Goal: Task Accomplishment & Management: Complete application form

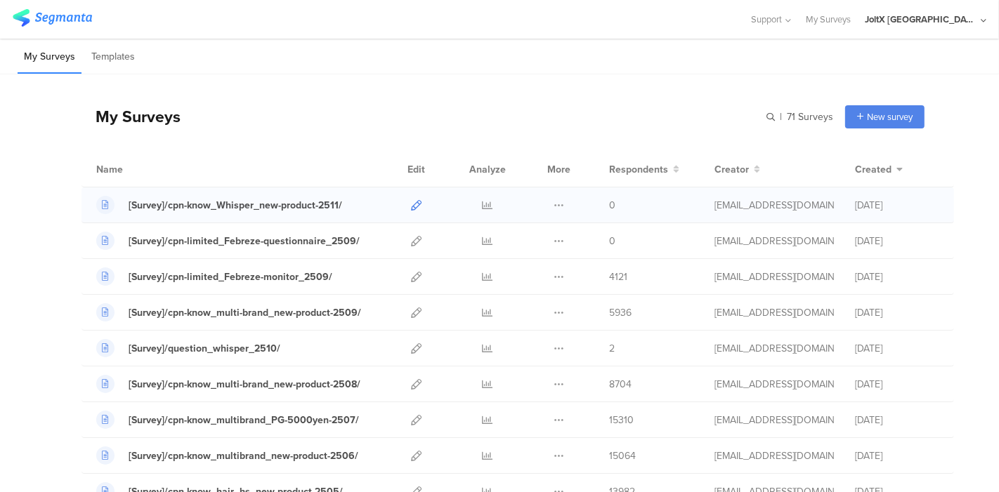
click at [411, 197] on link at bounding box center [416, 205] width 11 height 35
click at [411, 346] on icon at bounding box center [416, 349] width 11 height 11
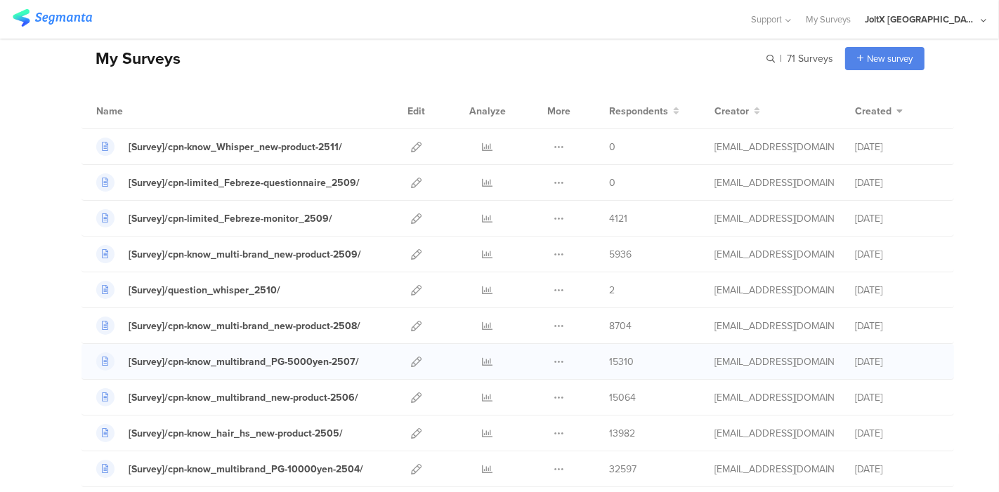
scroll to position [156, 0]
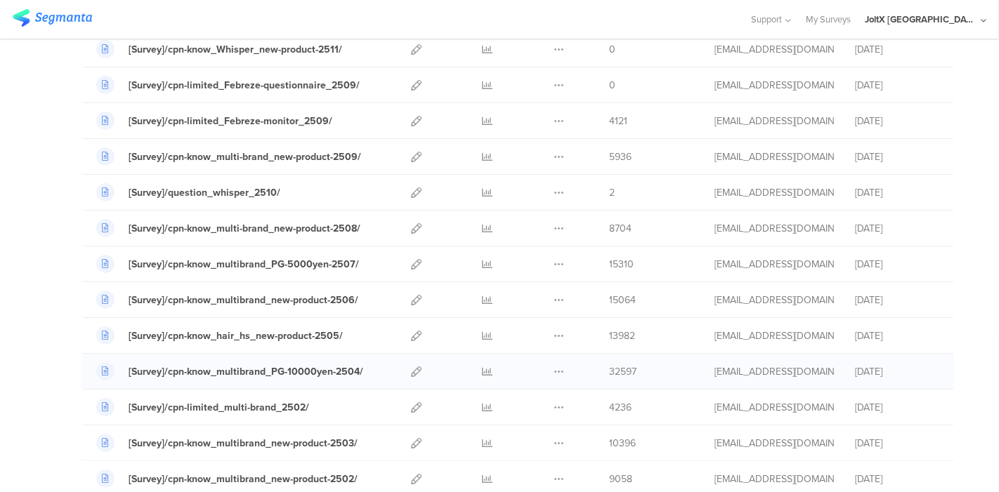
click at [401, 372] on div at bounding box center [416, 371] width 30 height 35
click at [411, 367] on icon at bounding box center [416, 372] width 11 height 11
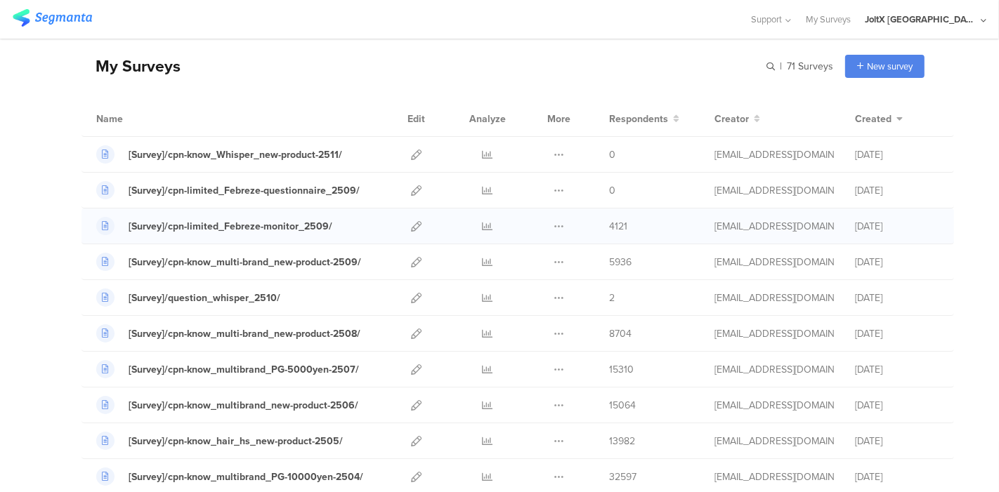
scroll to position [0, 0]
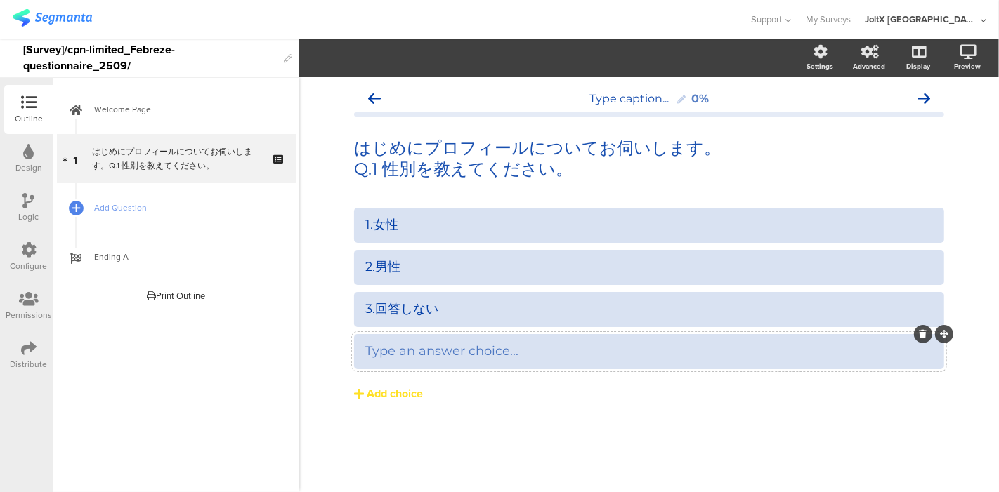
click at [921, 334] on icon at bounding box center [924, 334] width 8 height 8
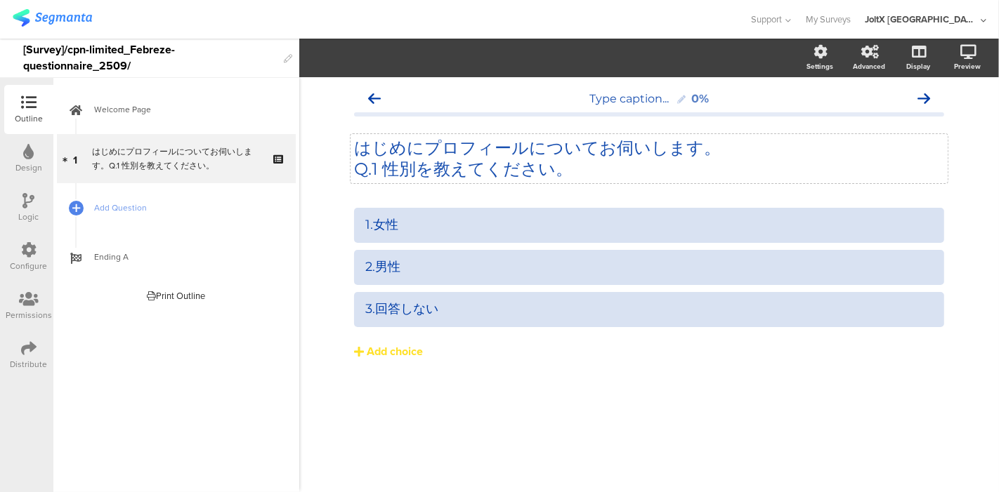
click at [509, 160] on p "Q.1 性別を教えてください。" at bounding box center [649, 169] width 590 height 21
click at [964, 54] on icon at bounding box center [968, 52] width 16 height 14
click at [947, 121] on icon at bounding box center [949, 126] width 11 height 18
click at [699, 145] on p "はじめにプロフィールについてお伺いします。" at bounding box center [649, 148] width 590 height 21
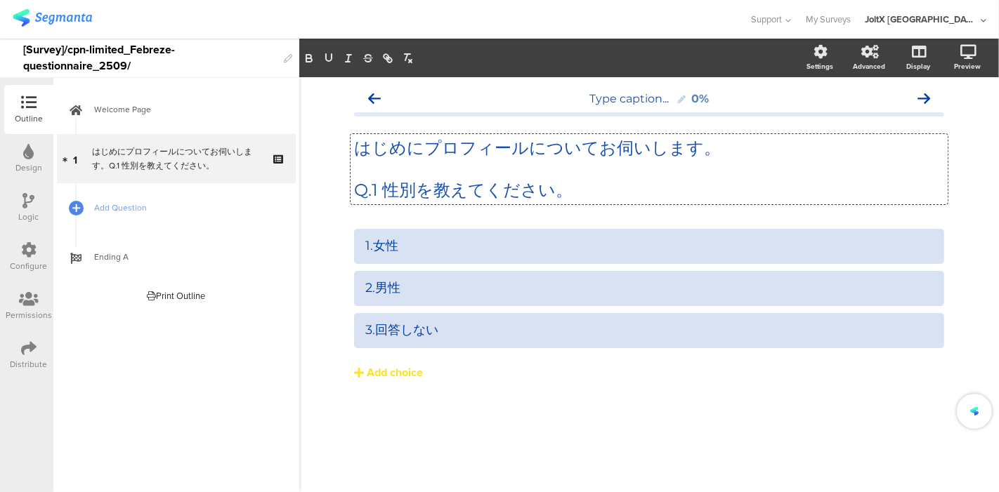
click at [594, 428] on div "1.女性 2.男性 3.回答しない Add choice" at bounding box center [649, 334] width 590 height 211
click at [969, 63] on div "Preview" at bounding box center [967, 66] width 27 height 11
click at [948, 125] on icon at bounding box center [949, 126] width 11 height 18
click at [405, 450] on div "Type caption... 0% はじめにプロフィールについてお伺いします。 Q.1 性別を教えてください。 はじめにプロフィールについてお伺いします。 …" at bounding box center [649, 284] width 700 height 415
click at [124, 209] on span "Add Question" at bounding box center [184, 208] width 180 height 14
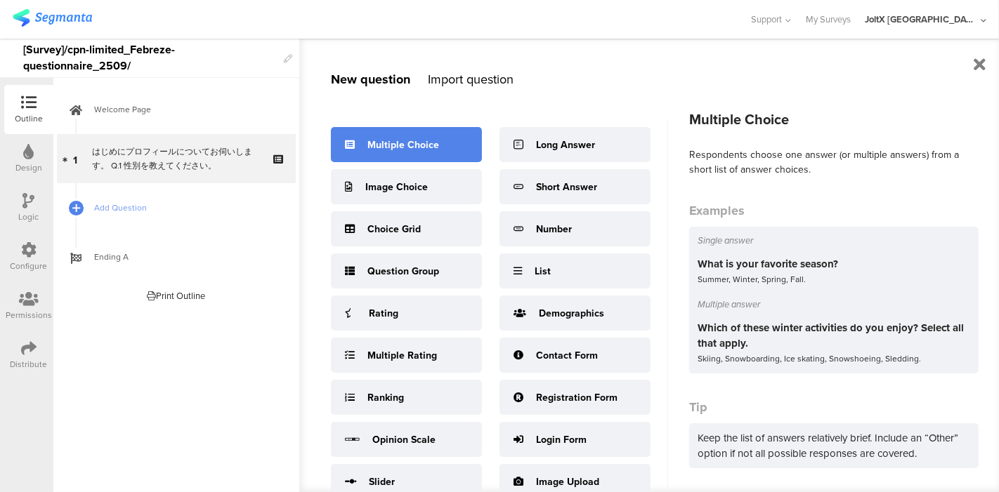
click at [361, 152] on div "Multiple Choice" at bounding box center [406, 144] width 151 height 35
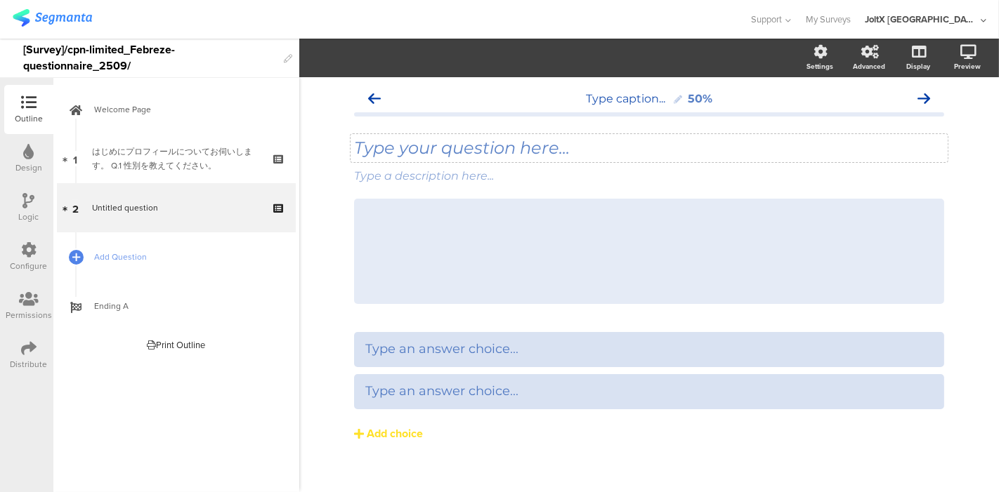
click at [483, 150] on div "Type your question here..." at bounding box center [649, 148] width 590 height 21
click at [938, 174] on div at bounding box center [947, 166] width 18 height 18
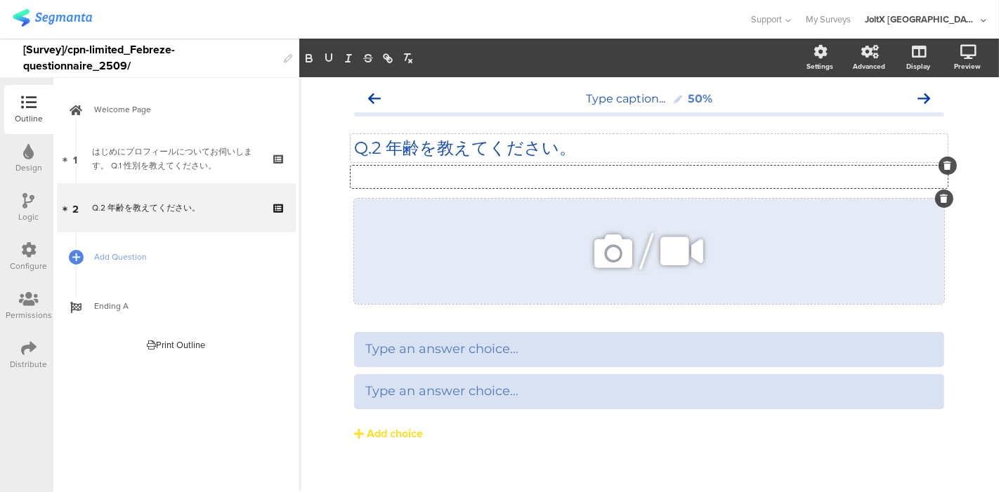
click at [941, 202] on icon at bounding box center [945, 199] width 8 height 8
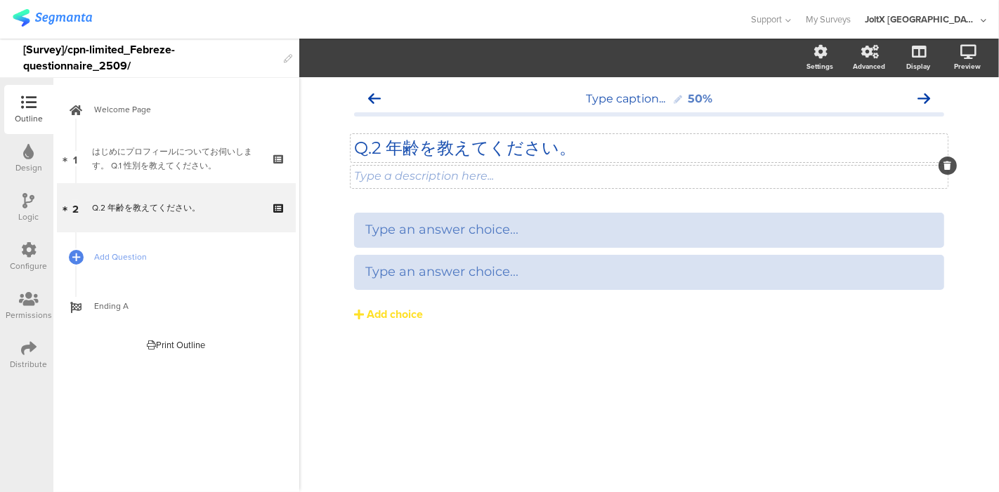
click at [943, 167] on div at bounding box center [947, 166] width 18 height 18
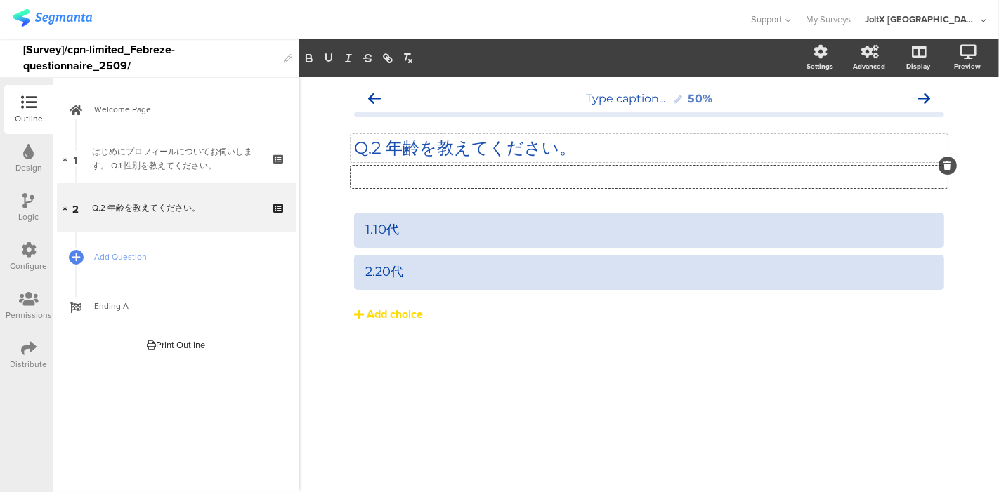
click at [357, 313] on icon at bounding box center [359, 314] width 10 height 11
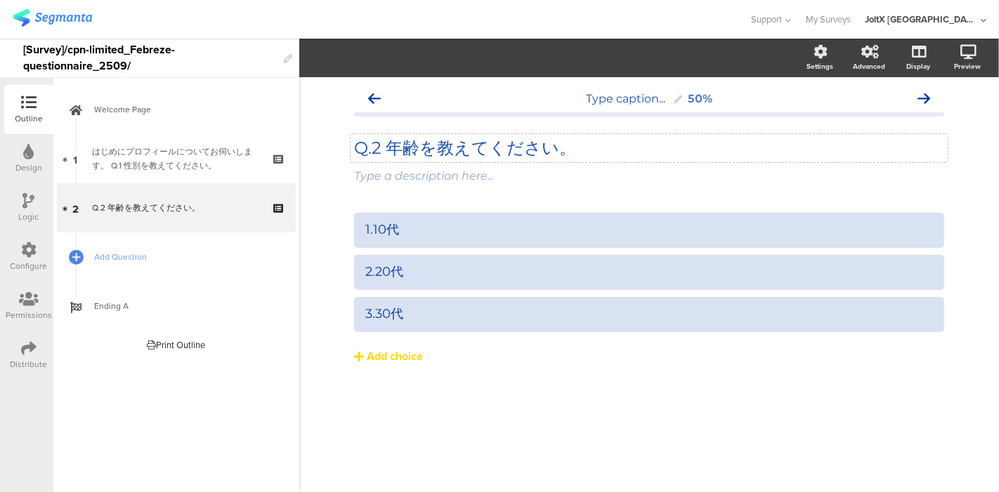
click at [379, 354] on div "Add choice" at bounding box center [395, 357] width 56 height 15
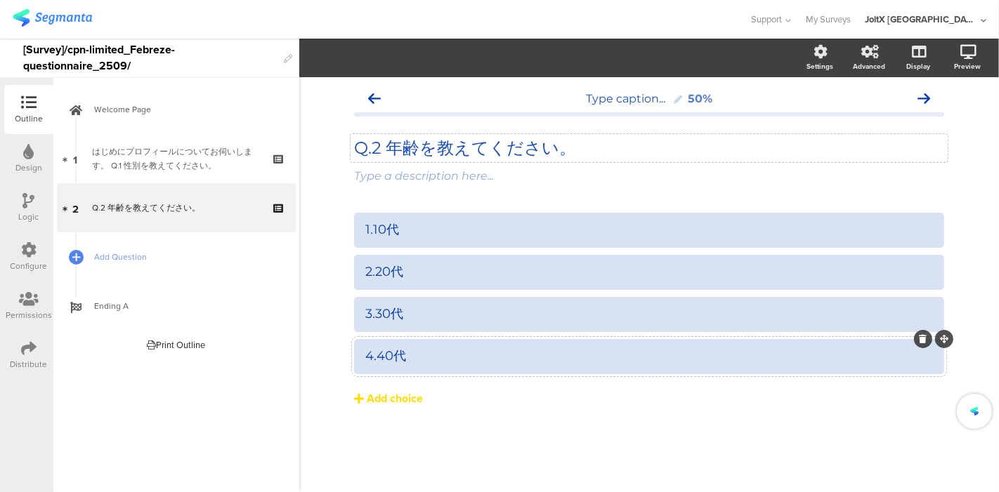
click at [378, 398] on div "Add choice" at bounding box center [395, 399] width 56 height 15
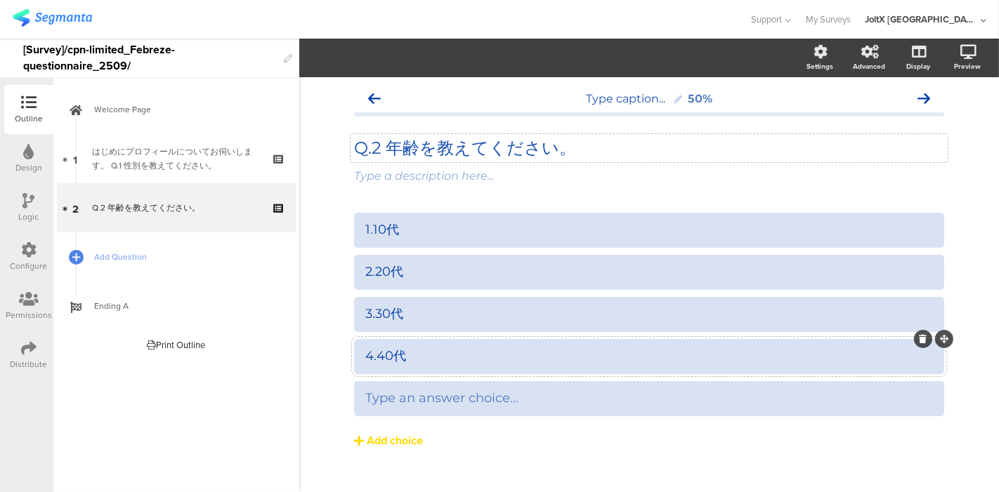
click at [377, 441] on div "Add choice" at bounding box center [395, 441] width 56 height 15
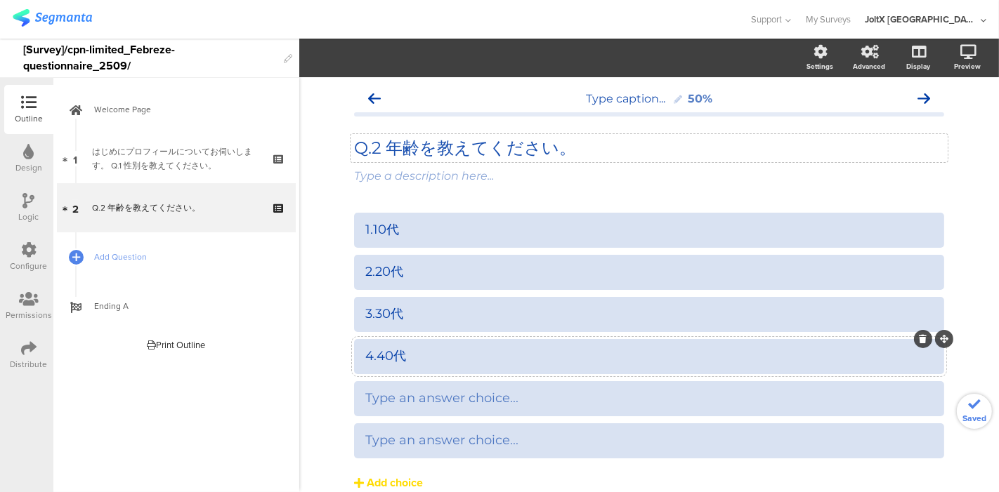
scroll to position [64, 0]
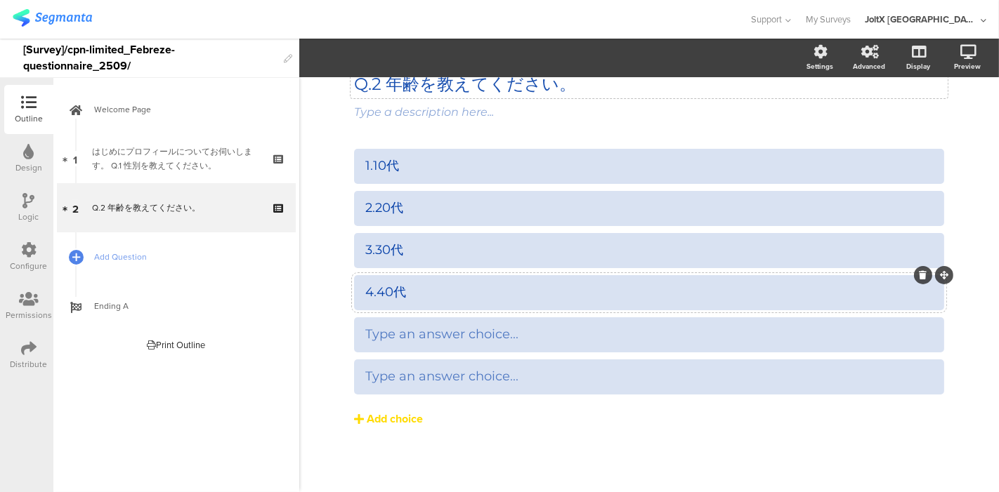
click at [376, 418] on div "Add choice" at bounding box center [395, 419] width 56 height 15
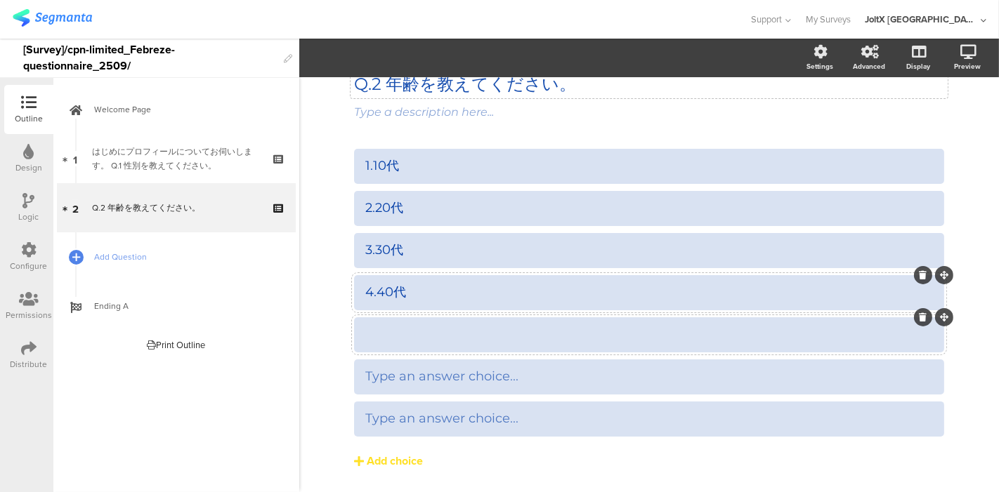
click at [413, 343] on div at bounding box center [649, 334] width 568 height 23
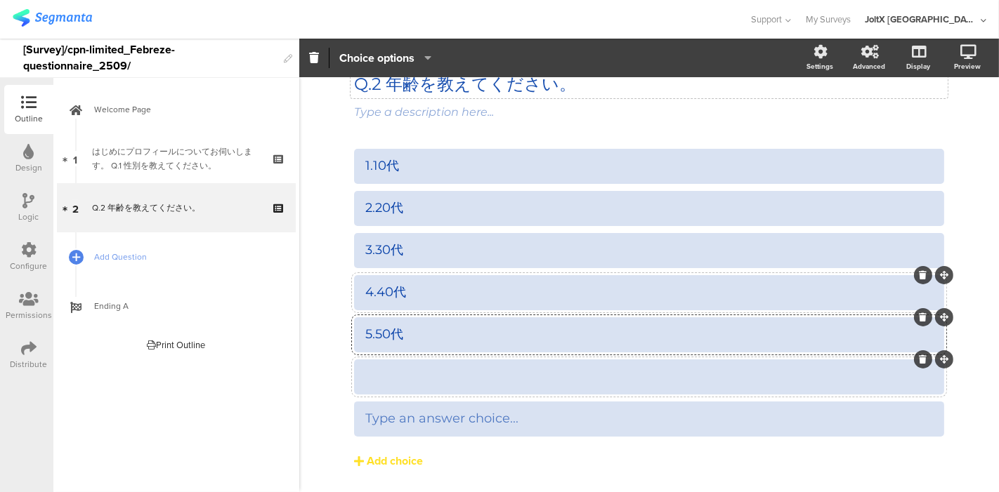
click at [411, 372] on div at bounding box center [649, 377] width 568 height 16
click at [377, 408] on div at bounding box center [649, 418] width 568 height 23
click at [366, 376] on div "5.60代" at bounding box center [649, 377] width 568 height 16
click at [365, 420] on div "6.70代" at bounding box center [649, 419] width 568 height 16
click at [369, 329] on div "5.50代" at bounding box center [649, 335] width 568 height 16
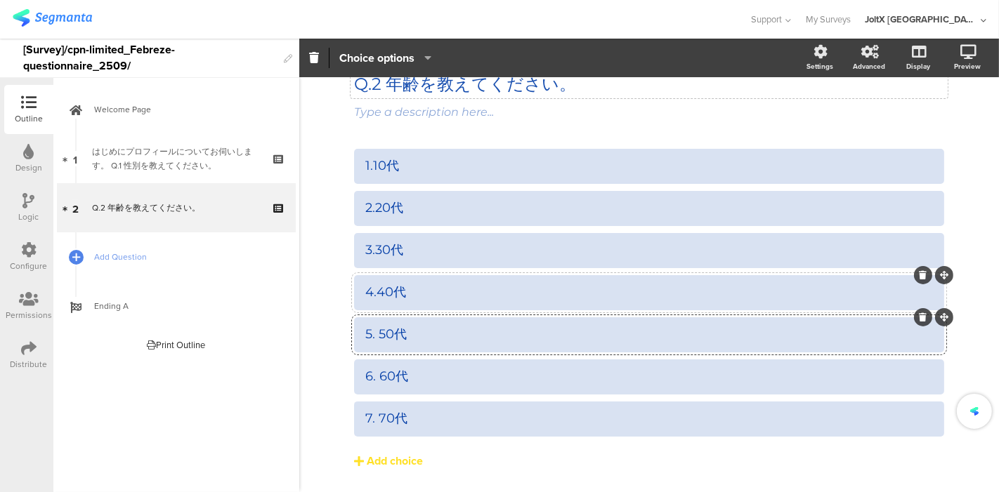
click at [373, 293] on div "4.40代" at bounding box center [649, 292] width 568 height 16
click at [373, 247] on div "3.30代" at bounding box center [649, 250] width 568 height 16
click at [371, 208] on div "2.20代" at bounding box center [649, 208] width 568 height 16
click at [367, 165] on div "1.10代" at bounding box center [649, 166] width 568 height 16
click at [716, 115] on div "Type a description here..." at bounding box center [649, 113] width 597 height 22
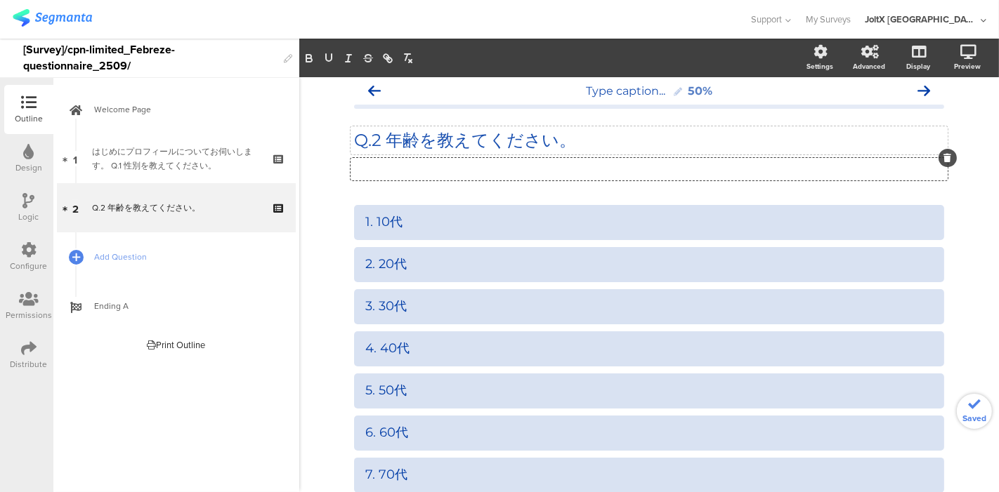
scroll to position [0, 0]
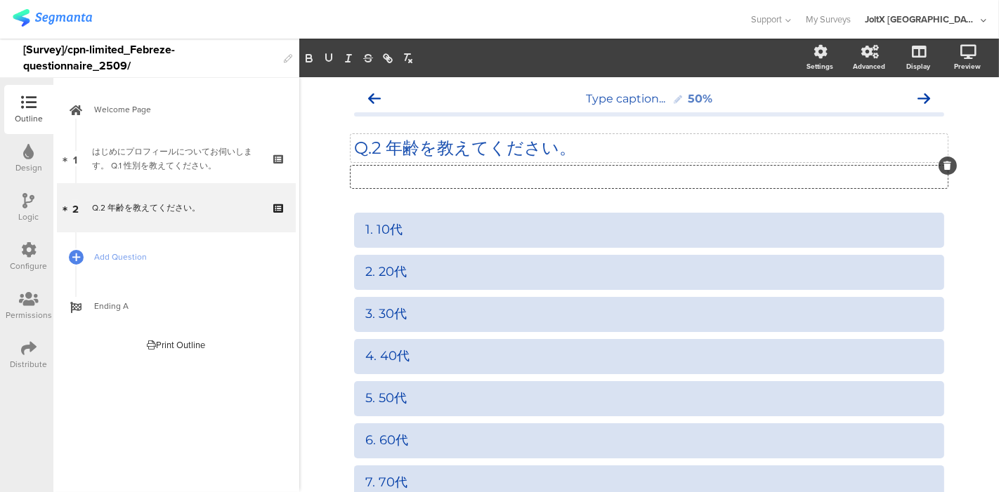
click at [939, 173] on div at bounding box center [947, 166] width 18 height 18
click at [943, 121] on link at bounding box center [949, 127] width 31 height 27
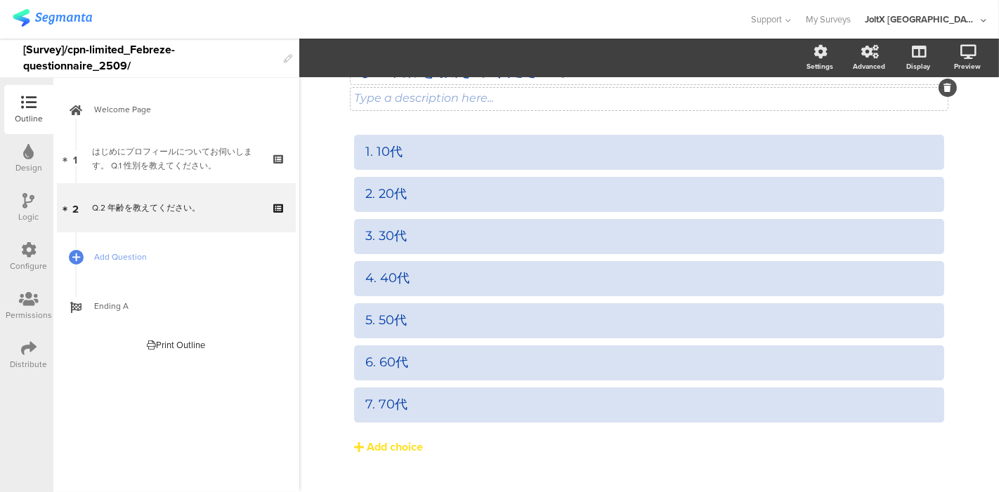
scroll to position [106, 0]
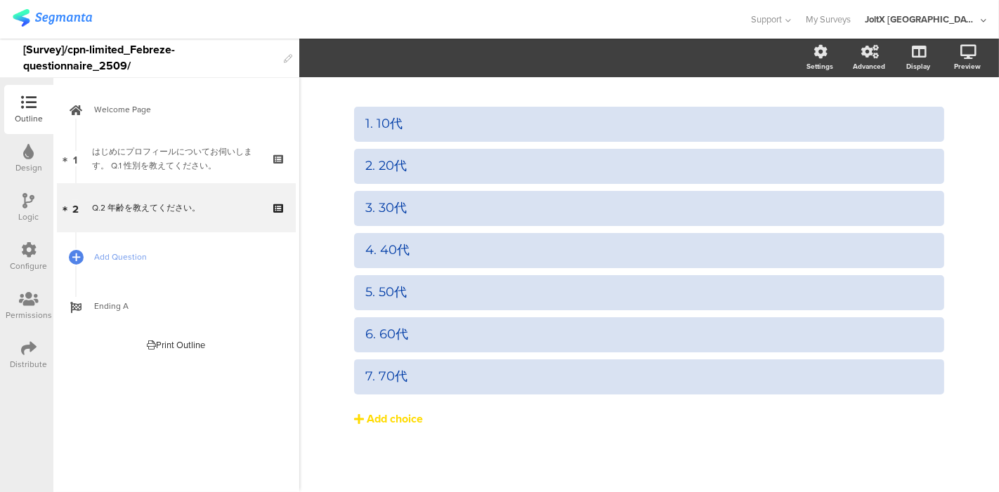
click at [401, 419] on div "Add choice" at bounding box center [395, 419] width 56 height 15
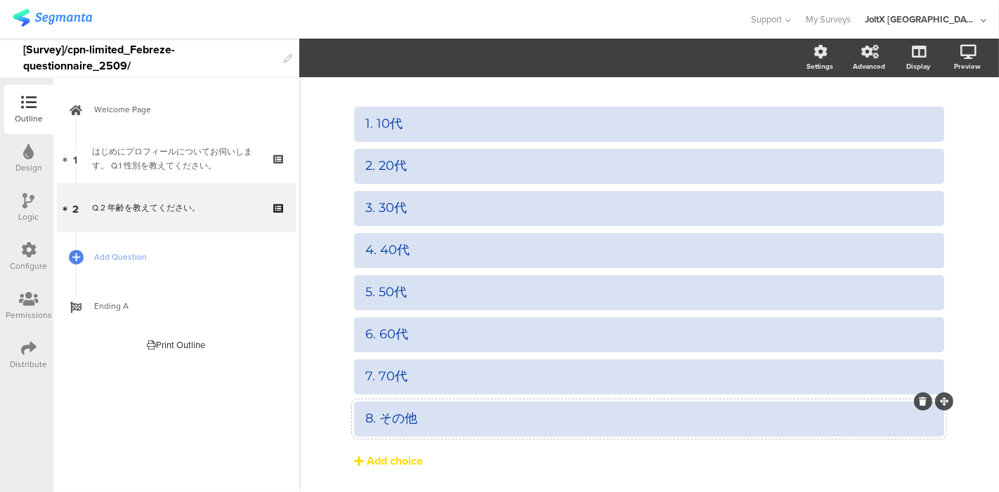
click at [468, 459] on button "Add choice" at bounding box center [649, 461] width 590 height 35
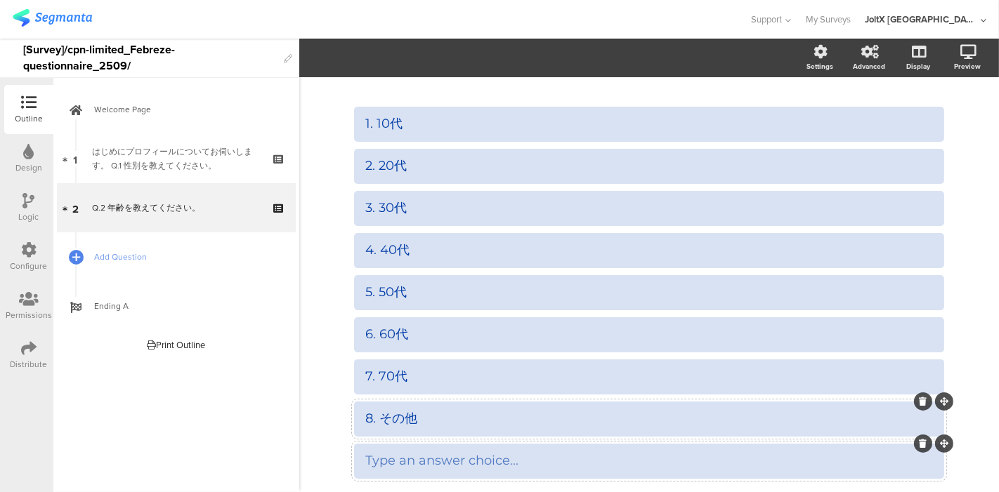
click at [917, 449] on div at bounding box center [923, 444] width 18 height 18
click at [920, 440] on icon at bounding box center [924, 444] width 8 height 8
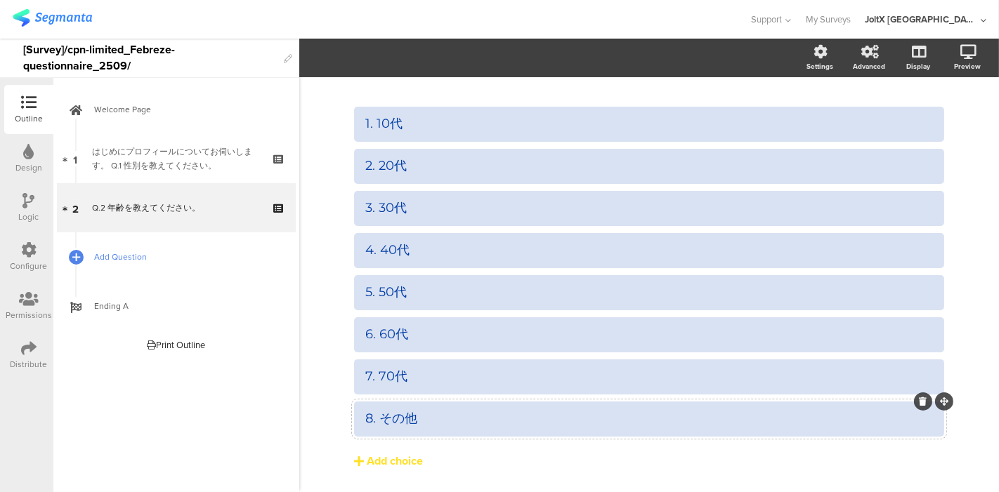
drag, startPoint x: 96, startPoint y: 255, endPoint x: 117, endPoint y: 261, distance: 22.0
click at [96, 256] on span "Add Question" at bounding box center [184, 257] width 180 height 14
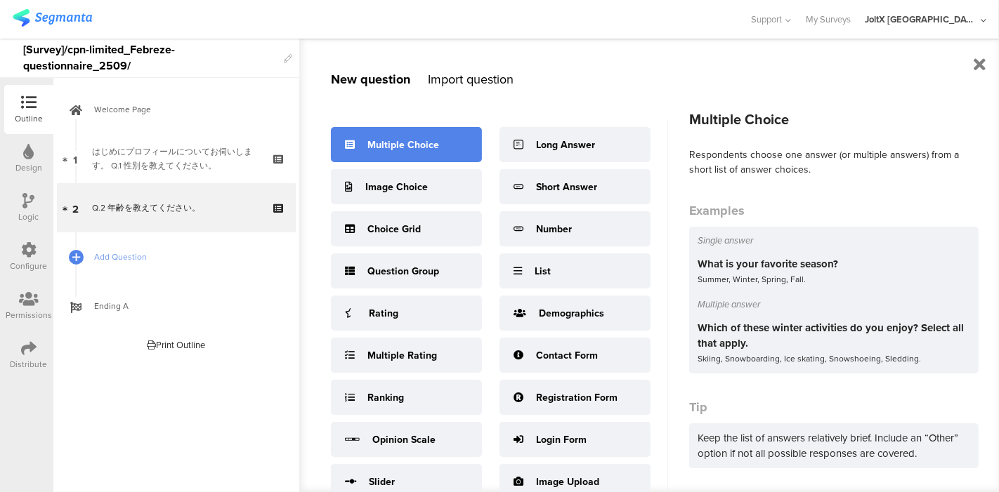
click at [367, 149] on div "Multiple Choice" at bounding box center [403, 145] width 72 height 15
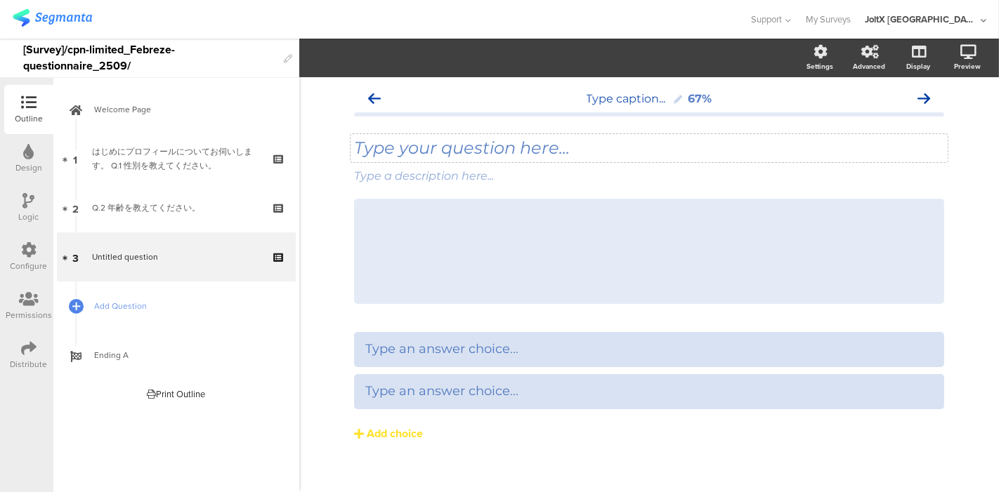
click at [469, 155] on div "Type your question here..." at bounding box center [649, 148] width 590 height 21
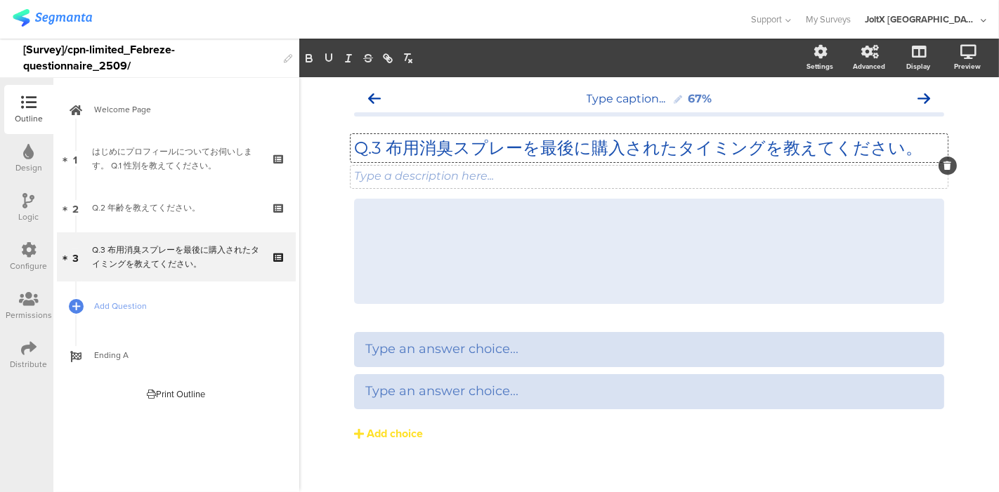
click at [947, 166] on div at bounding box center [947, 166] width 18 height 18
click at [944, 168] on icon at bounding box center [948, 166] width 8 height 8
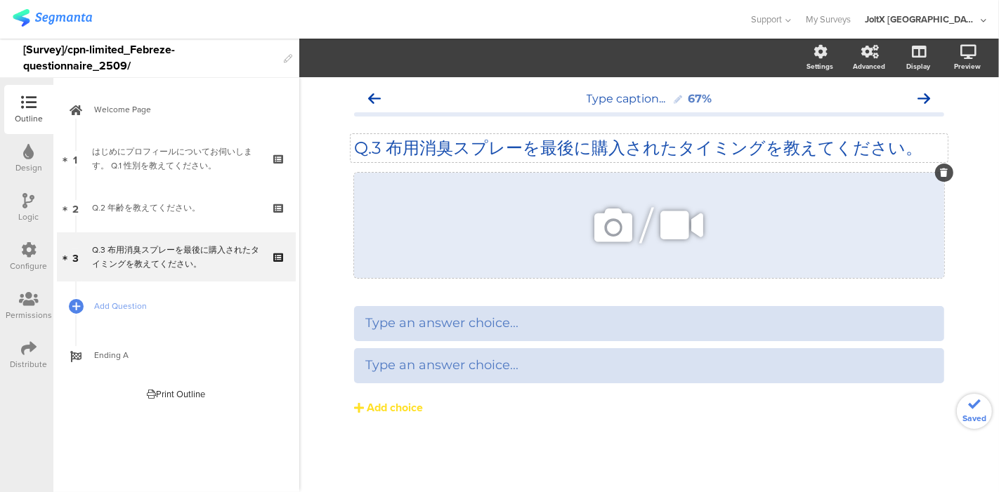
click at [941, 169] on icon at bounding box center [945, 173] width 8 height 8
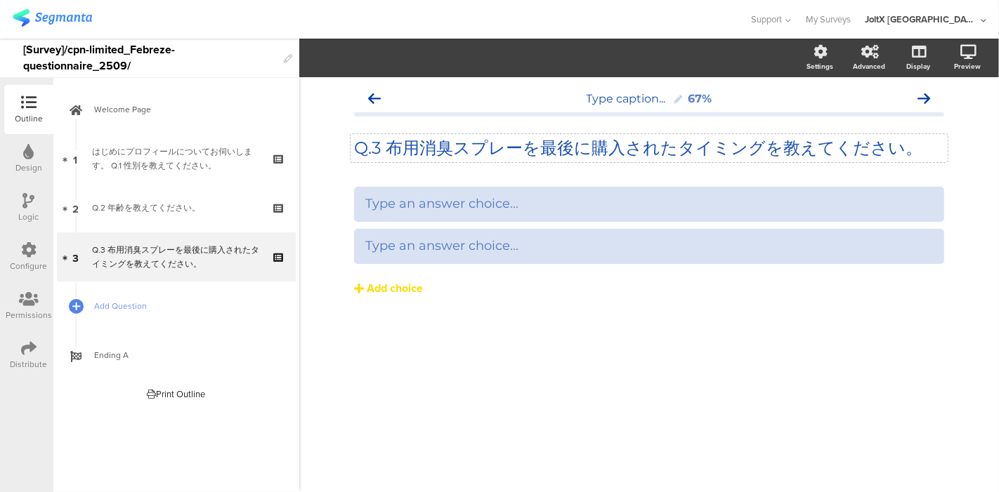
click at [393, 288] on div "Add choice" at bounding box center [395, 289] width 56 height 15
click at [393, 288] on div "Type an answer choice... Type an answer choice... Add choice" at bounding box center [649, 246] width 590 height 119
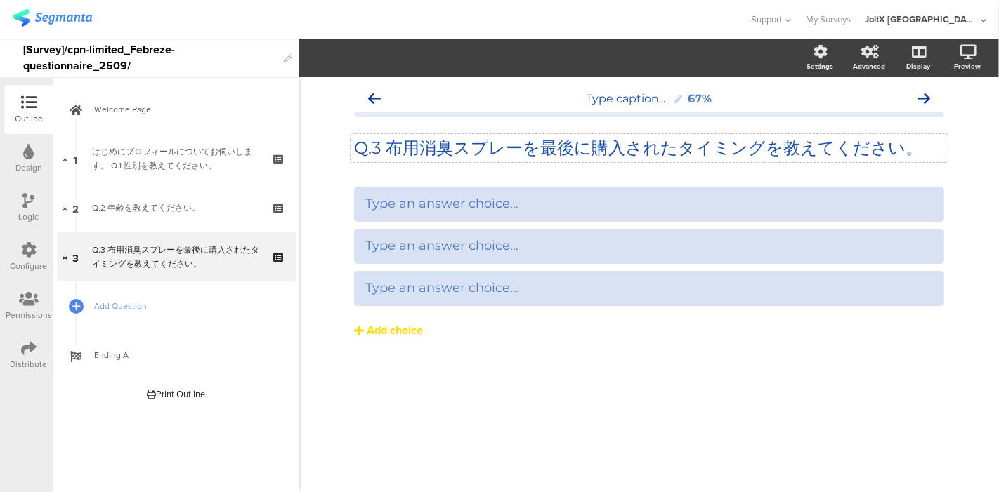
click at [379, 338] on div "Add choice" at bounding box center [395, 331] width 56 height 15
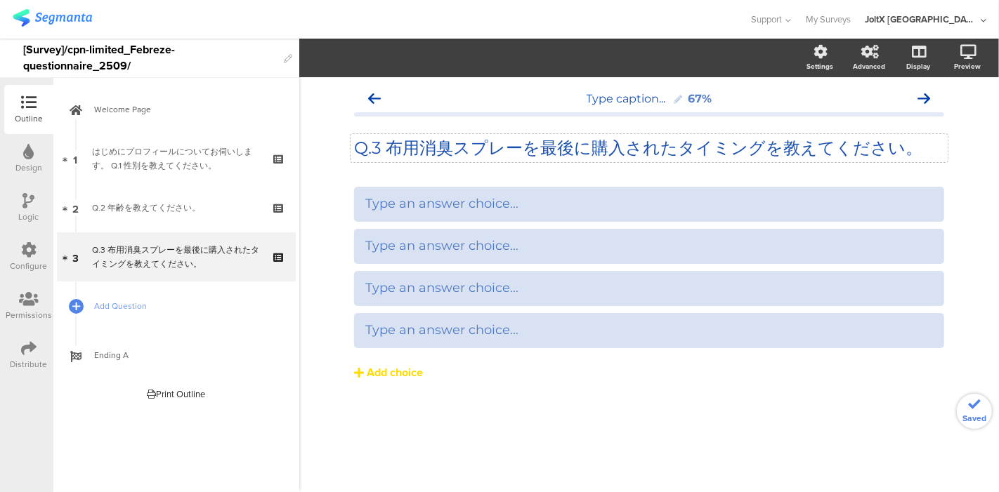
click at [384, 373] on div "Add choice" at bounding box center [395, 373] width 56 height 15
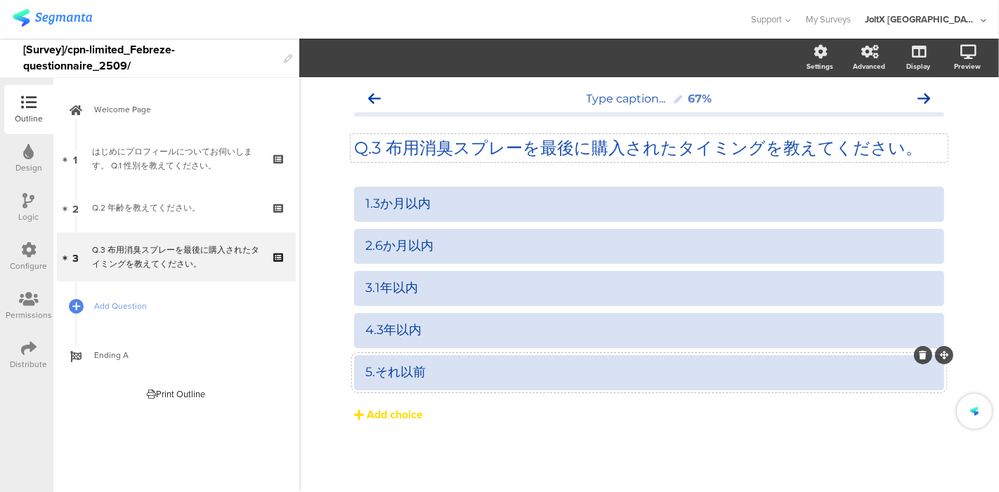
click at [384, 413] on div "Add choice" at bounding box center [395, 415] width 56 height 15
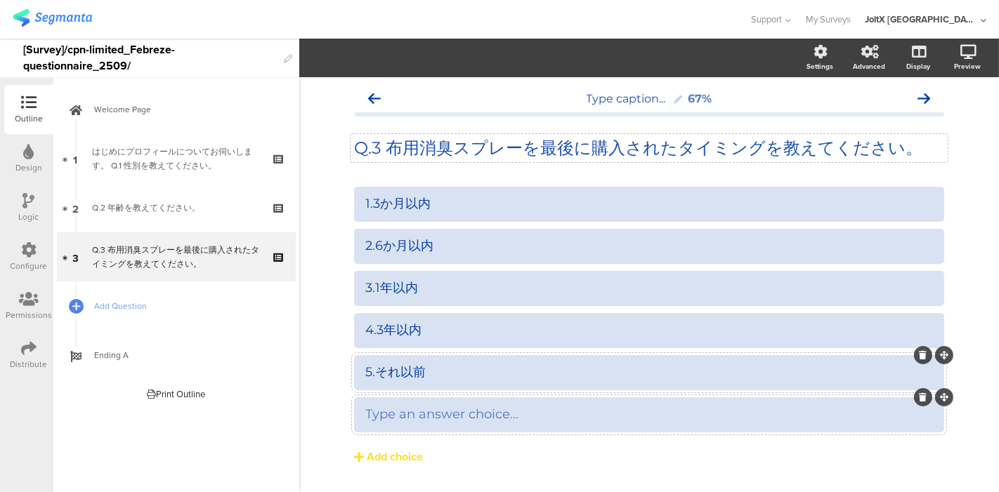
click at [406, 405] on div "Type an answer choice..." at bounding box center [649, 415] width 590 height 35
click at [367, 203] on div "1.3か月以内" at bounding box center [649, 204] width 568 height 16
click at [950, 59] on div "Preview" at bounding box center [974, 58] width 49 height 35
click at [944, 125] on icon at bounding box center [949, 126] width 11 height 18
click at [368, 205] on div "1.3か月以内" at bounding box center [649, 204] width 568 height 16
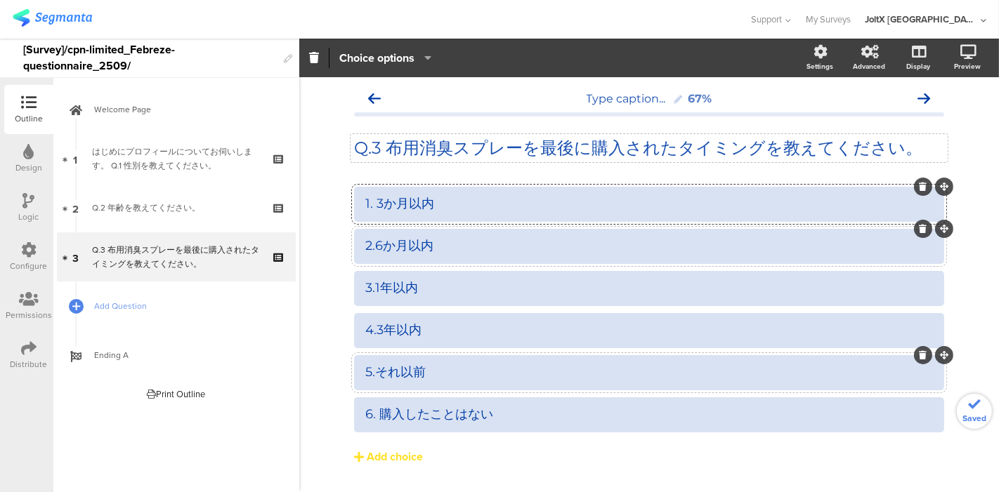
click at [371, 248] on div "2.6か月以内" at bounding box center [649, 246] width 568 height 16
click at [369, 289] on div "3.1年以内" at bounding box center [649, 288] width 568 height 16
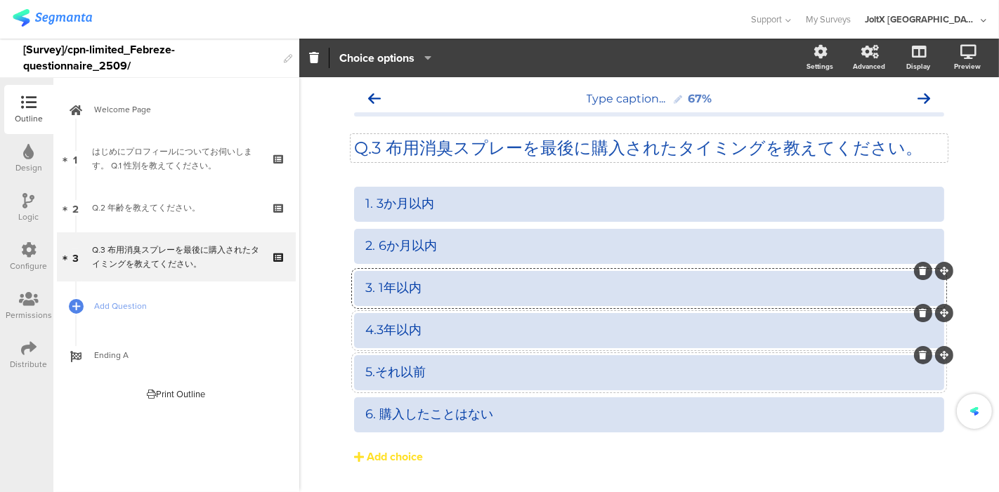
click at [373, 332] on div "4.3年以内" at bounding box center [649, 330] width 568 height 16
click at [375, 376] on div "5.それ以前" at bounding box center [649, 373] width 568 height 16
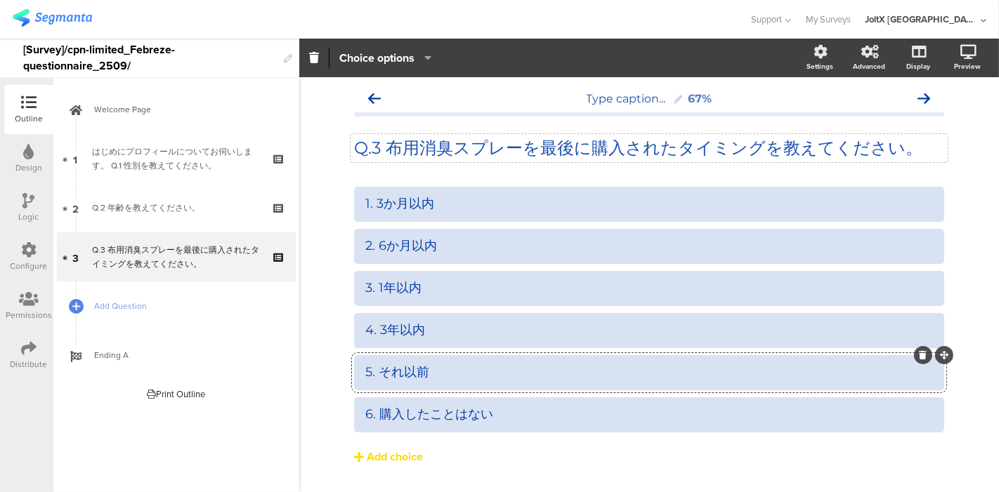
click at [516, 458] on button "Add choice" at bounding box center [649, 457] width 590 height 35
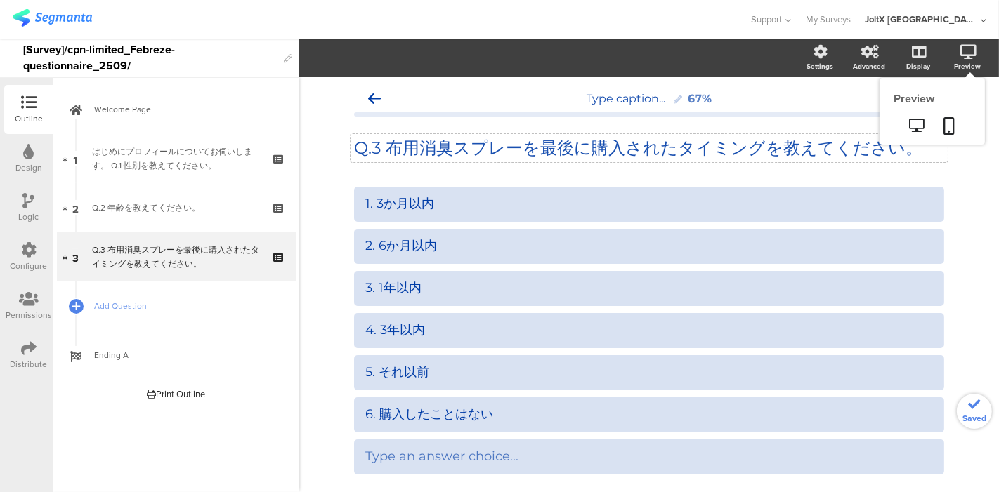
click at [960, 47] on icon at bounding box center [968, 52] width 16 height 14
click at [944, 124] on icon at bounding box center [949, 126] width 11 height 18
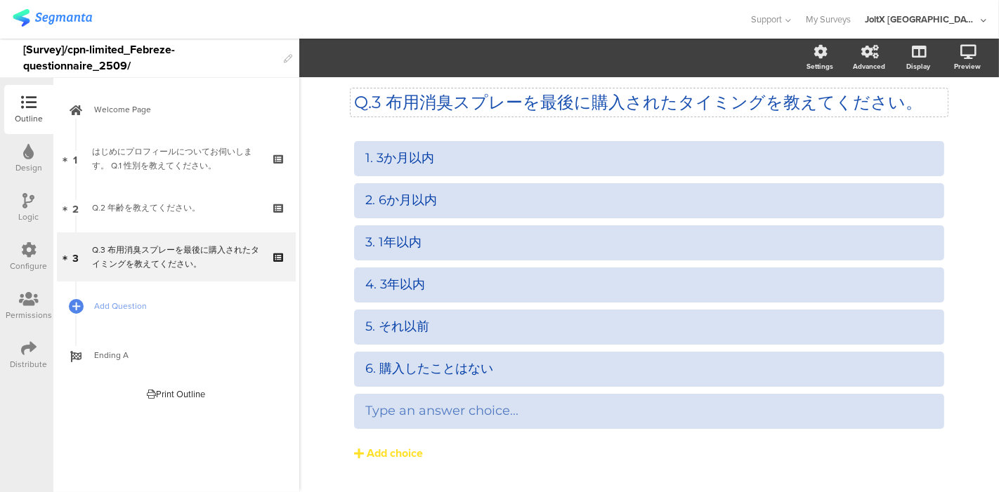
scroll to position [80, 0]
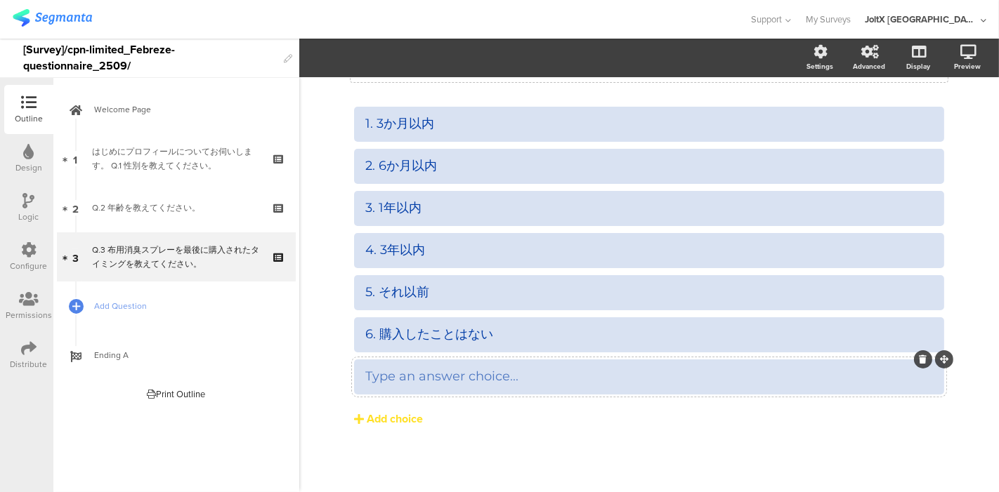
click at [920, 359] on icon at bounding box center [924, 359] width 8 height 8
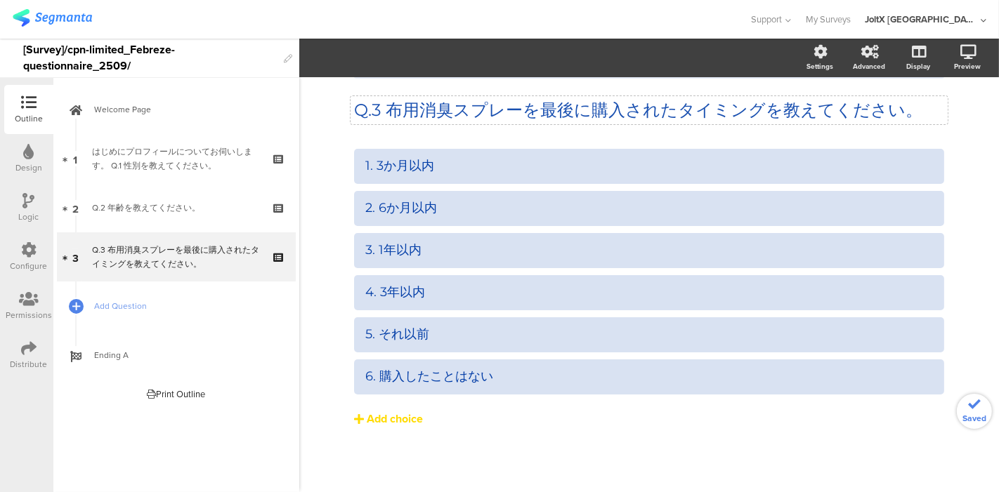
click at [886, 422] on button "Add choice" at bounding box center [649, 419] width 590 height 35
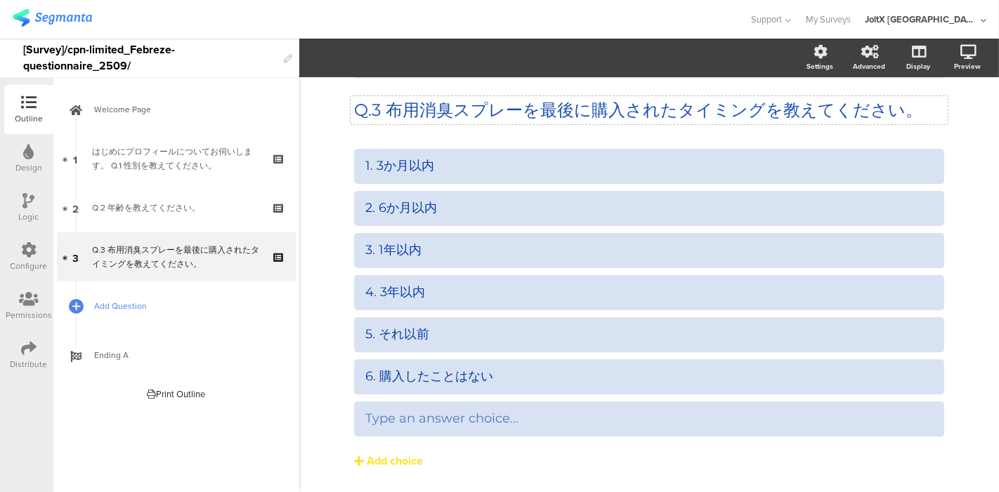
click at [105, 302] on span "Add Question" at bounding box center [184, 306] width 180 height 14
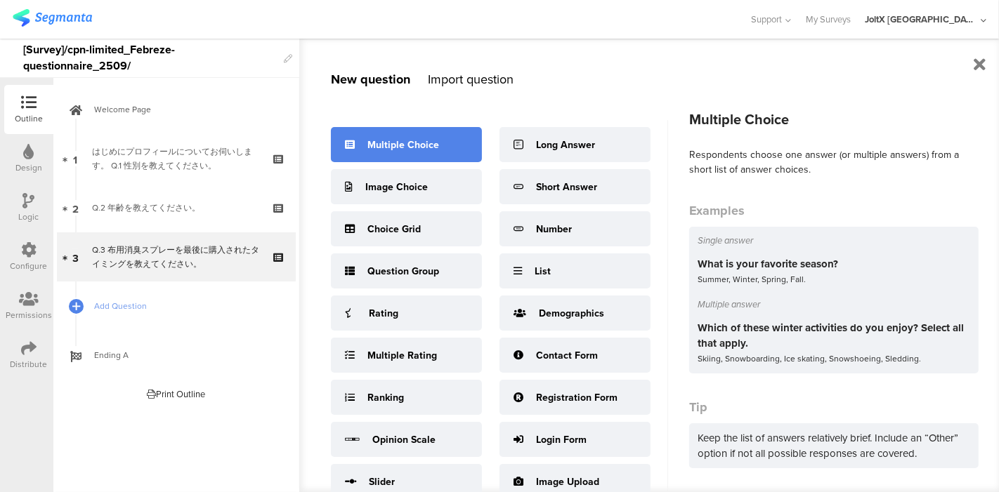
click at [386, 129] on div "Multiple Choice" at bounding box center [406, 144] width 151 height 35
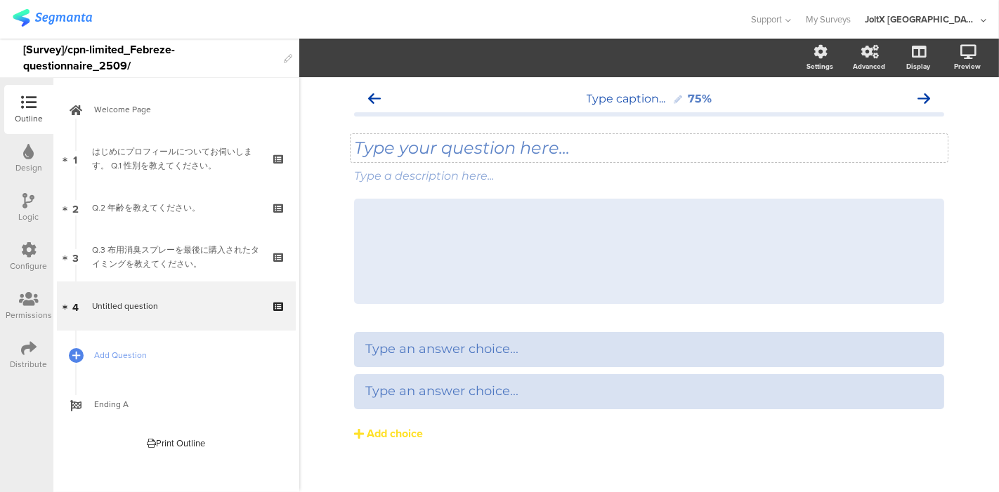
click at [451, 151] on div "Type your question here..." at bounding box center [649, 148] width 590 height 21
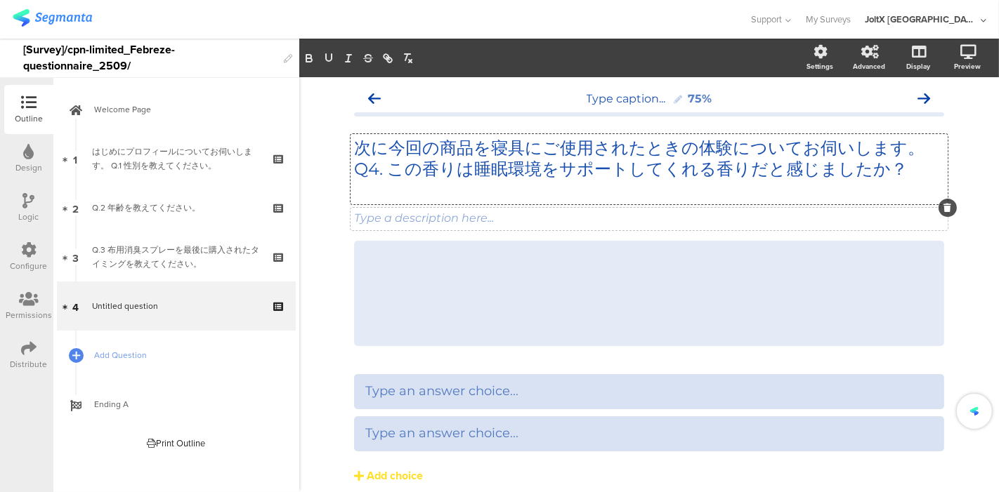
click at [442, 219] on div "Type a description here..." at bounding box center [649, 217] width 590 height 13
click at [944, 208] on icon at bounding box center [948, 208] width 8 height 8
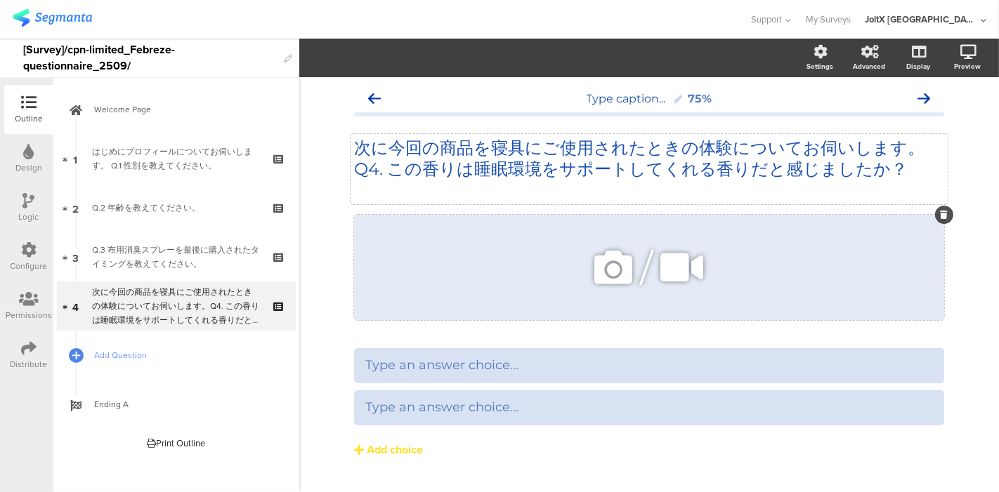
click at [935, 221] on div at bounding box center [944, 215] width 18 height 18
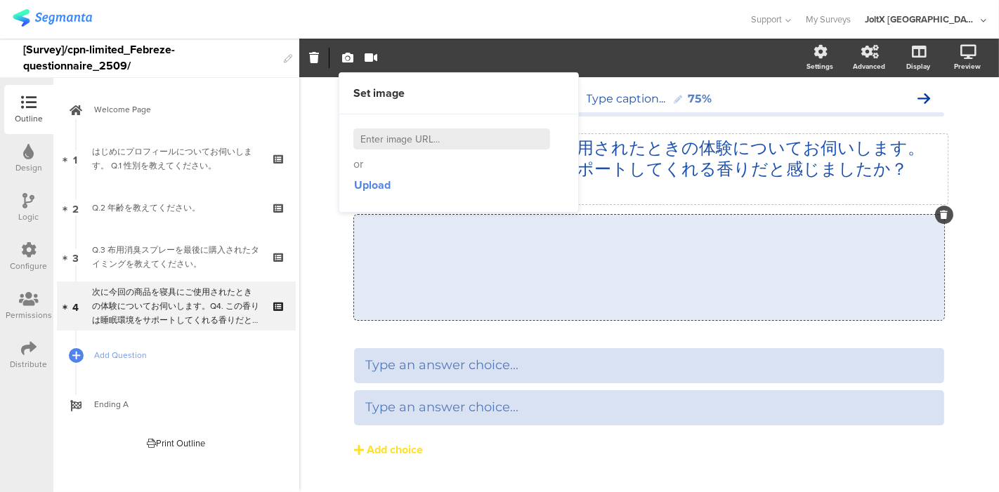
click at [898, 149] on div "次に今回の商品を寝具にご使用されたときの体験についてお伺いします。 Q4. この香りは睡眠環境をサポートしてくれる香りだと感じましたか？ 次に今回の商品を寝具…" at bounding box center [649, 169] width 597 height 70
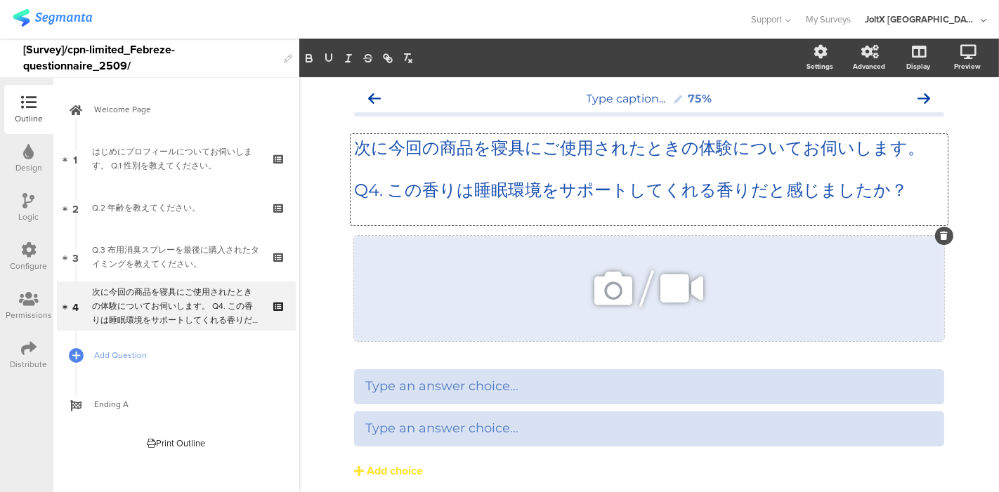
click at [941, 240] on icon at bounding box center [945, 236] width 8 height 8
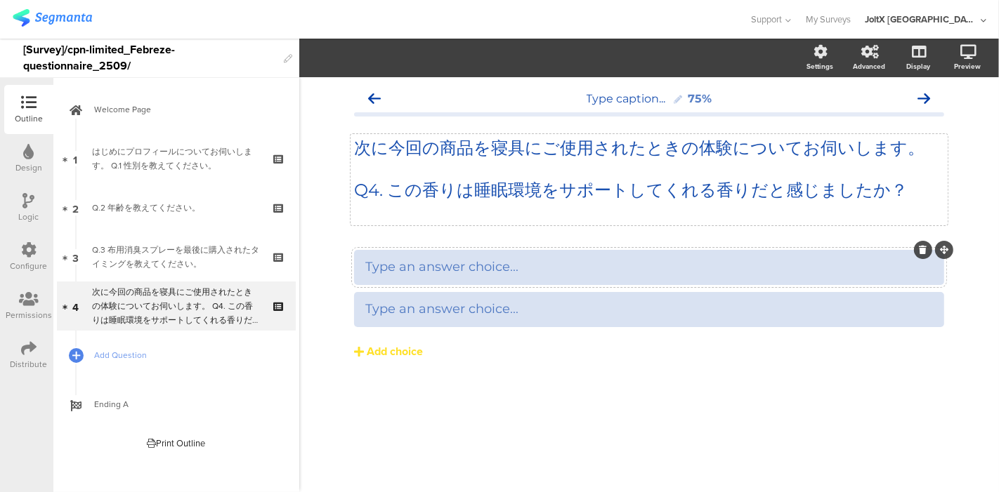
click at [417, 256] on div "Type an answer choice..." at bounding box center [649, 267] width 568 height 23
click at [381, 351] on div "Add choice" at bounding box center [395, 352] width 56 height 15
click at [381, 352] on div "Add choice" at bounding box center [395, 352] width 56 height 15
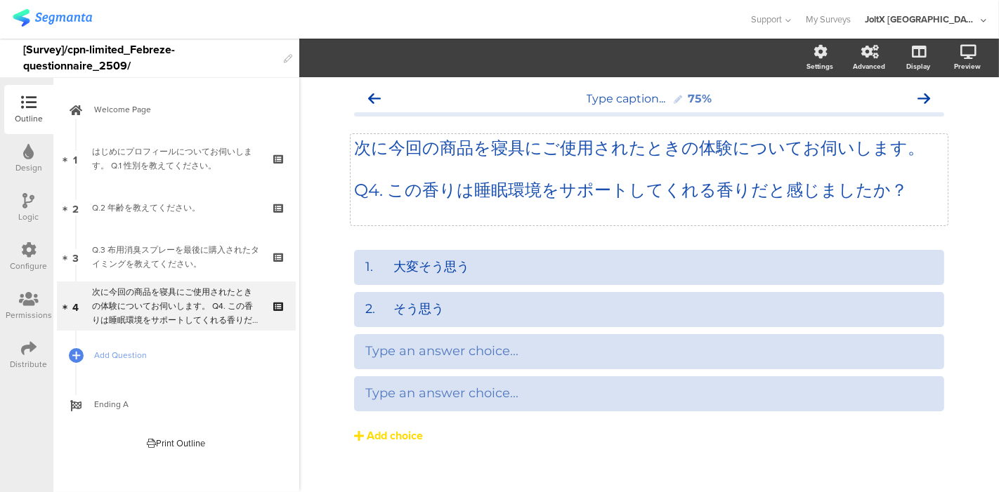
click at [384, 436] on div "Add choice" at bounding box center [395, 436] width 56 height 15
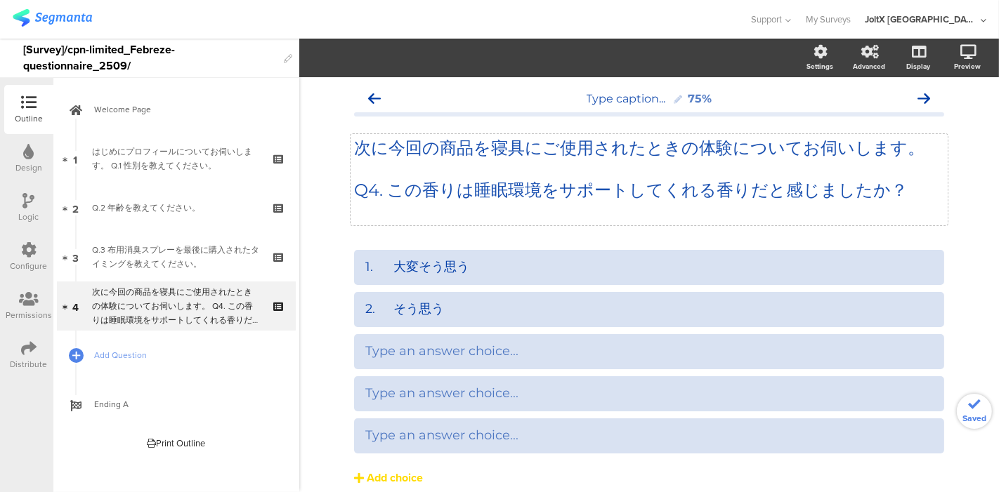
click at [379, 476] on div "Add choice" at bounding box center [395, 478] width 56 height 15
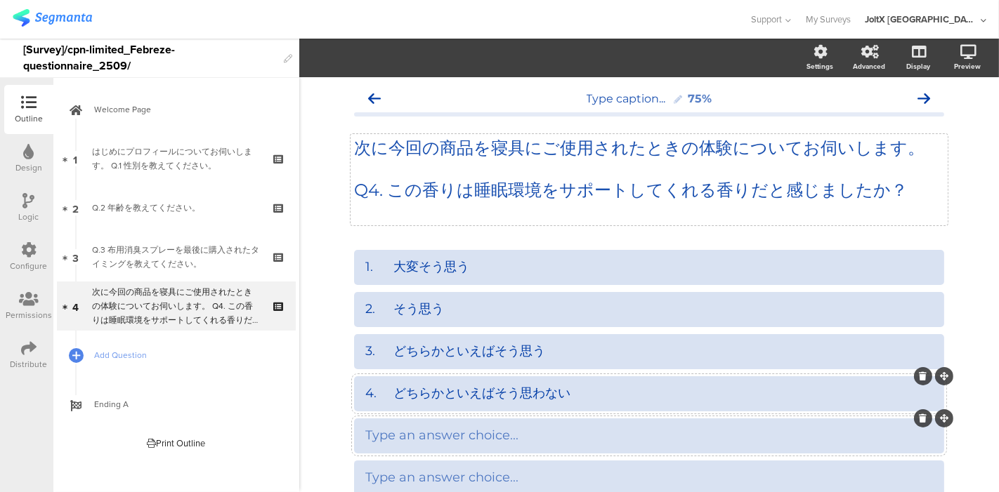
click at [454, 445] on div "Type an answer choice..." at bounding box center [649, 435] width 568 height 23
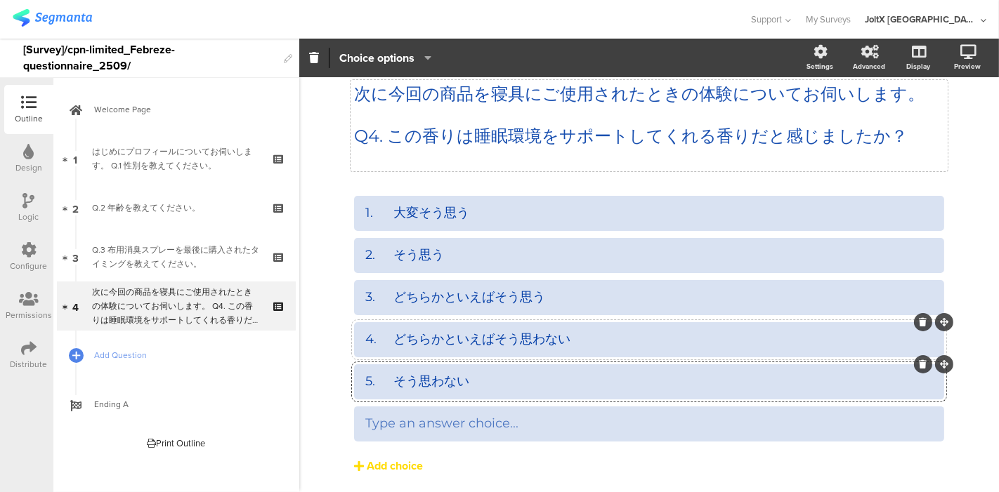
scroll to position [101, 0]
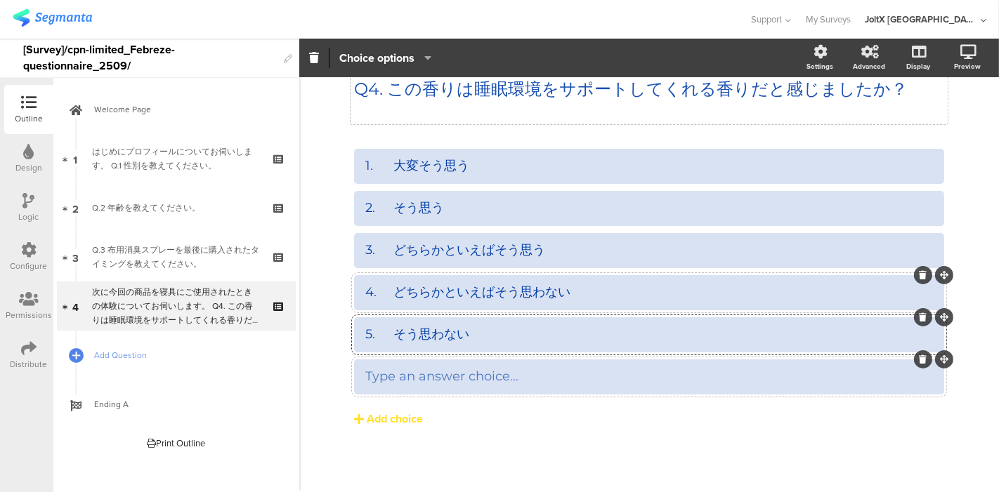
click at [483, 386] on div "Type an answer choice..." at bounding box center [649, 376] width 568 height 23
click at [385, 167] on div "1. 大変そう思う" at bounding box center [649, 166] width 568 height 16
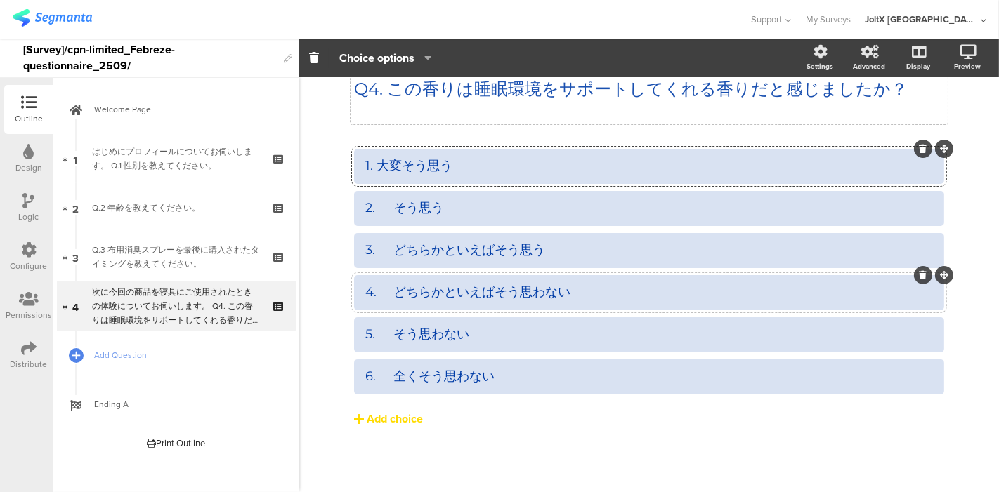
click at [610, 436] on button "Add choice" at bounding box center [649, 419] width 590 height 35
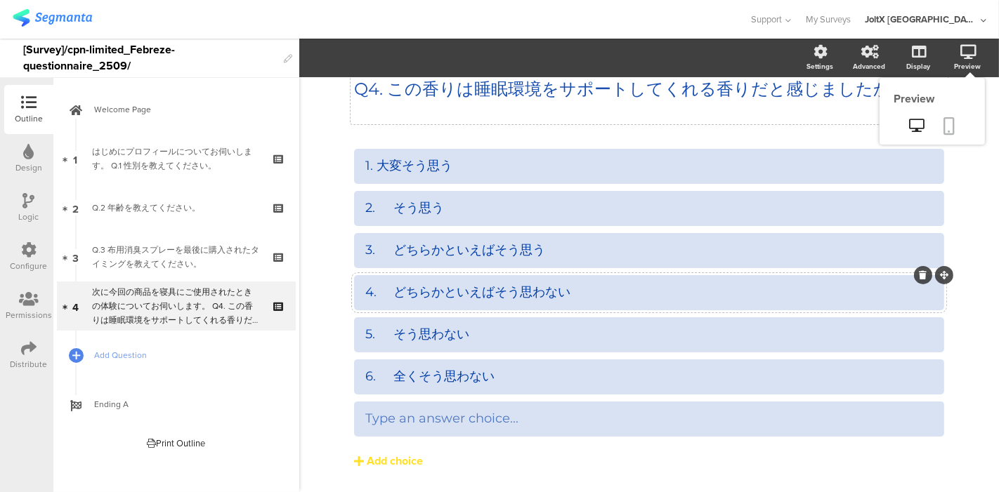
click at [944, 133] on link at bounding box center [949, 127] width 31 height 27
click at [368, 162] on div "1. 大変そう思う" at bounding box center [649, 166] width 568 height 16
click at [438, 132] on div "次に今回の商品を寝具にご使用されたときの体験についてお伺いします。 Q4. この香りは睡眠環境をサポートしてくれる香りだと感じましたか？ 次に今回の商品を寝具…" at bounding box center [649, 78] width 590 height 112
click at [914, 409] on div at bounding box center [923, 402] width 18 height 18
click at [920, 398] on icon at bounding box center [924, 402] width 8 height 8
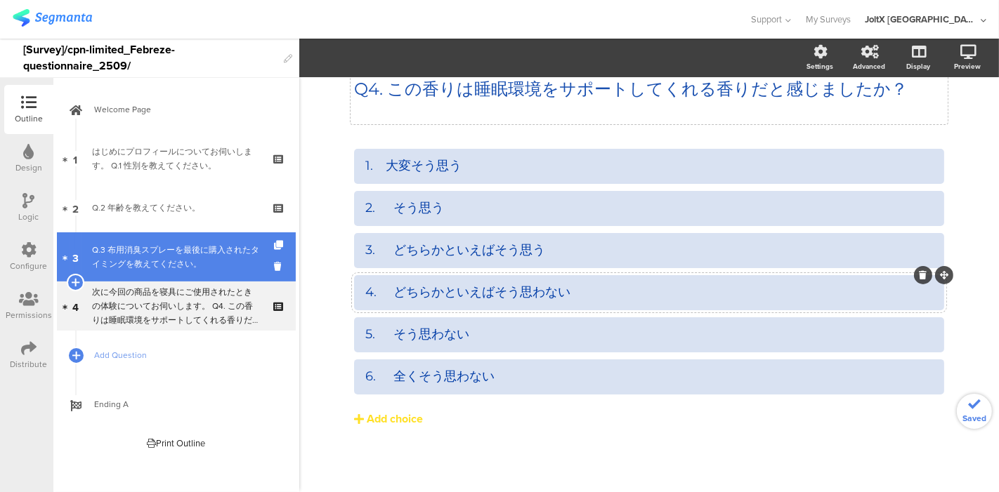
click at [160, 263] on div "Q.3 布用消臭スプレーを最後に購入されたタイミングを教えてください。" at bounding box center [176, 257] width 168 height 28
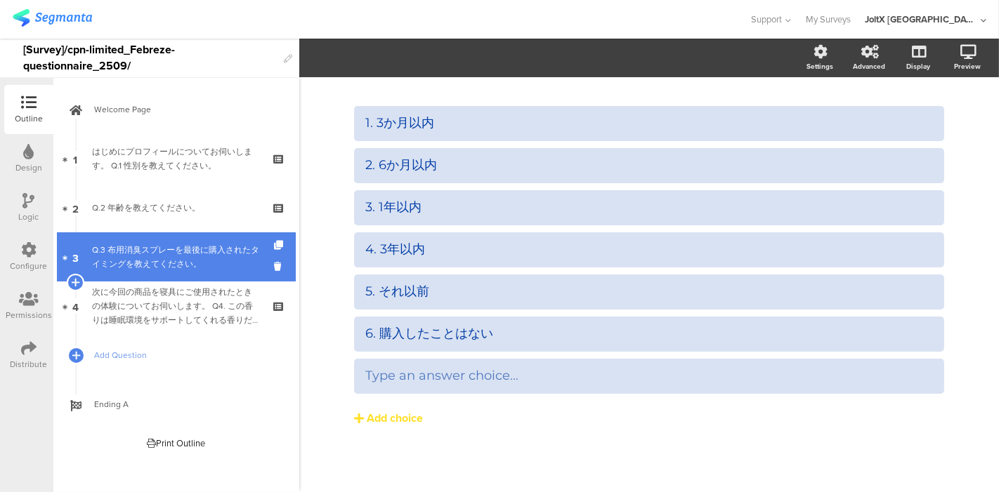
scroll to position [80, 0]
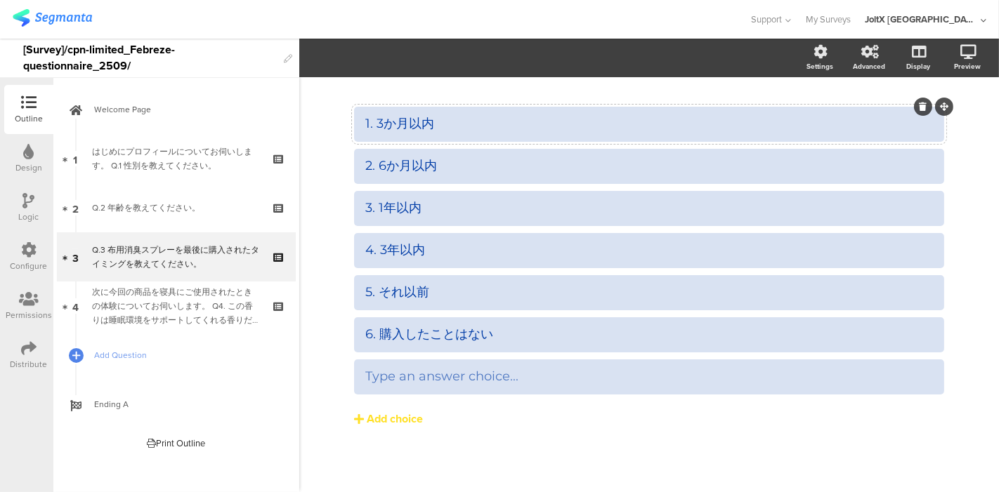
click at [373, 130] on div "1. 3か月以内" at bounding box center [649, 124] width 568 height 16
click at [373, 167] on div "2. 6か月以内" at bounding box center [649, 166] width 568 height 16
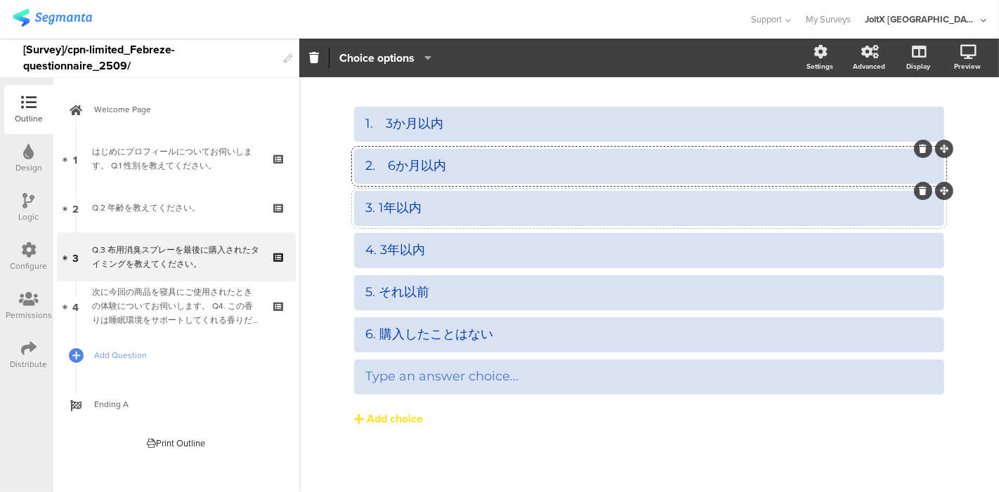
click at [373, 214] on div "3. 1年以内" at bounding box center [649, 208] width 568 height 16
drag, startPoint x: 573, startPoint y: 440, endPoint x: 580, endPoint y: 425, distance: 17.0
click at [573, 440] on div "1.　3か月以内 2.　6か月以内 3.　1年以内" at bounding box center [649, 296] width 590 height 379
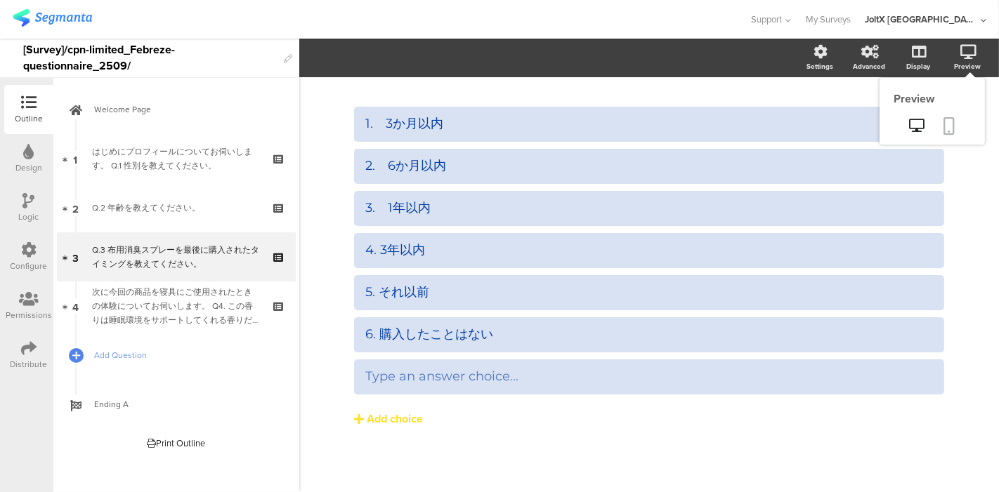
click at [944, 126] on icon at bounding box center [949, 126] width 11 height 18
click at [372, 252] on div "4. 3年以内" at bounding box center [649, 250] width 568 height 16
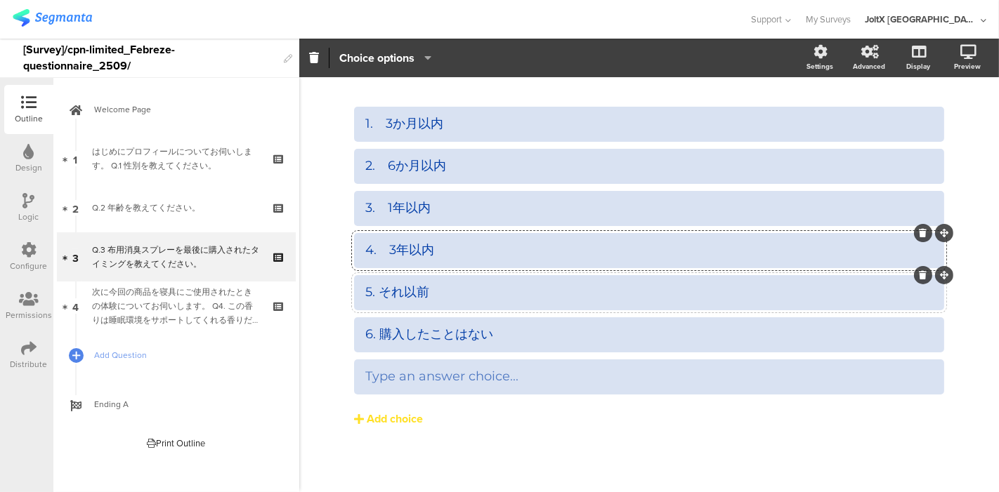
click at [377, 297] on div "5. それ以前" at bounding box center [649, 292] width 568 height 16
click at [372, 336] on div "6. 購入したことはない" at bounding box center [649, 335] width 568 height 16
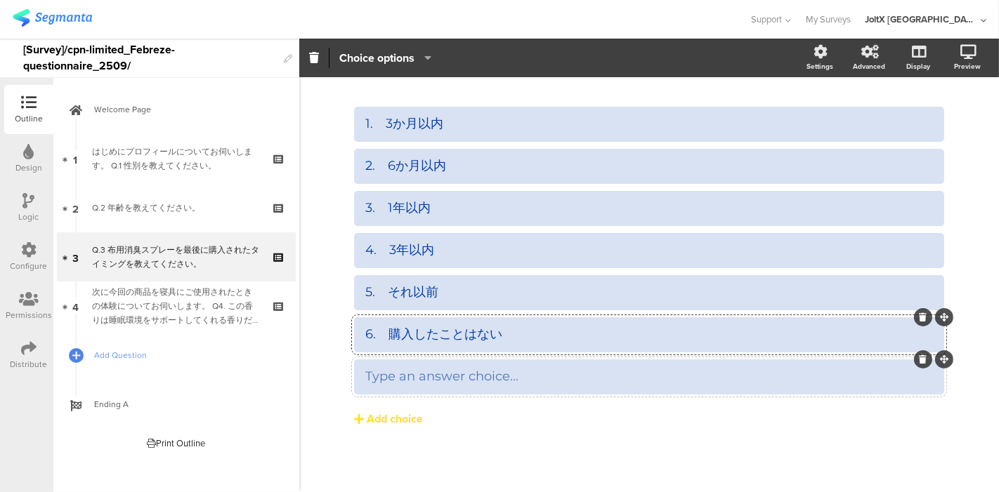
click at [914, 361] on div at bounding box center [923, 360] width 18 height 18
click at [906, 434] on button "Add choice" at bounding box center [649, 419] width 590 height 35
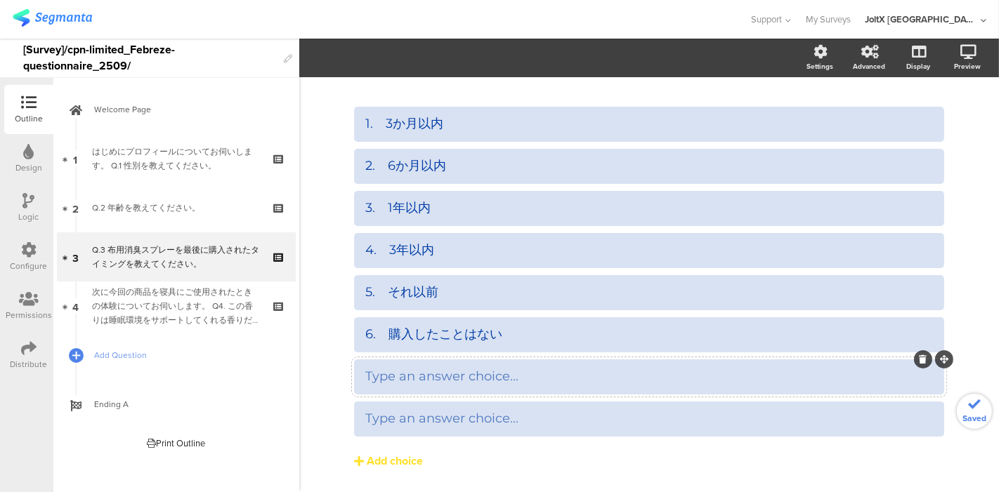
click at [916, 364] on div at bounding box center [923, 360] width 18 height 18
click at [920, 358] on icon at bounding box center [924, 359] width 8 height 8
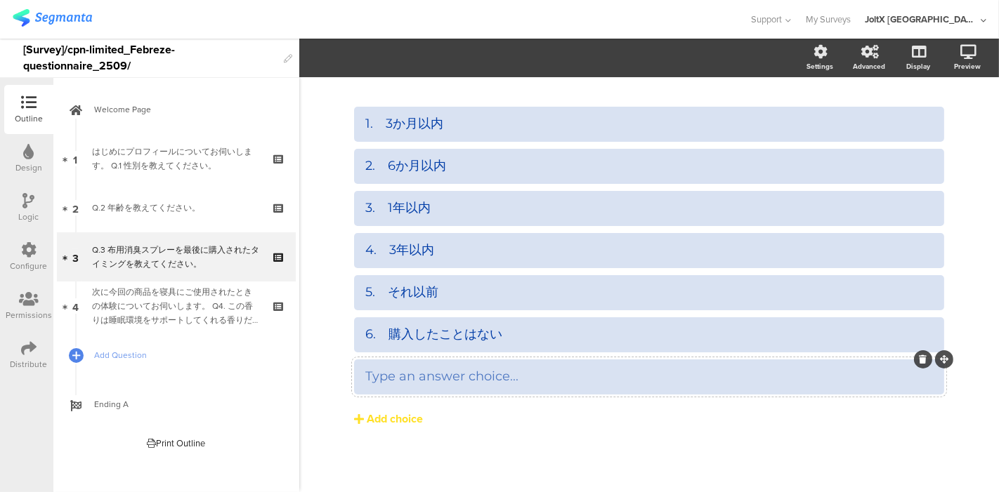
click at [920, 362] on icon at bounding box center [924, 359] width 8 height 8
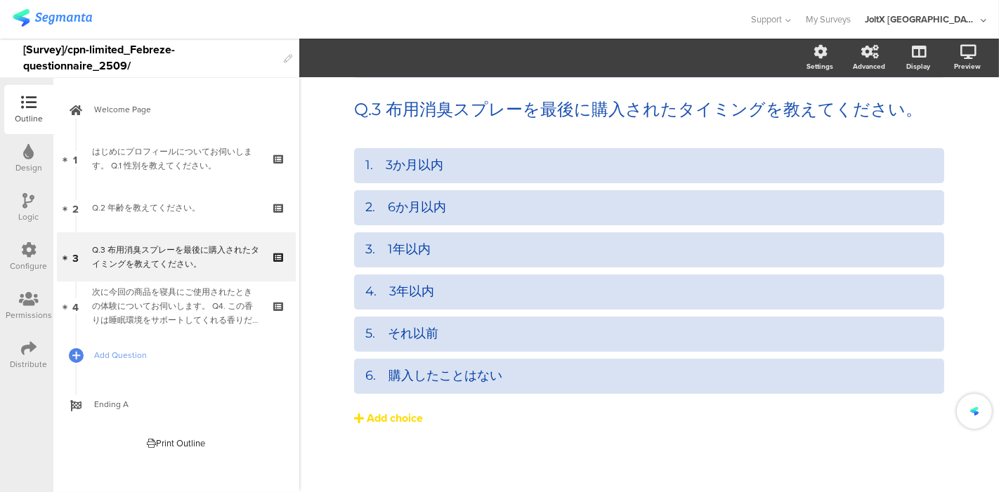
scroll to position [38, 0]
click at [944, 117] on icon at bounding box center [949, 126] width 11 height 18
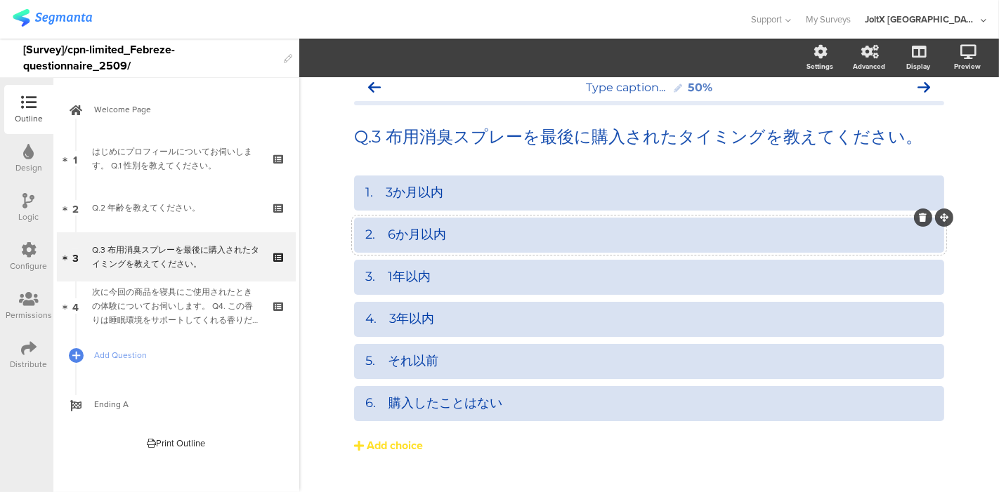
scroll to position [0, 0]
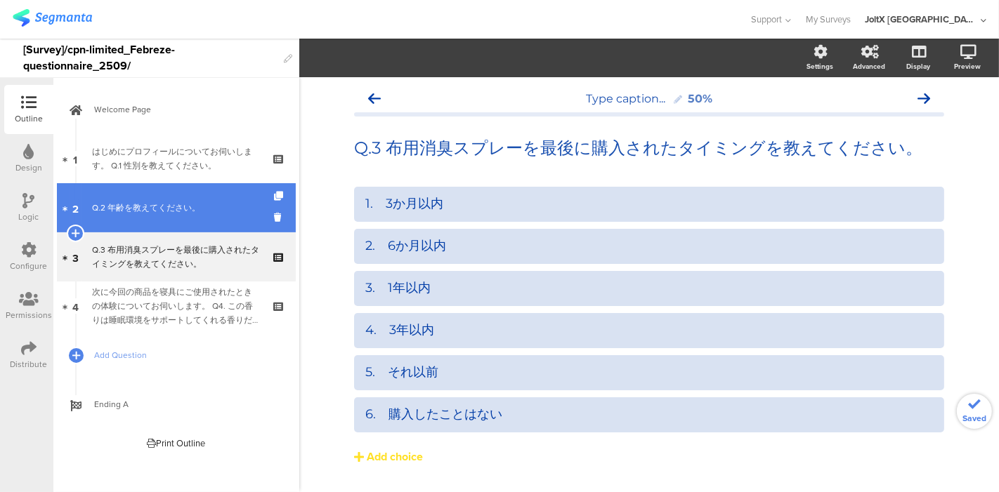
click at [166, 202] on div "Q.2 年齢を教えてください。" at bounding box center [176, 208] width 168 height 14
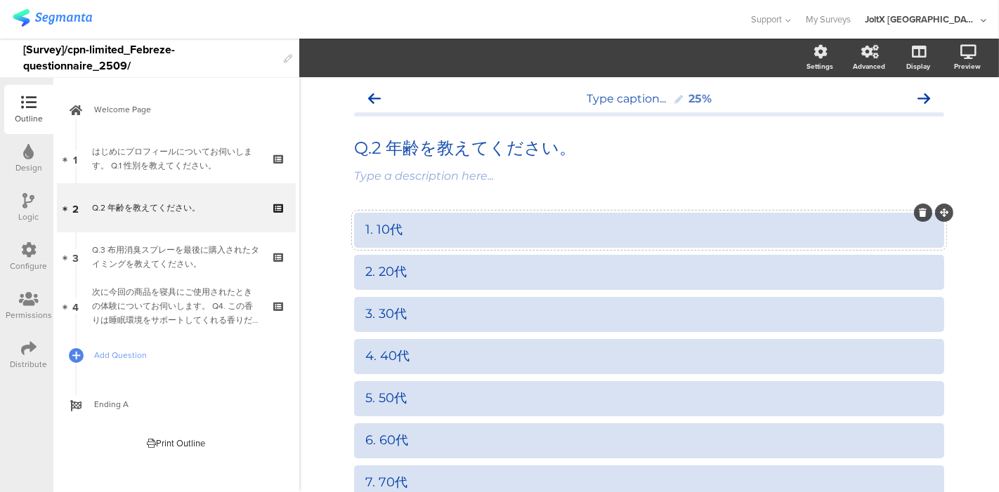
click at [377, 228] on div "1. 10代" at bounding box center [649, 230] width 568 height 16
click at [373, 273] on div "2. 20代" at bounding box center [649, 272] width 568 height 16
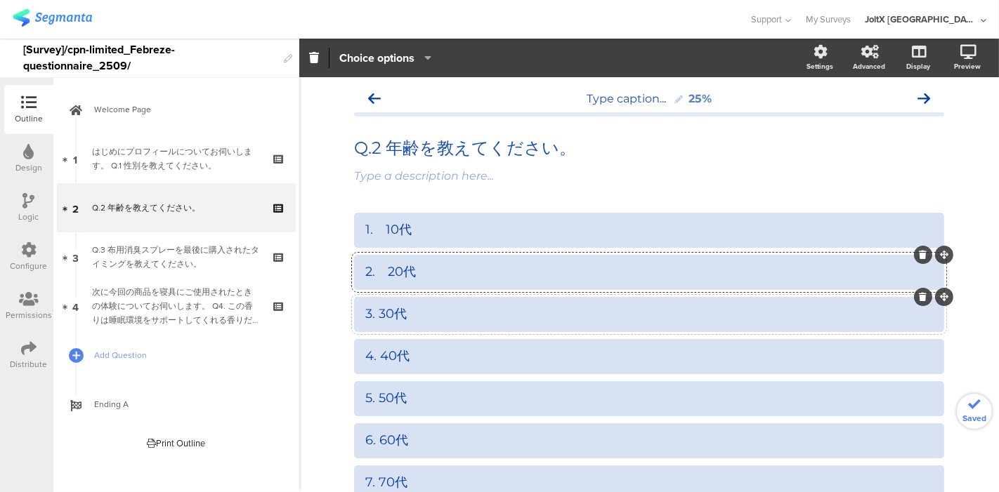
click at [368, 314] on div "3. 30代" at bounding box center [649, 314] width 568 height 16
click at [374, 360] on div "4. 40代" at bounding box center [649, 356] width 568 height 16
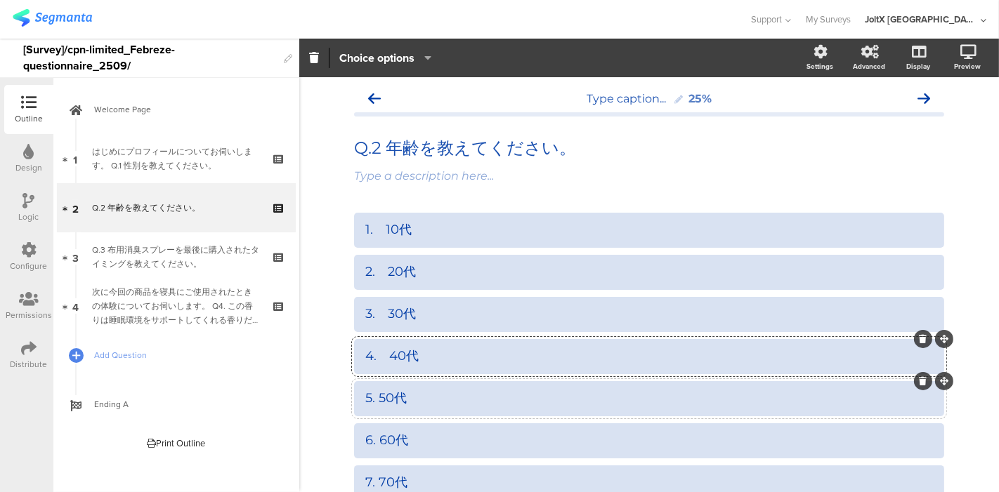
click at [375, 402] on div "5. 50代" at bounding box center [649, 399] width 568 height 16
click at [372, 443] on div "6. 60代" at bounding box center [649, 441] width 568 height 16
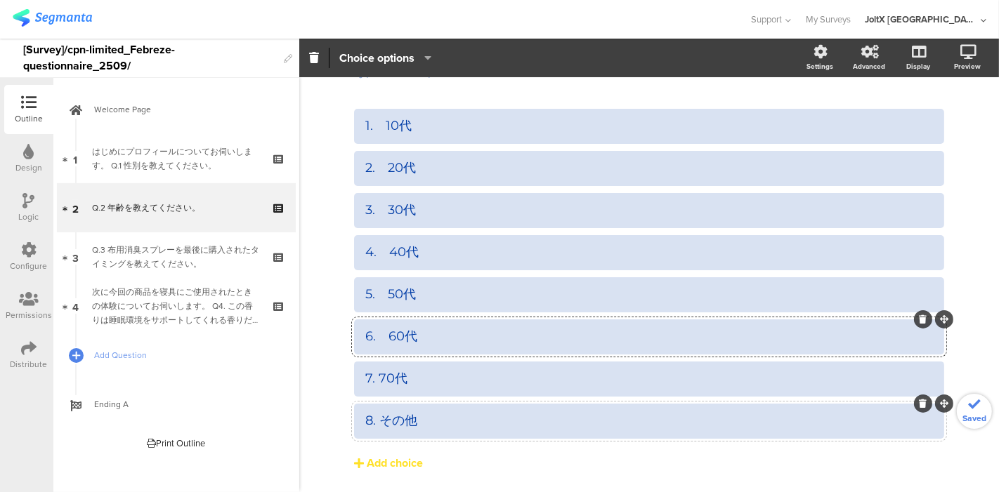
scroll to position [148, 0]
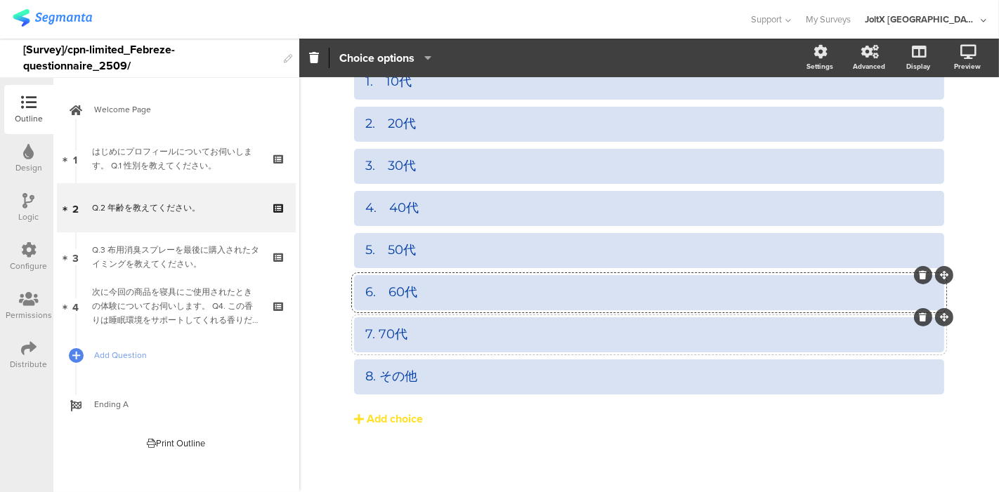
click at [373, 332] on div "7. 70代" at bounding box center [649, 335] width 568 height 16
click at [374, 381] on div "8. その他" at bounding box center [649, 377] width 568 height 16
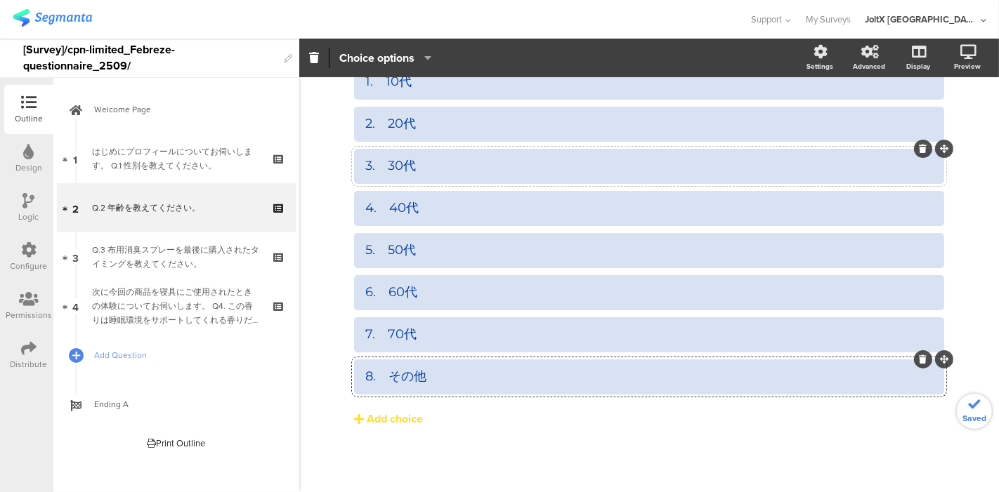
scroll to position [0, 0]
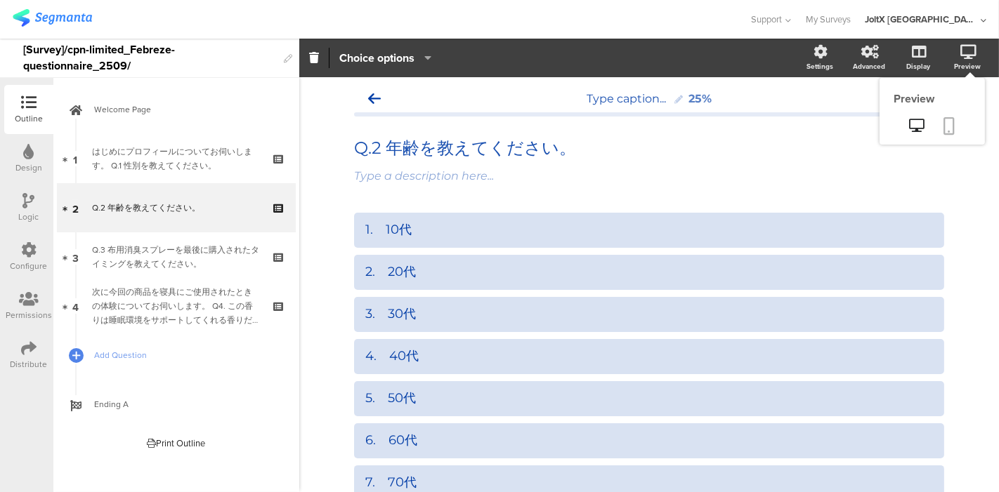
click at [941, 116] on link at bounding box center [949, 127] width 31 height 27
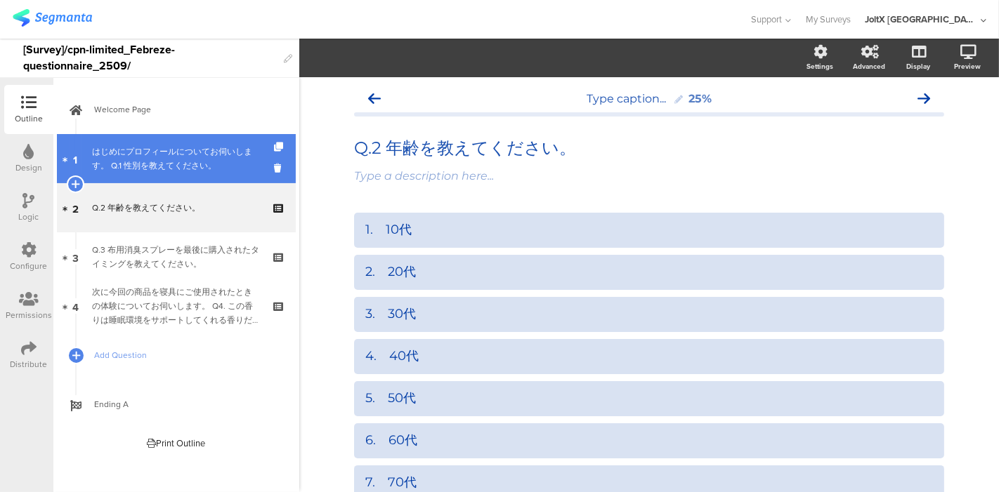
click at [176, 163] on div "はじめにプロフィールについてお伺いします。 Q.1 性別を教えてください。" at bounding box center [176, 159] width 168 height 28
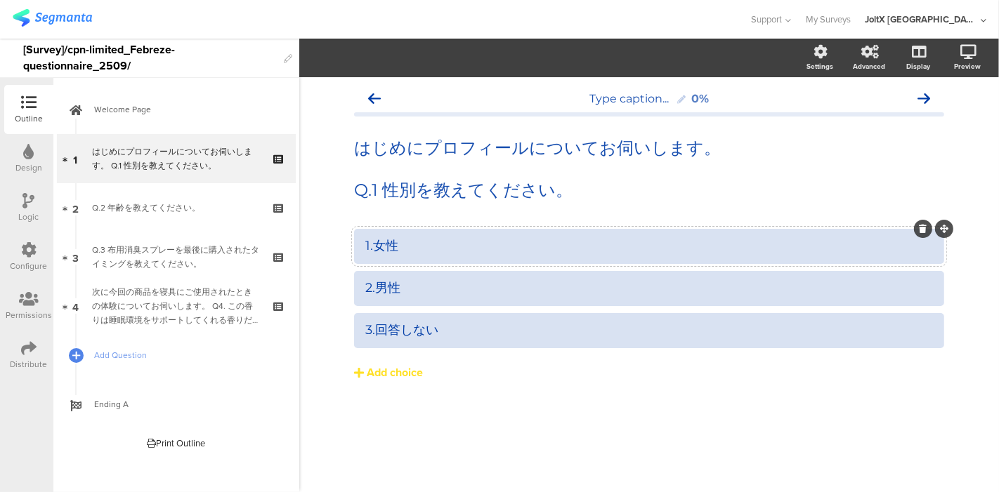
click at [375, 247] on div "1.女性" at bounding box center [649, 246] width 568 height 16
click at [375, 292] on div "2.男性" at bounding box center [649, 288] width 568 height 16
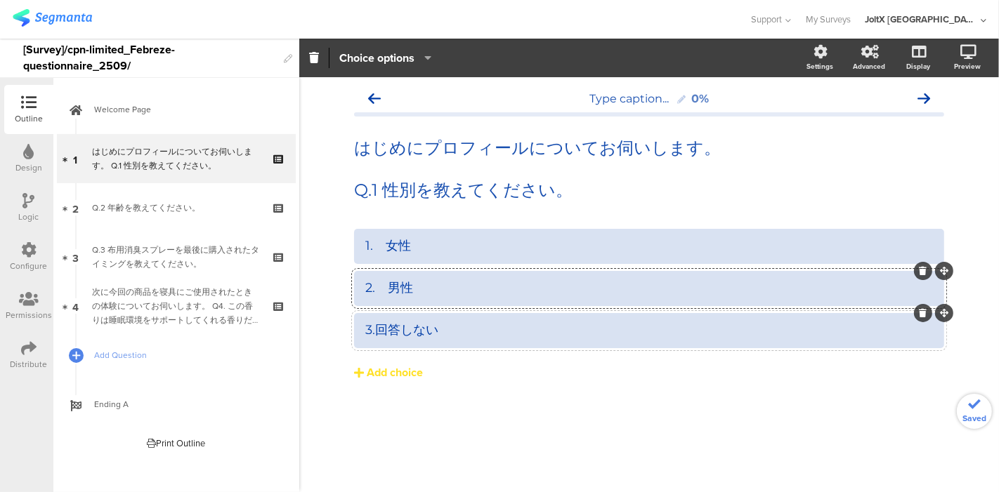
click at [375, 329] on div "3.回答しない" at bounding box center [649, 330] width 568 height 16
click at [971, 102] on div "Type caption... 0% はじめにプロフィールについてお伺いします。 Q.1 性別を教えてください。 はじめにプロフィールについてお伺いします。 …" at bounding box center [649, 284] width 700 height 415
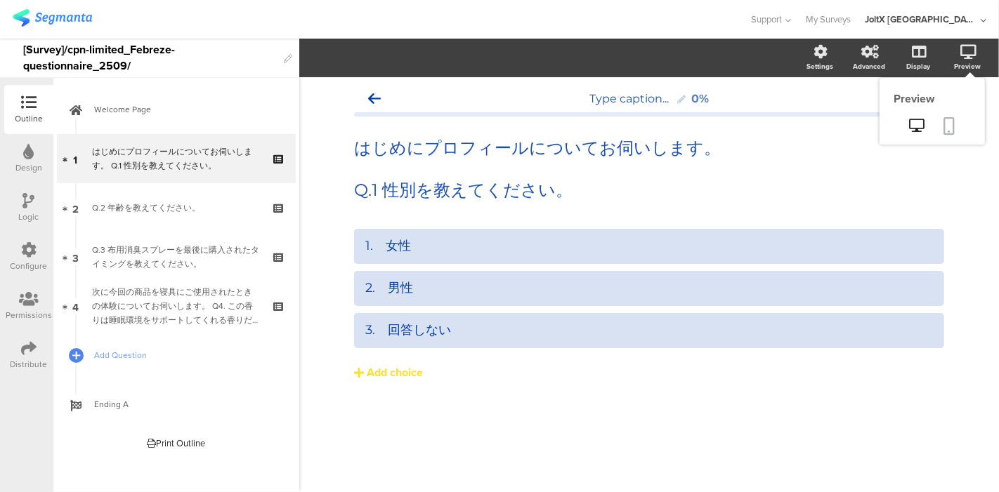
click at [949, 131] on icon at bounding box center [949, 126] width 11 height 18
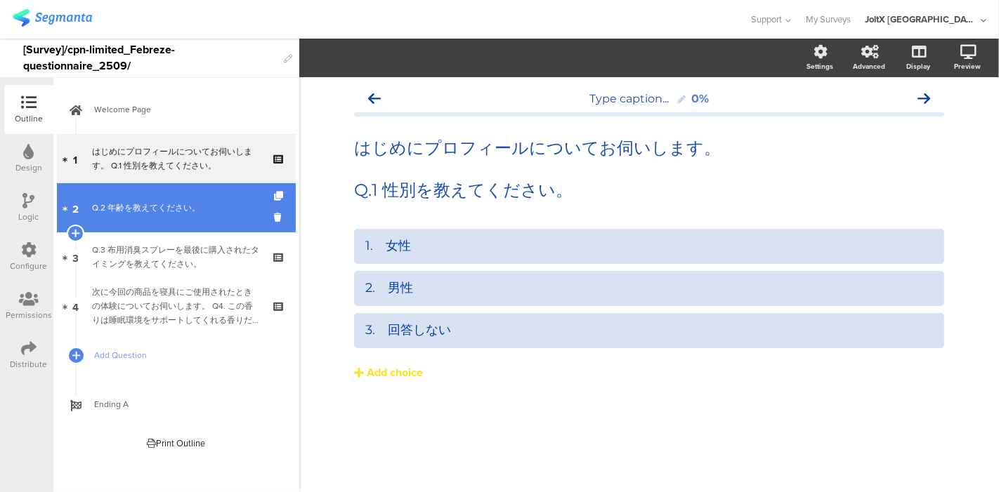
click at [163, 213] on div "Q.2 年齢を教えてください。" at bounding box center [176, 208] width 168 height 14
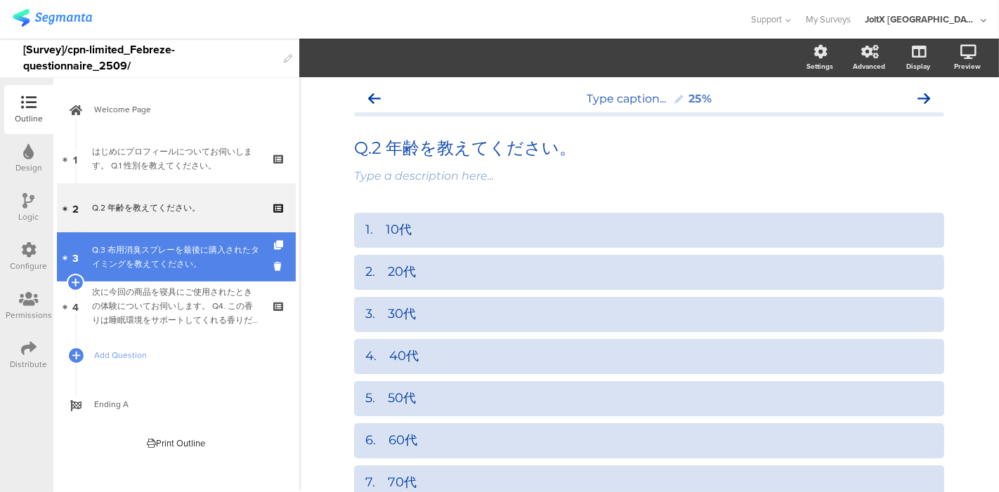
click at [148, 264] on div "Q.3 布用消臭スプレーを最後に購入されたタイミングを教えてください。" at bounding box center [176, 257] width 168 height 28
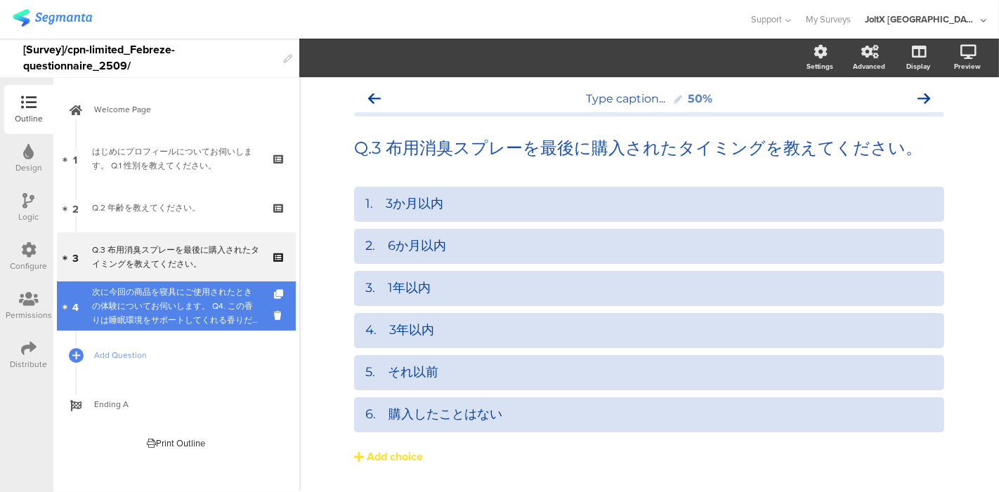
click at [137, 306] on div "次に今回の商品を寝具にご使用されたときの体験についてお伺いします。 Q4. この香りは睡眠環境をサポートしてくれる香りだと感じましたか？" at bounding box center [176, 306] width 168 height 42
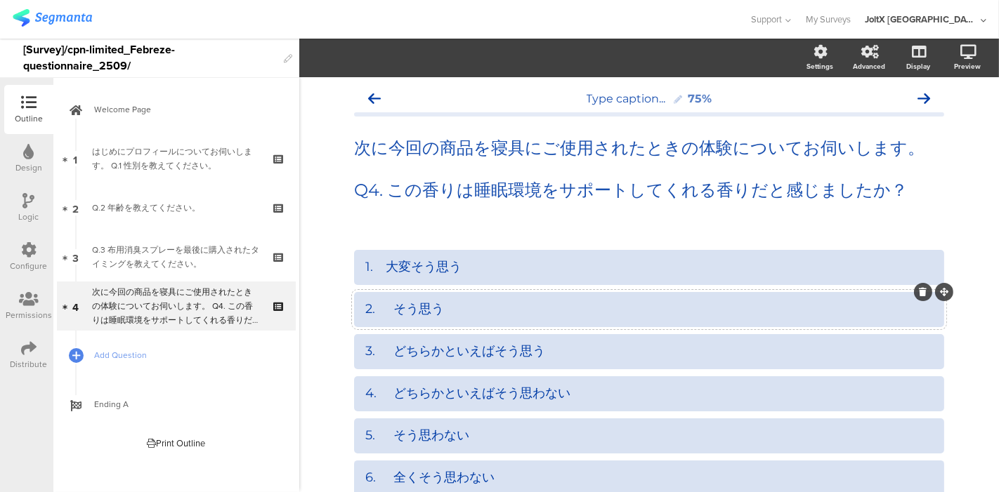
drag, startPoint x: 387, startPoint y: 308, endPoint x: 495, endPoint y: 314, distance: 107.6
click at [387, 308] on div "2. そう思う" at bounding box center [649, 309] width 568 height 16
click at [386, 277] on div "1.　大変そう思う" at bounding box center [649, 267] width 568 height 23
click at [386, 266] on div "1.　大変そう思う" at bounding box center [649, 267] width 568 height 16
click at [386, 348] on div "3. どちらかといえばそう思う" at bounding box center [649, 352] width 568 height 16
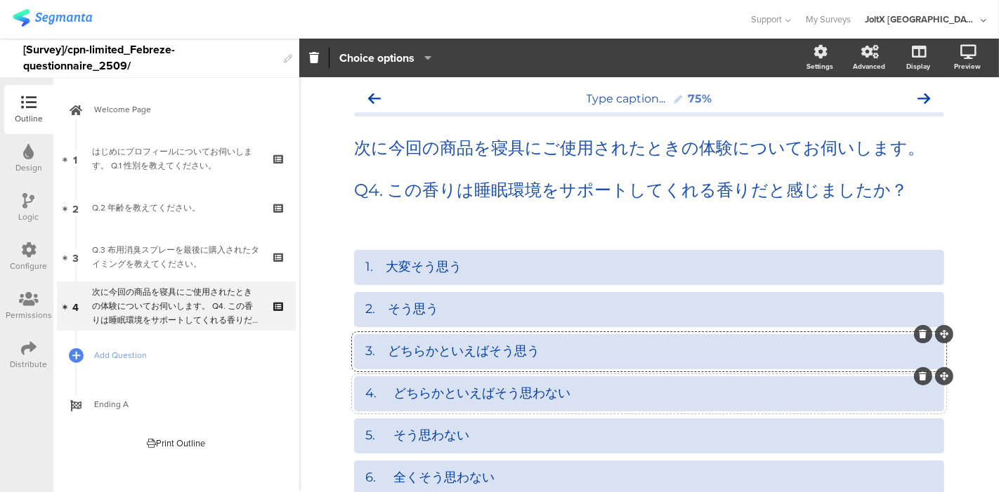
click at [386, 398] on div "4. どちらかといえばそう思わない" at bounding box center [649, 394] width 568 height 16
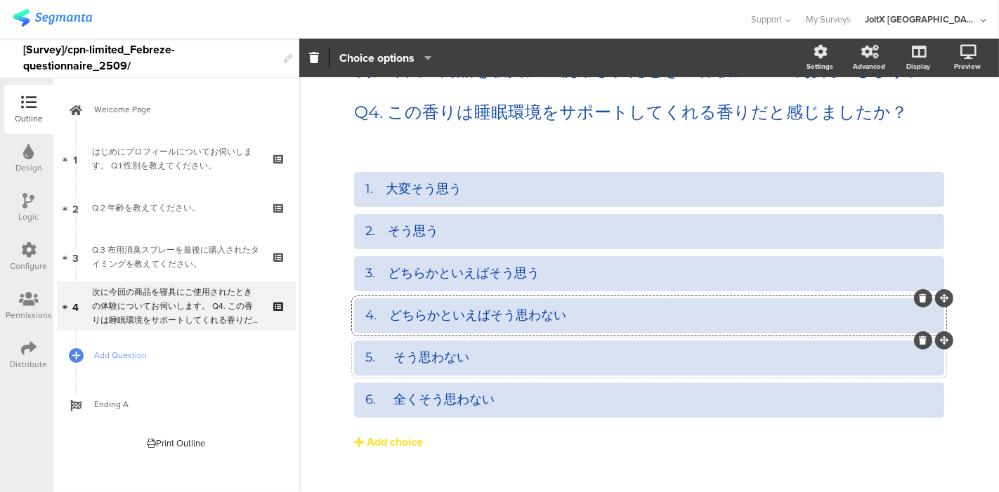
click at [389, 358] on div "5. そう思わない" at bounding box center [649, 358] width 568 height 16
click at [390, 398] on div "6. 全くそう思わない" at bounding box center [649, 400] width 568 height 16
click at [614, 135] on div "次に今回の商品を寝具にご使用されたときの体験についてお伺いします。 Q4. この香りは睡眠環境をサポートしてくれる香りだと感じましたか？ 次に今回の商品を寝具…" at bounding box center [649, 101] width 597 height 91
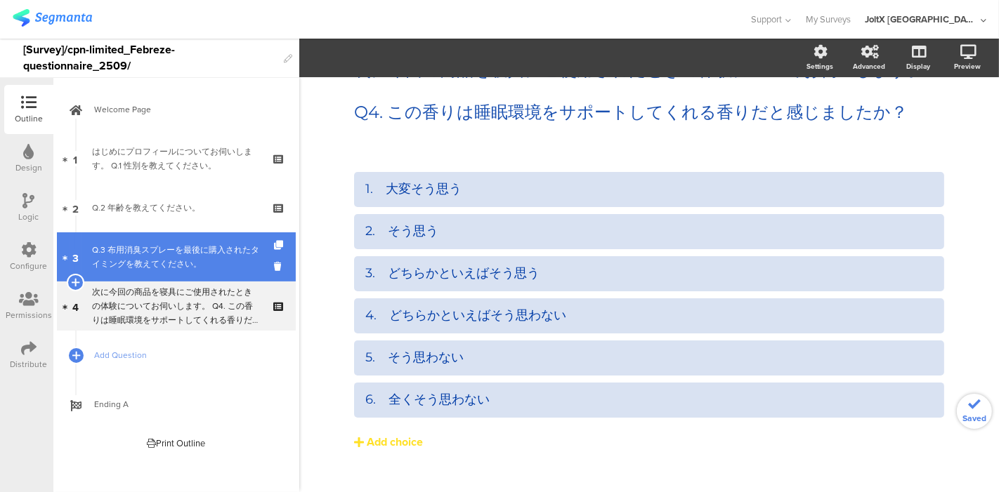
click at [142, 261] on div "Q.3 布用消臭スプレーを最後に購入されたタイミングを教えてください。" at bounding box center [176, 257] width 168 height 28
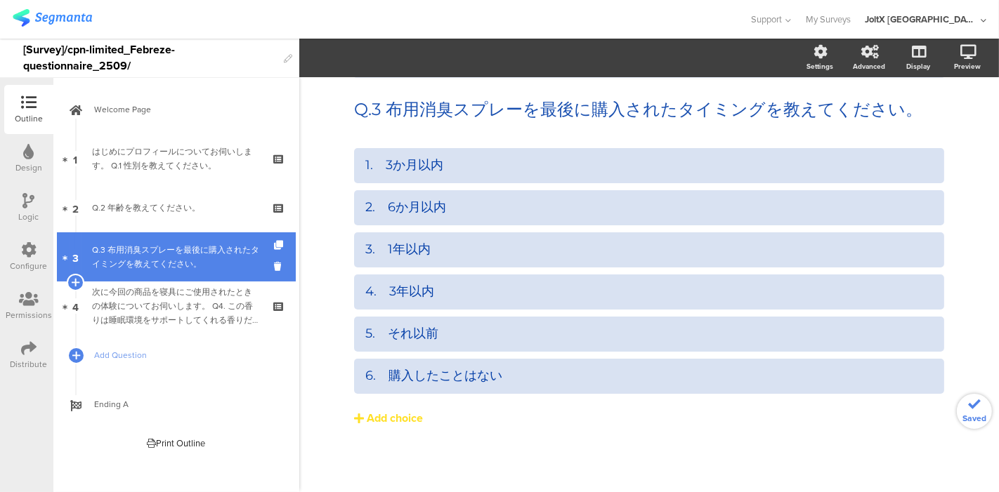
scroll to position [38, 0]
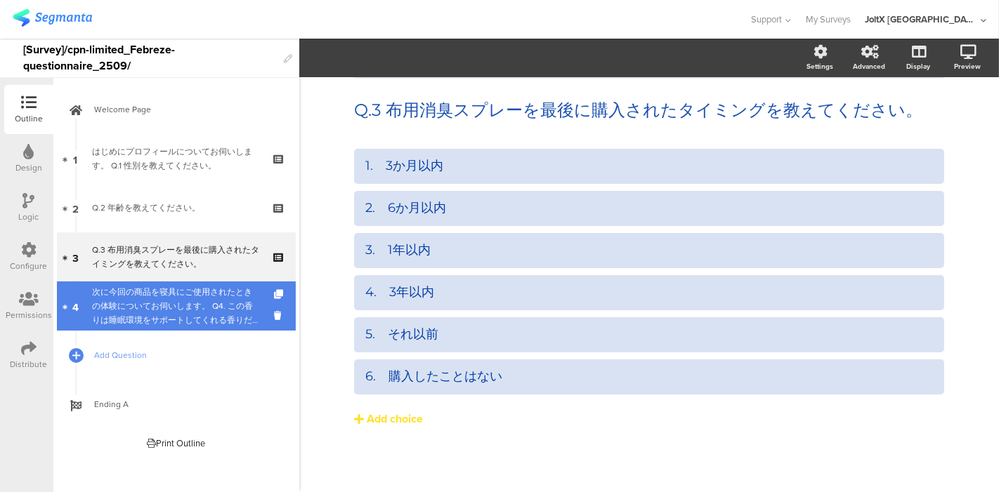
click at [124, 296] on div "次に今回の商品を寝具にご使用されたときの体験についてお伺いします。 Q4. この香りは睡眠環境をサポートしてくれる香りだと感じましたか？" at bounding box center [176, 306] width 168 height 42
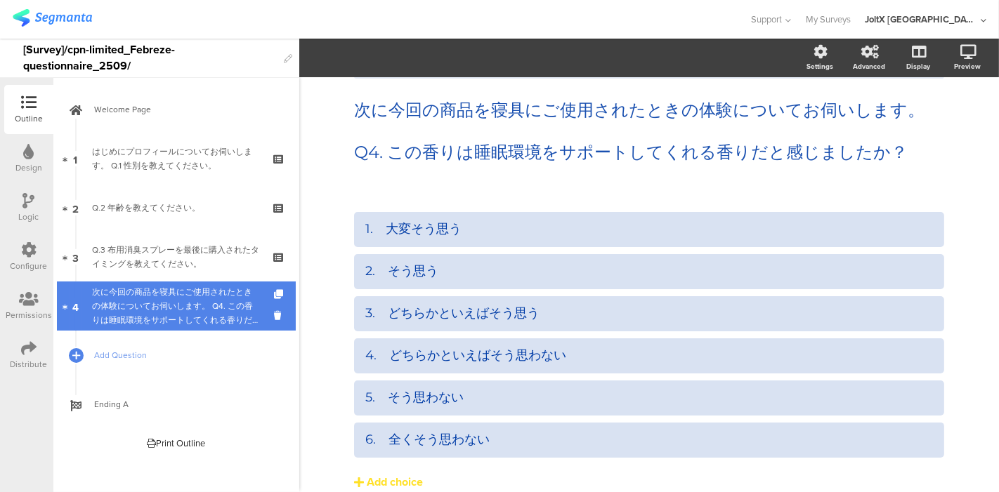
scroll to position [59, 0]
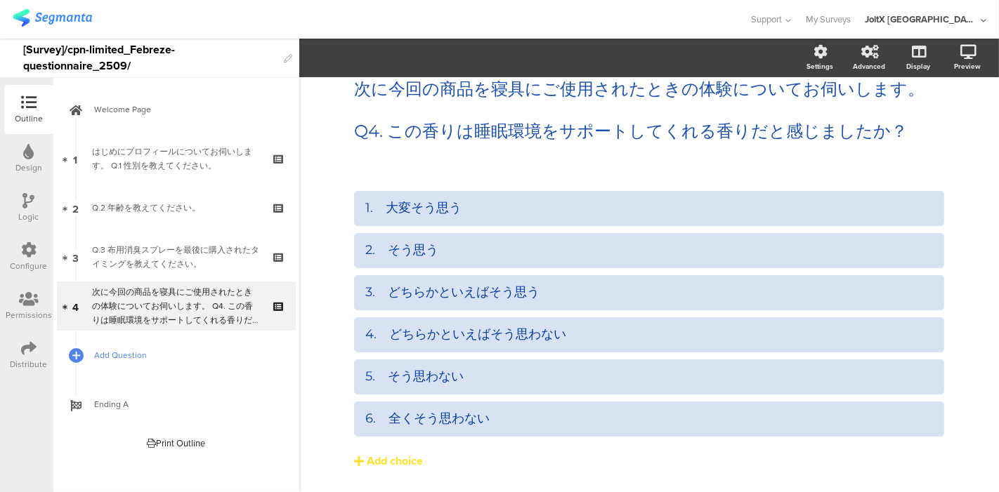
click at [114, 357] on span "Add Question" at bounding box center [184, 355] width 180 height 14
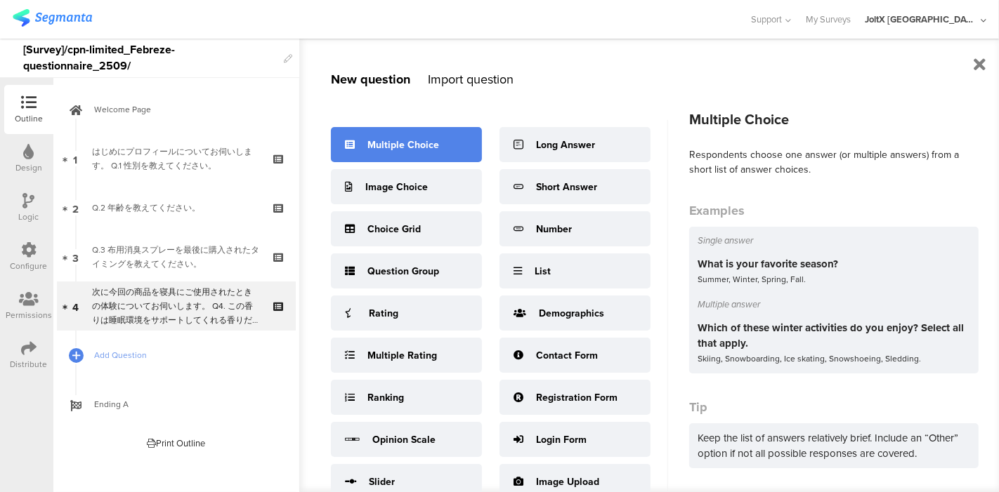
click at [411, 136] on div "Multiple Choice" at bounding box center [406, 144] width 151 height 35
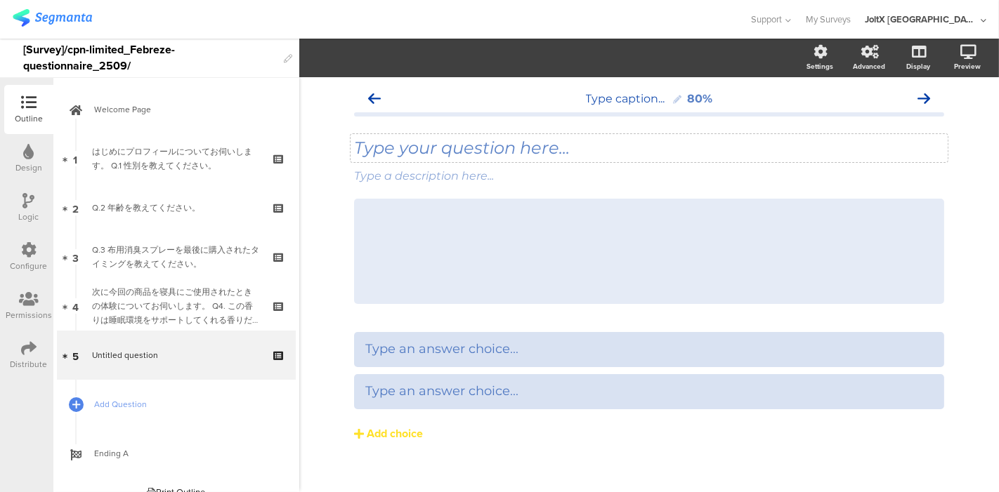
click at [470, 147] on div "Type your question here..." at bounding box center [649, 148] width 590 height 21
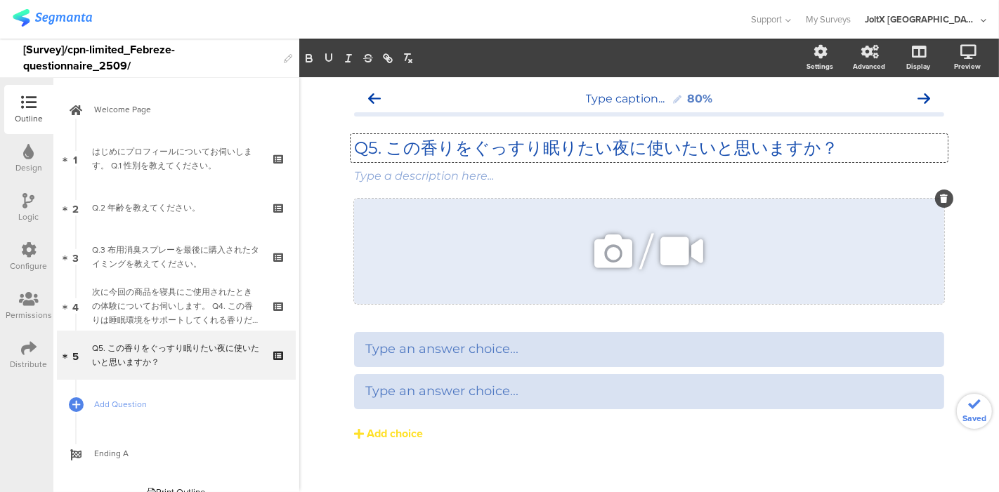
drag, startPoint x: 942, startPoint y: 168, endPoint x: 936, endPoint y: 178, distance: 11.3
click at [0, 0] on icon at bounding box center [0, 0] width 0 height 0
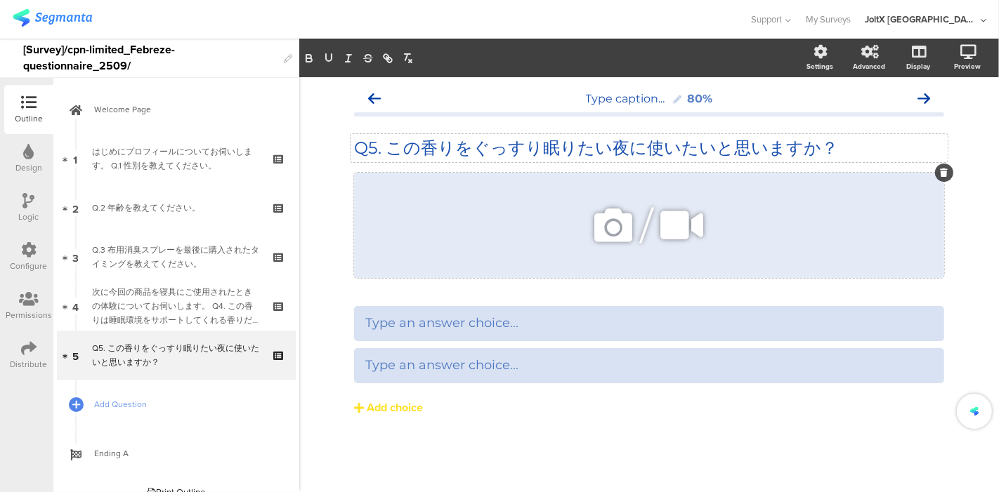
click at [936, 177] on div at bounding box center [944, 173] width 18 height 18
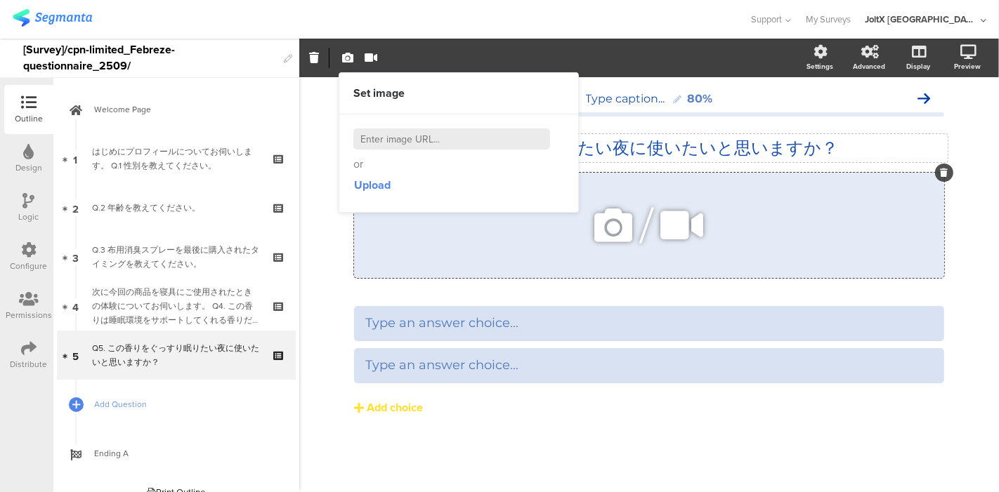
click at [941, 173] on icon at bounding box center [945, 173] width 8 height 8
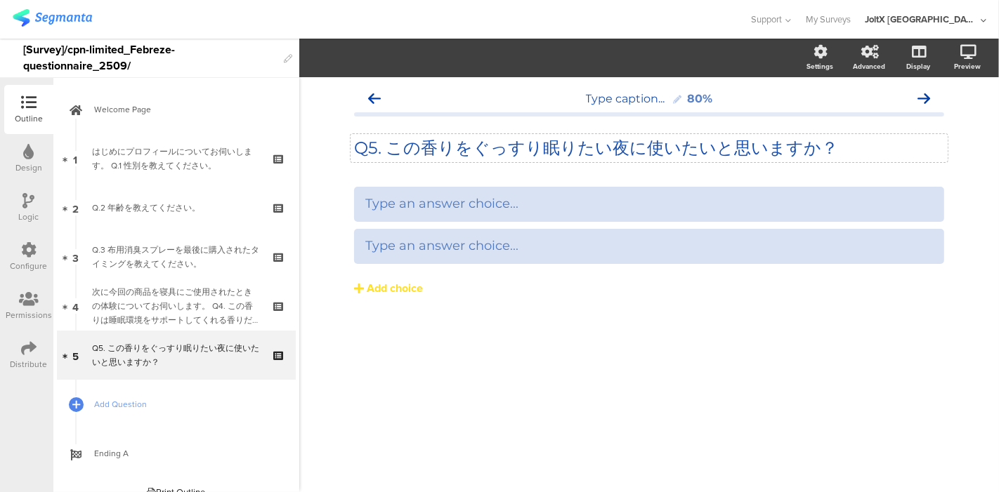
drag, startPoint x: 422, startPoint y: 423, endPoint x: 412, endPoint y: 421, distance: 9.9
click at [421, 423] on div "Type caption... 80% Q5. この香りをぐっすり眠りたい夜に使いたいと思いますか？ Q5. この香りをぐっすり眠りたい夜に使いたいと思います…" at bounding box center [649, 284] width 700 height 415
click at [423, 286] on div "Add choice" at bounding box center [395, 289] width 56 height 15
click at [407, 289] on div "Add choice" at bounding box center [395, 289] width 56 height 15
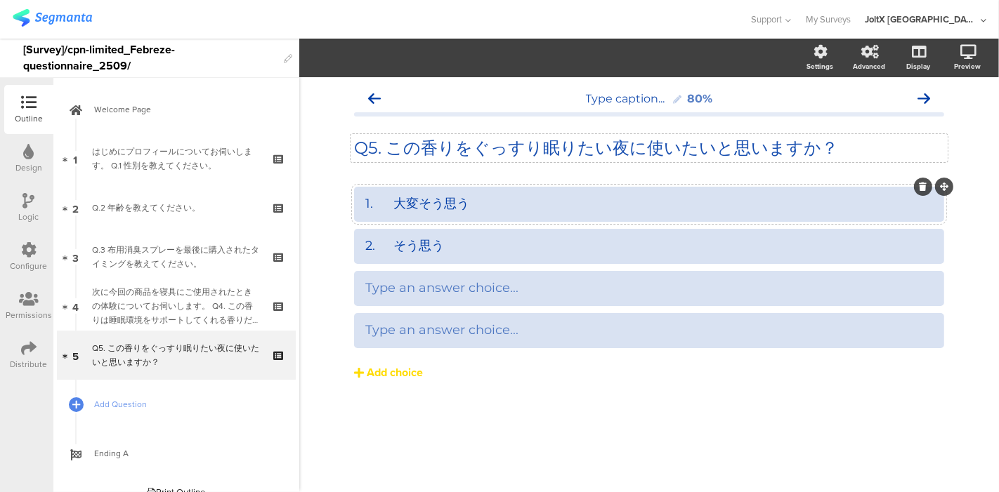
click at [393, 369] on div "Add choice" at bounding box center [395, 373] width 56 height 15
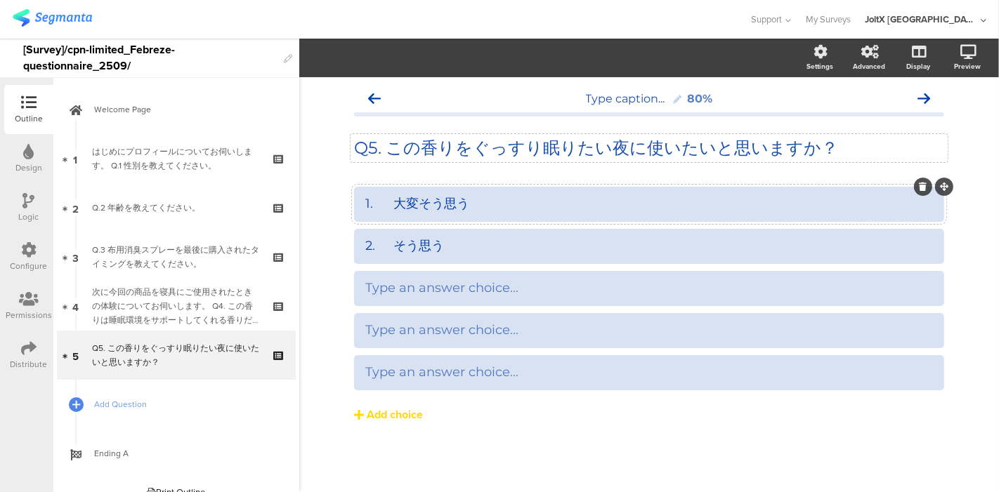
click at [399, 410] on div "Add choice" at bounding box center [395, 415] width 56 height 15
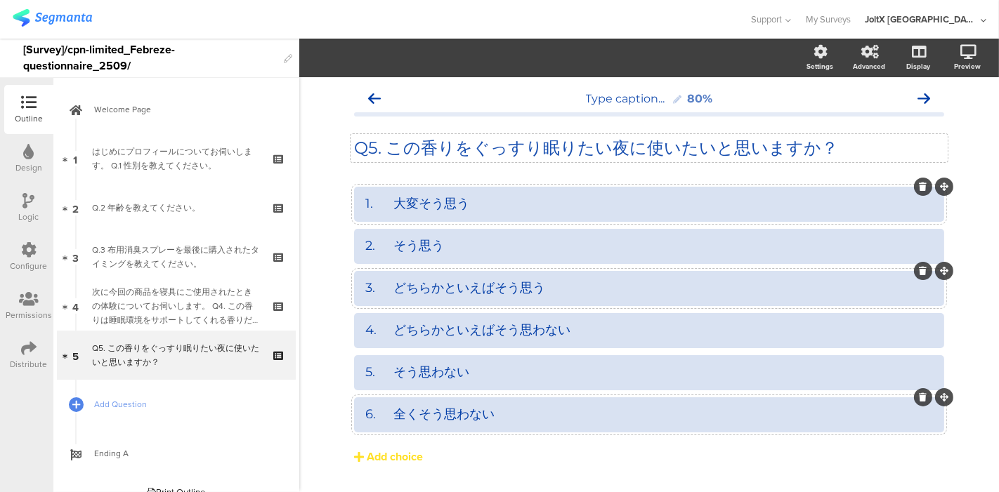
click at [462, 411] on div "6. 全くそう思わない" at bounding box center [649, 415] width 568 height 16
drag, startPoint x: 389, startPoint y: 413, endPoint x: 419, endPoint y: 409, distance: 30.5
click at [393, 410] on div "6. 全くそう思わない" at bounding box center [649, 415] width 568 height 16
drag, startPoint x: 386, startPoint y: 373, endPoint x: 393, endPoint y: 372, distance: 7.2
click at [390, 373] on div "5. そう思わない" at bounding box center [649, 373] width 568 height 16
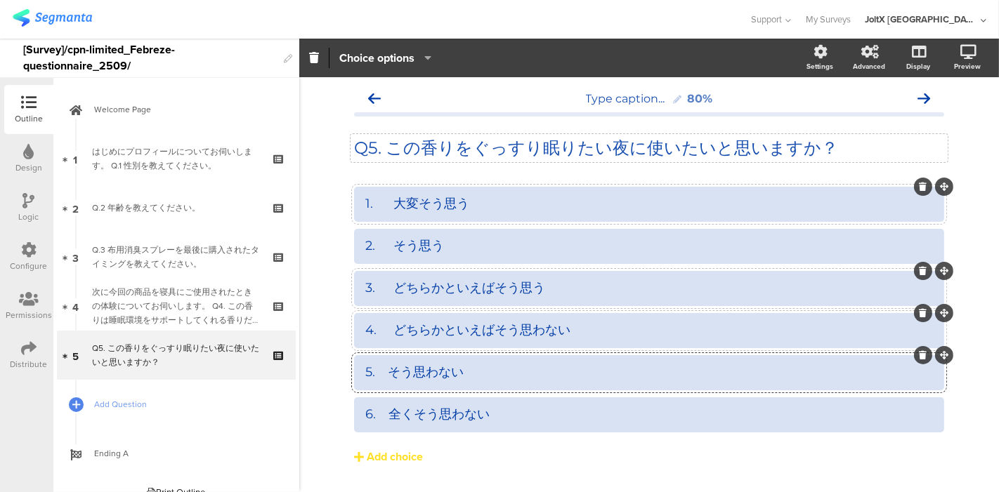
click at [388, 333] on div "4. どちらかといえばそう思わない" at bounding box center [649, 330] width 568 height 16
click at [389, 285] on div "3. どちらかといえばそう思う" at bounding box center [649, 288] width 568 height 16
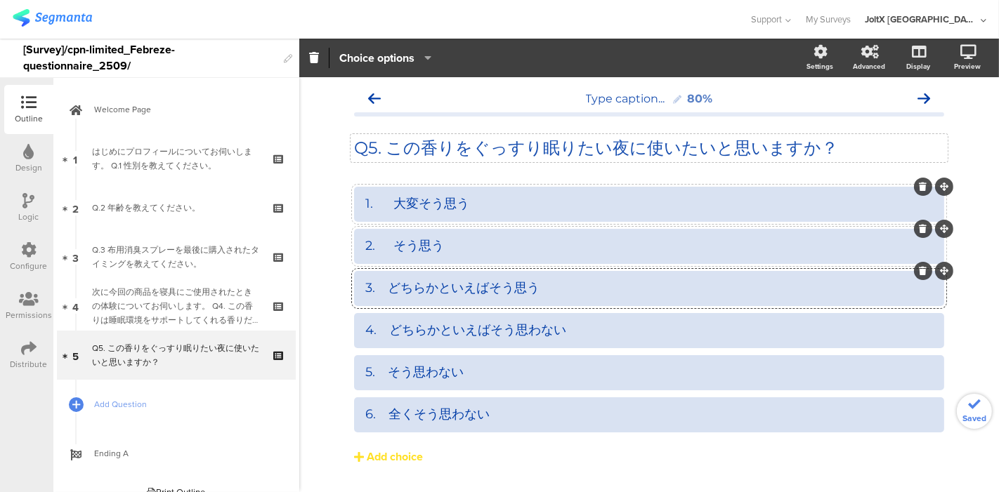
click at [385, 242] on div "2. そう思う" at bounding box center [649, 246] width 568 height 16
click at [386, 204] on div "1. 大変そう思う" at bounding box center [649, 204] width 568 height 16
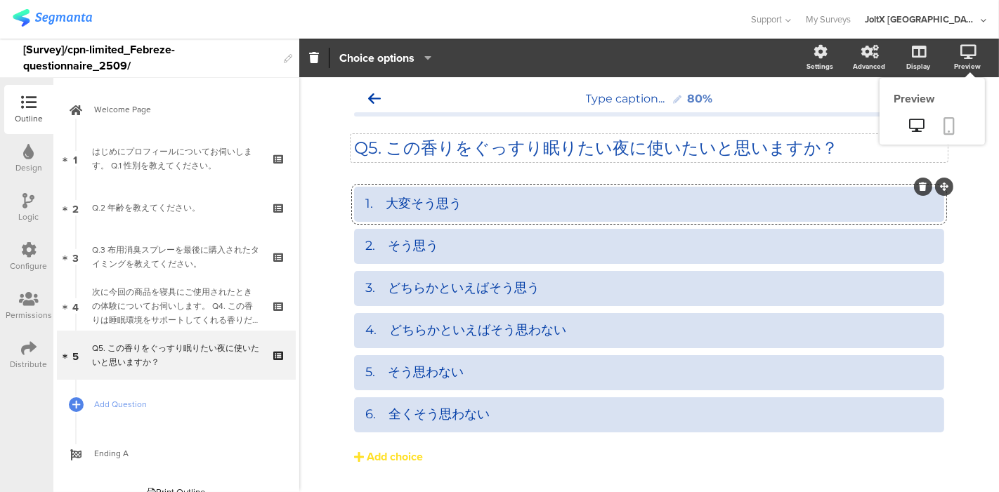
click at [934, 131] on link at bounding box center [949, 127] width 31 height 27
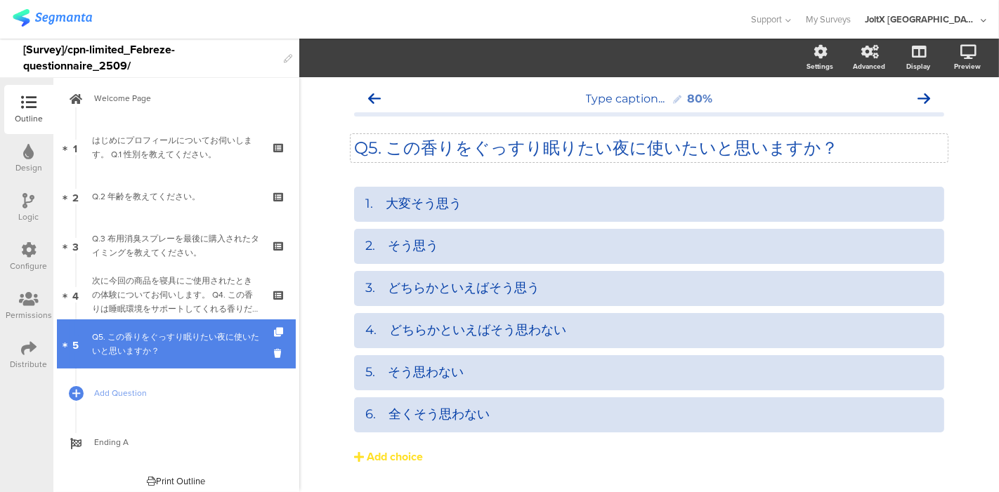
scroll to position [17, 0]
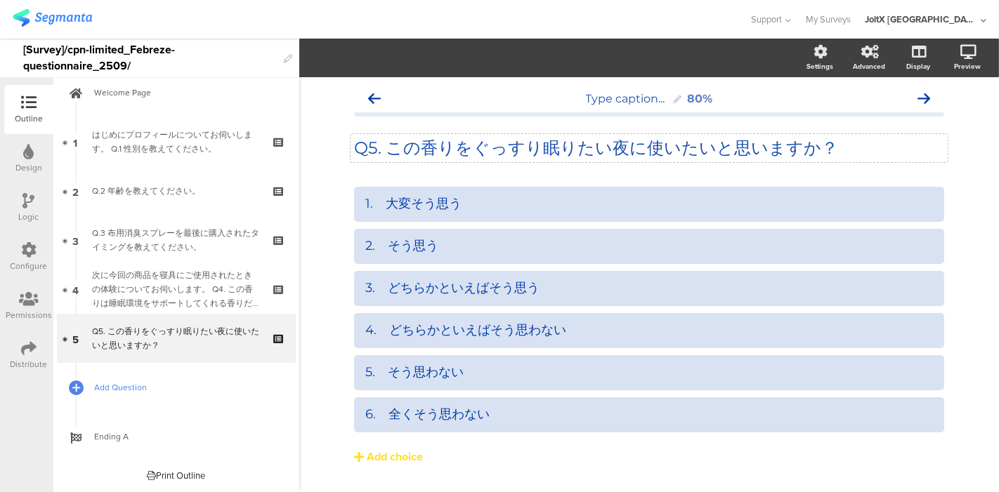
click at [123, 390] on span "Add Question" at bounding box center [184, 388] width 180 height 14
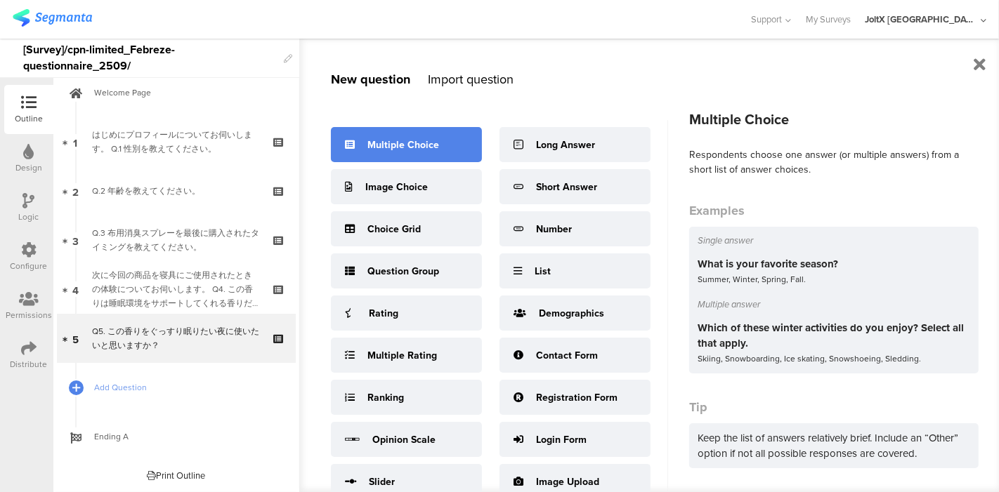
click at [445, 145] on div "Multiple Choice" at bounding box center [406, 144] width 151 height 35
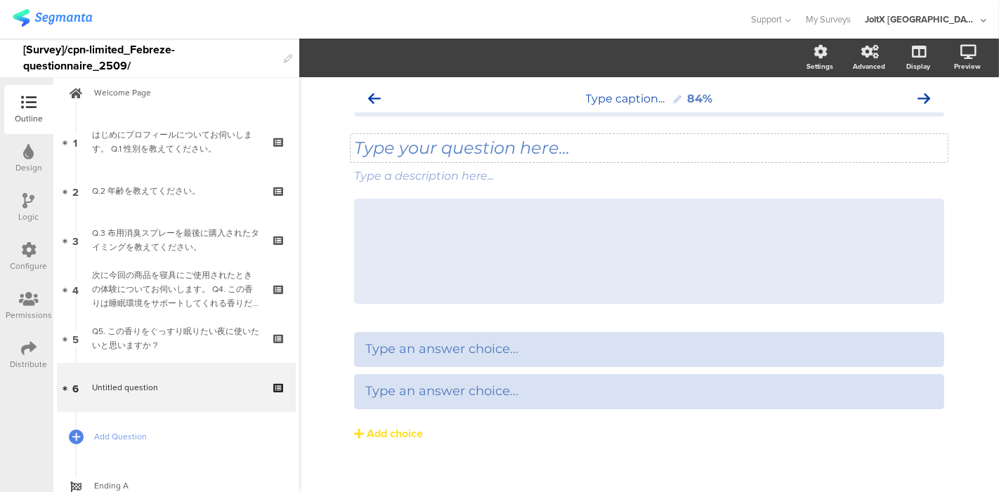
click at [478, 145] on div "Type your question here..." at bounding box center [649, 148] width 590 height 21
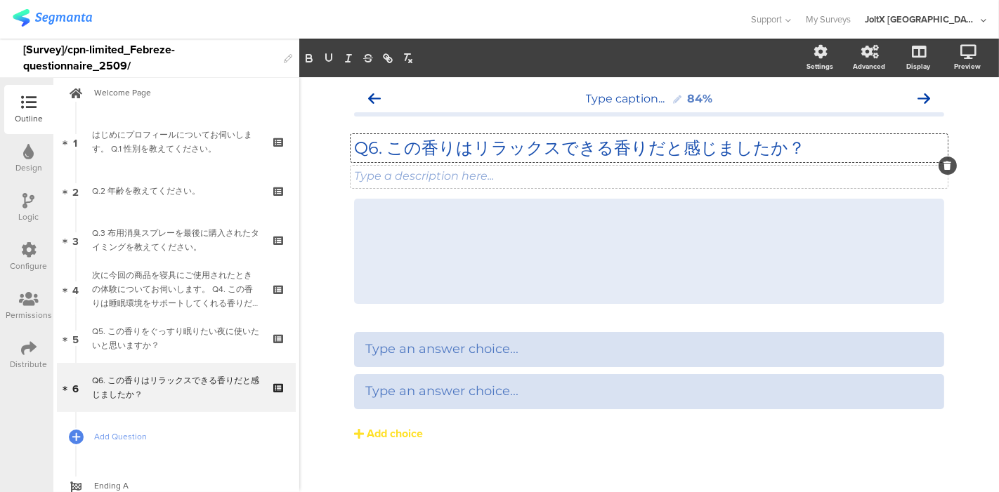
click at [944, 164] on icon at bounding box center [948, 166] width 8 height 8
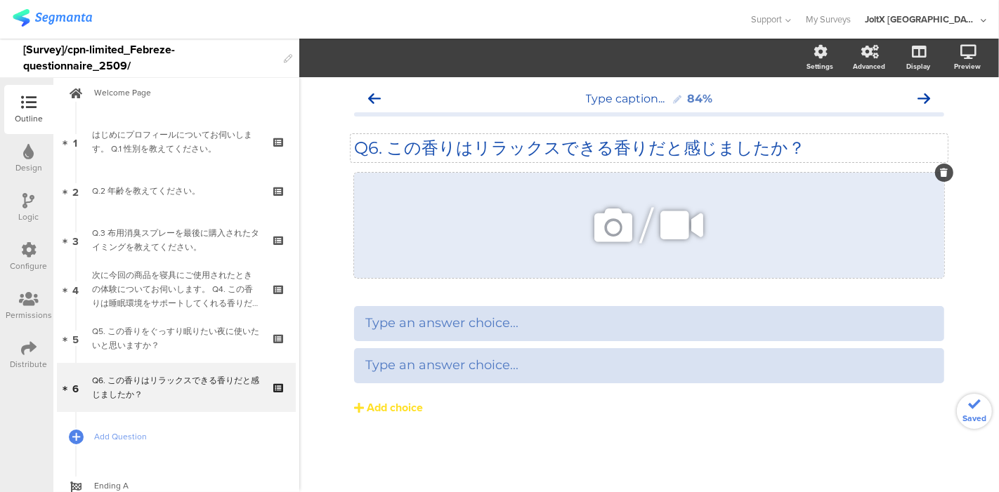
click at [941, 171] on icon at bounding box center [945, 173] width 8 height 8
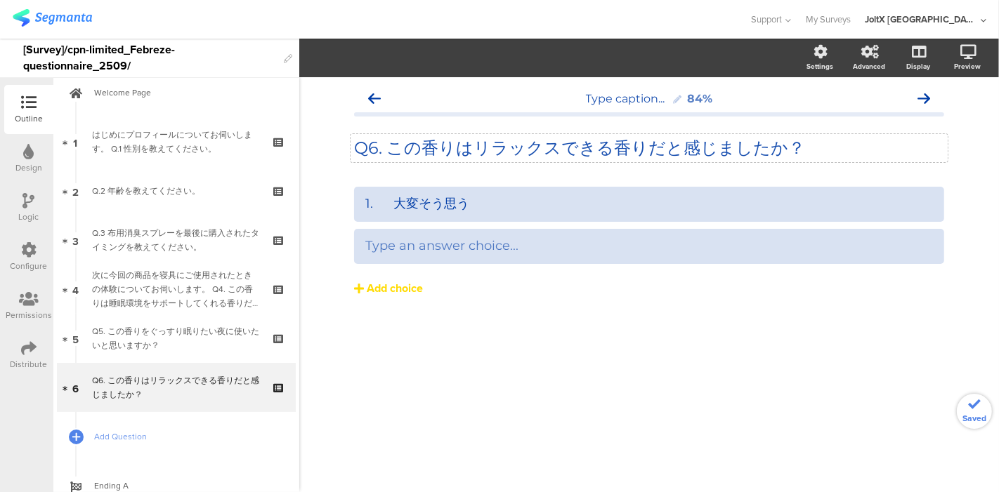
click at [395, 286] on div "Add choice" at bounding box center [395, 289] width 56 height 15
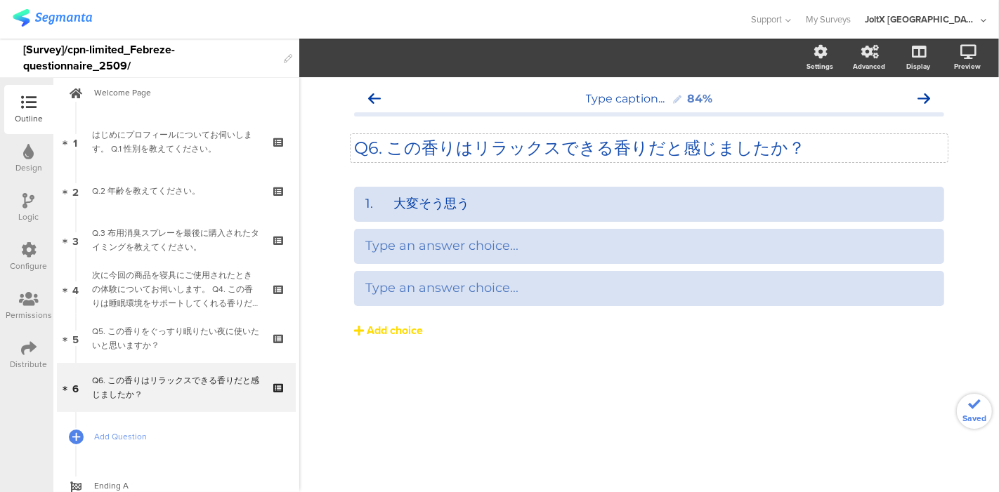
click at [395, 333] on div "Add choice" at bounding box center [395, 331] width 56 height 15
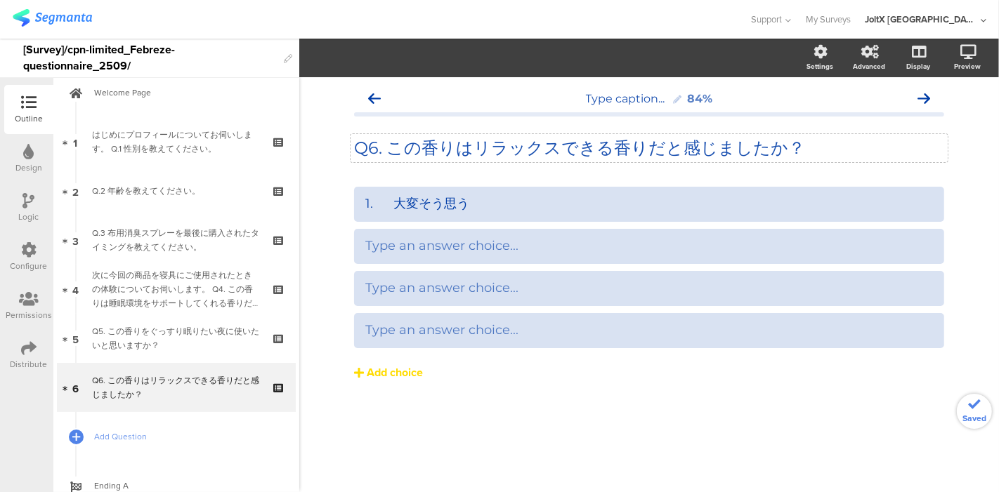
click at [397, 372] on div "Add choice" at bounding box center [395, 373] width 56 height 15
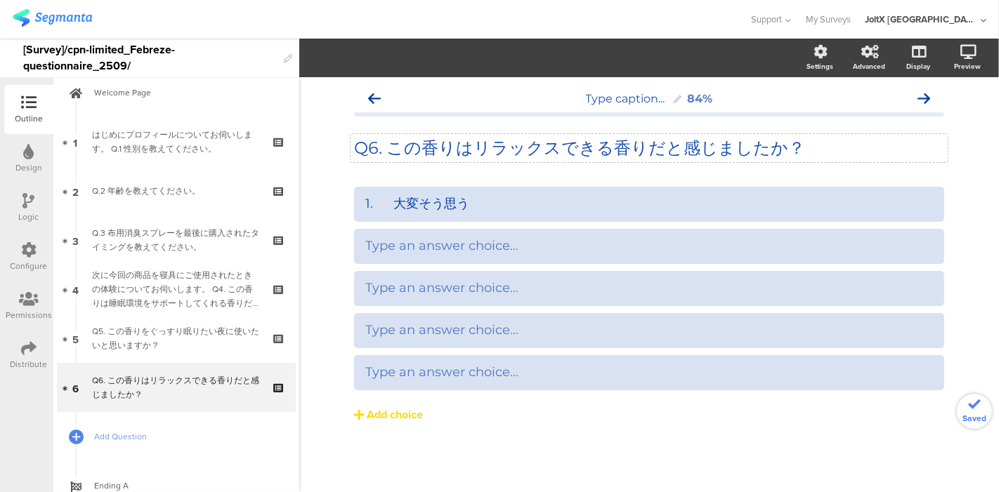
click at [395, 412] on div "Add choice" at bounding box center [395, 415] width 56 height 15
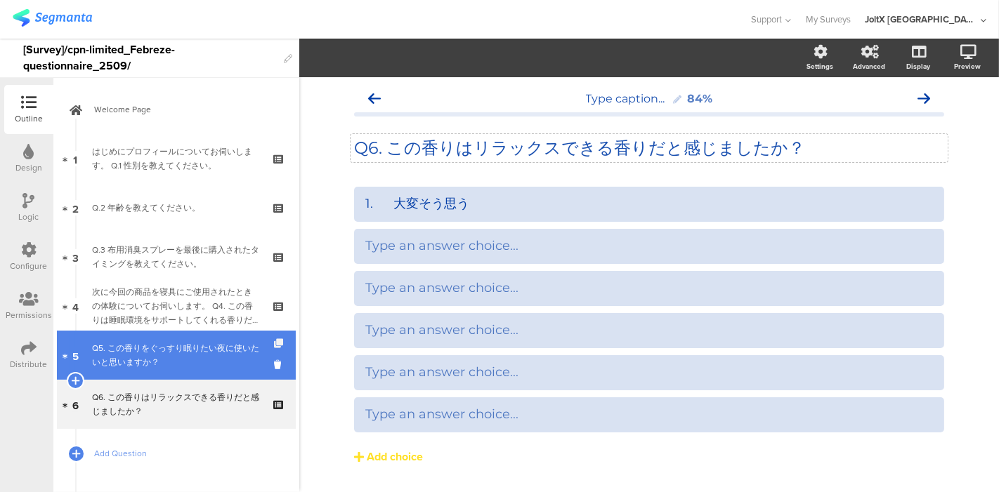
click at [274, 343] on icon at bounding box center [280, 343] width 12 height 9
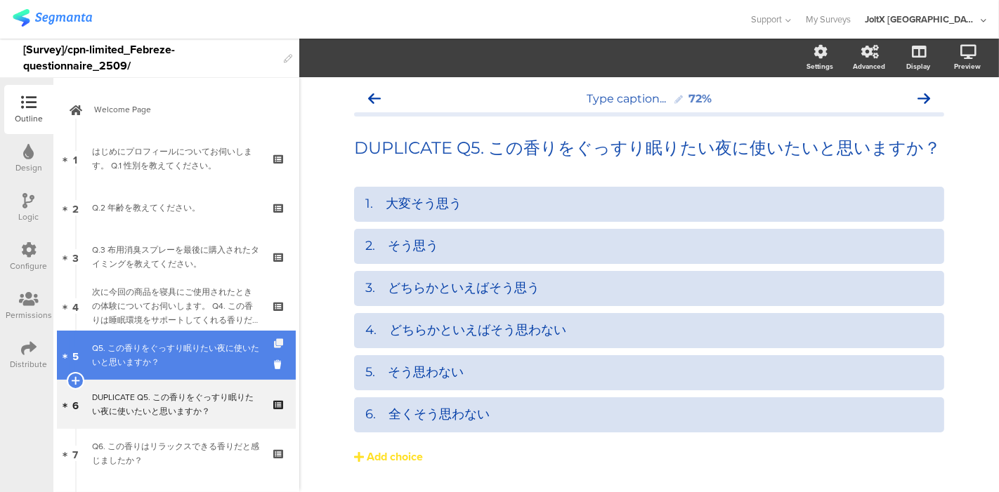
scroll to position [78, 0]
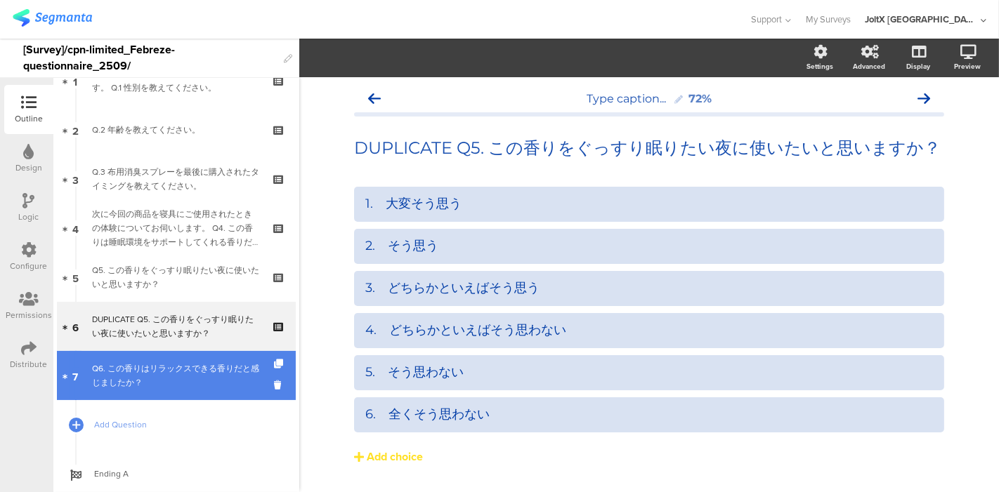
click at [204, 377] on div "Q6. この香りはリラックスできる香りだと感じましたか？" at bounding box center [176, 376] width 168 height 28
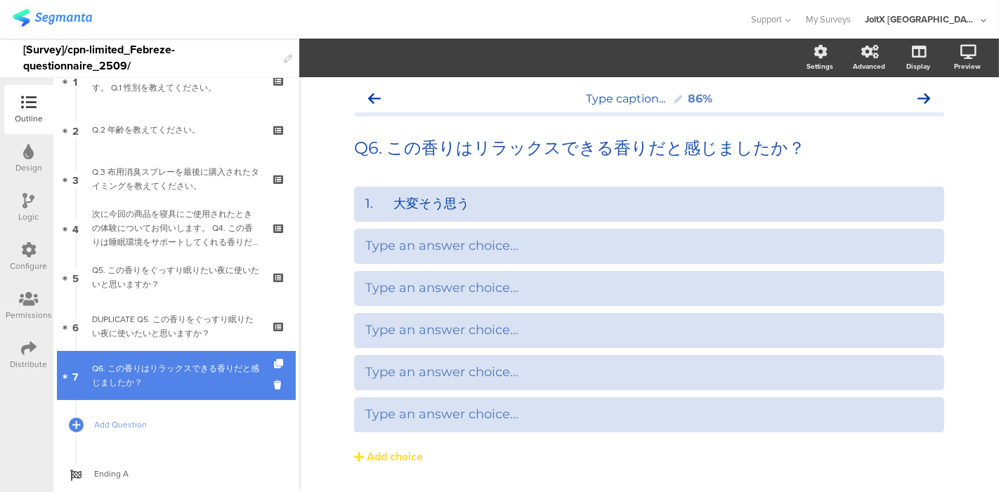
click at [260, 384] on link "7 Q6. この香りはリラックスできる香りだと感じましたか？" at bounding box center [176, 375] width 239 height 49
click at [274, 381] on icon at bounding box center [280, 385] width 12 height 13
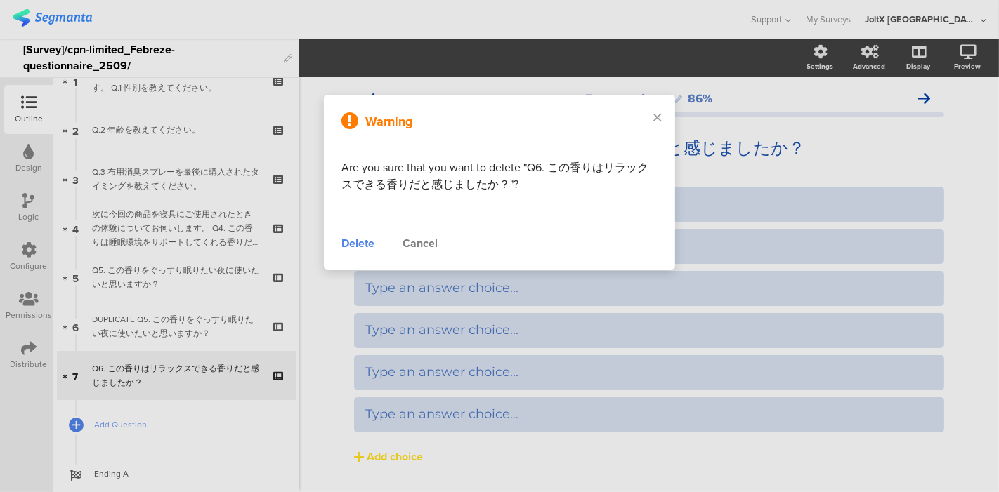
click at [364, 241] on div "Delete" at bounding box center [357, 243] width 33 height 17
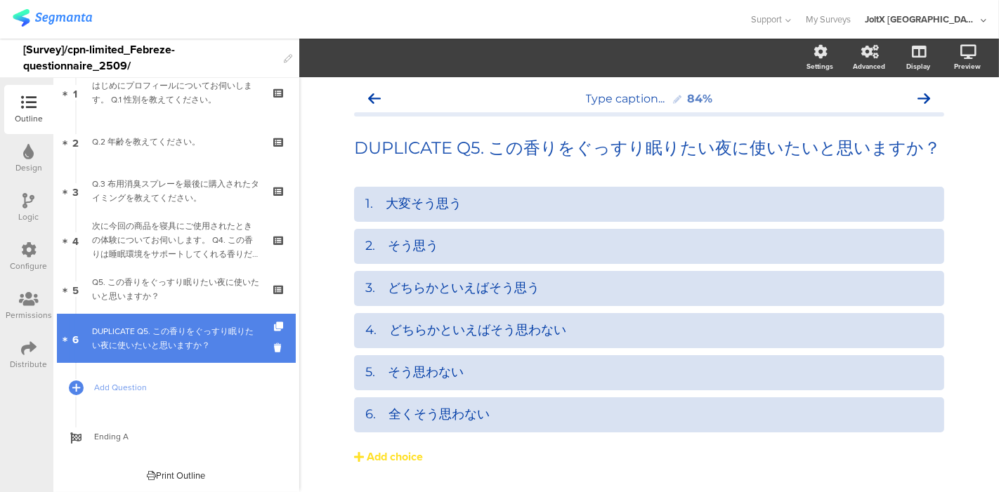
click at [198, 344] on div "DUPLICATE Q5. この香りをぐっすり眠りたい夜に使いたいと思いますか？" at bounding box center [176, 339] width 168 height 28
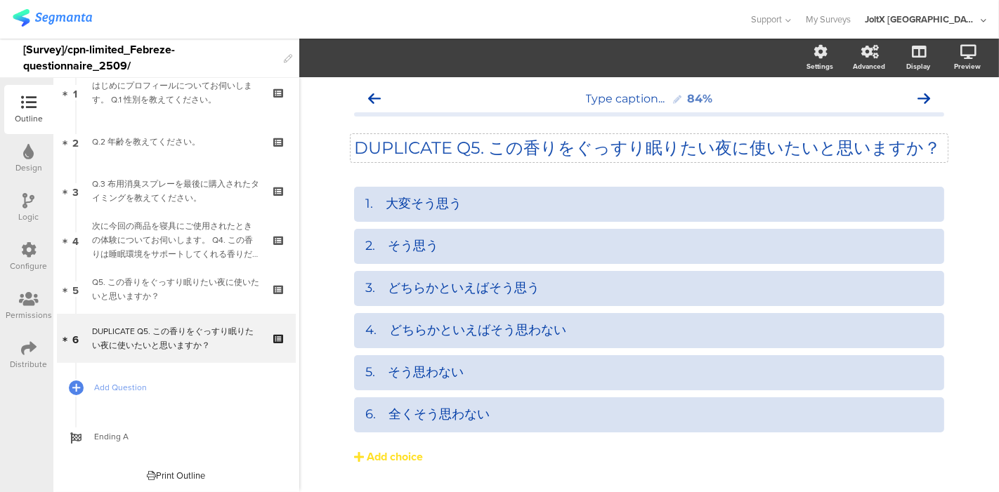
click at [504, 143] on p "DUPLICATE Q5. この香りをぐっすり眠りたい夜に使いたいと思いますか？" at bounding box center [649, 148] width 590 height 21
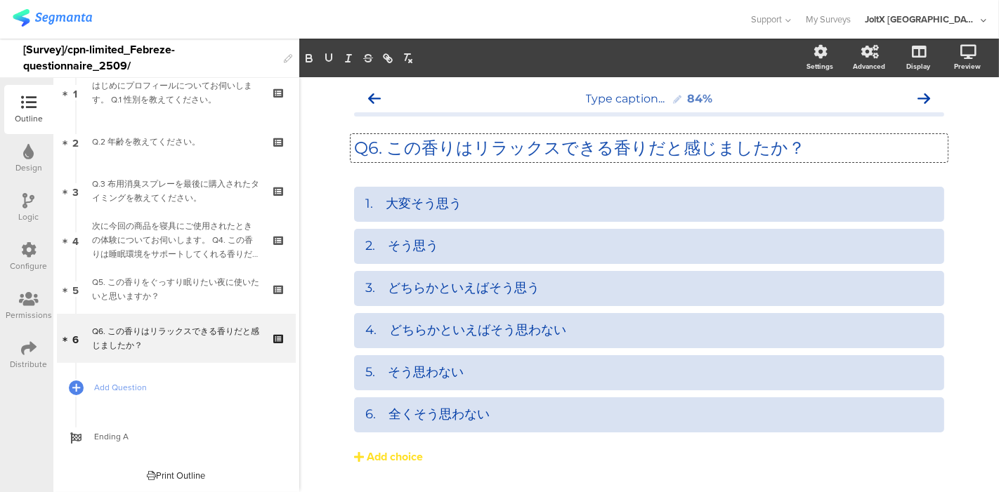
drag, startPoint x: 978, startPoint y: 199, endPoint x: 970, endPoint y: 204, distance: 9.2
click at [978, 199] on div "Type caption... 84% Q6. この香りはリラックスできる香りだと感じましたか？ Q6. この香りはリラックスできる香りだと感じましたか？ Q…" at bounding box center [649, 304] width 700 height 454
click at [950, 119] on link at bounding box center [949, 127] width 31 height 27
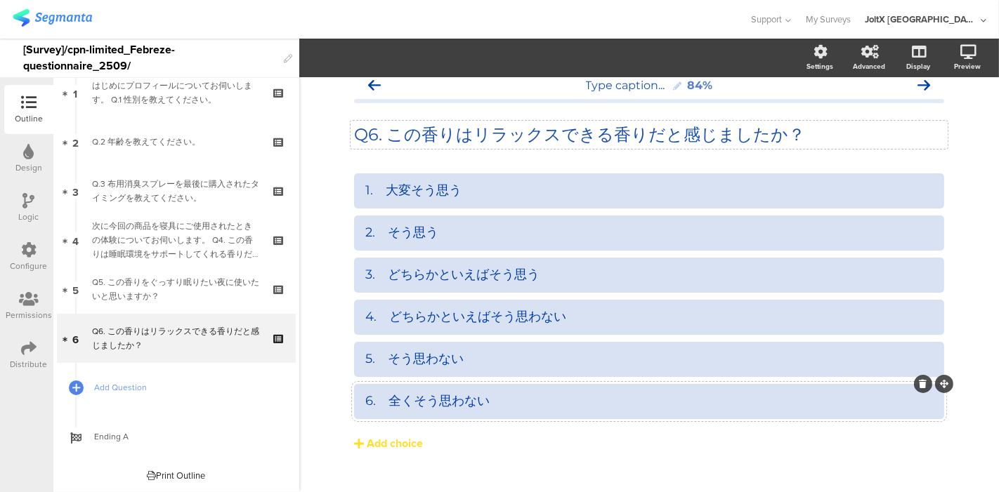
scroll to position [0, 0]
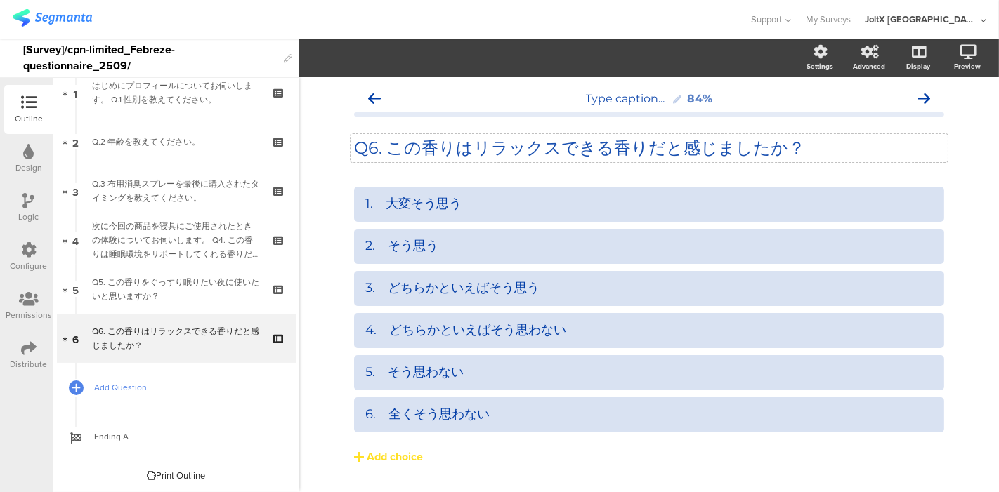
click at [123, 386] on span "Add Question" at bounding box center [184, 388] width 180 height 14
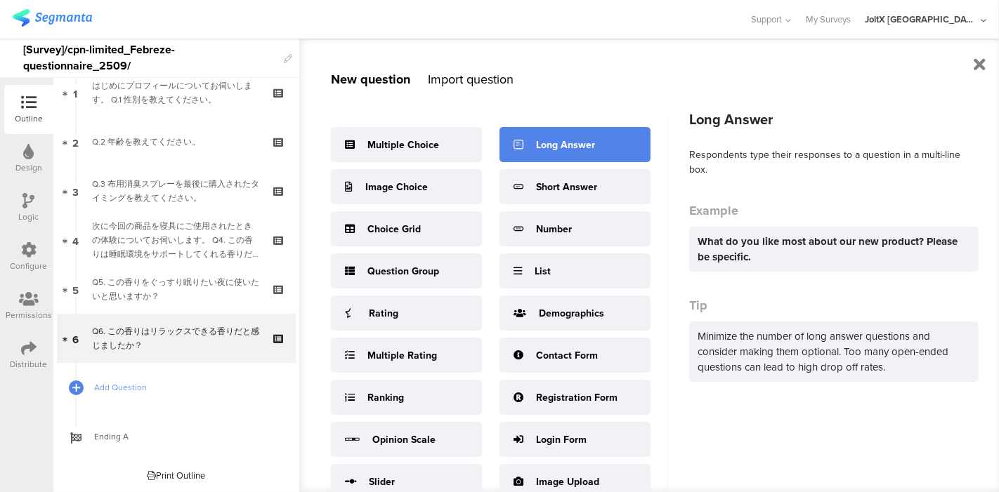
click at [566, 138] on div "Long Answer" at bounding box center [565, 145] width 59 height 15
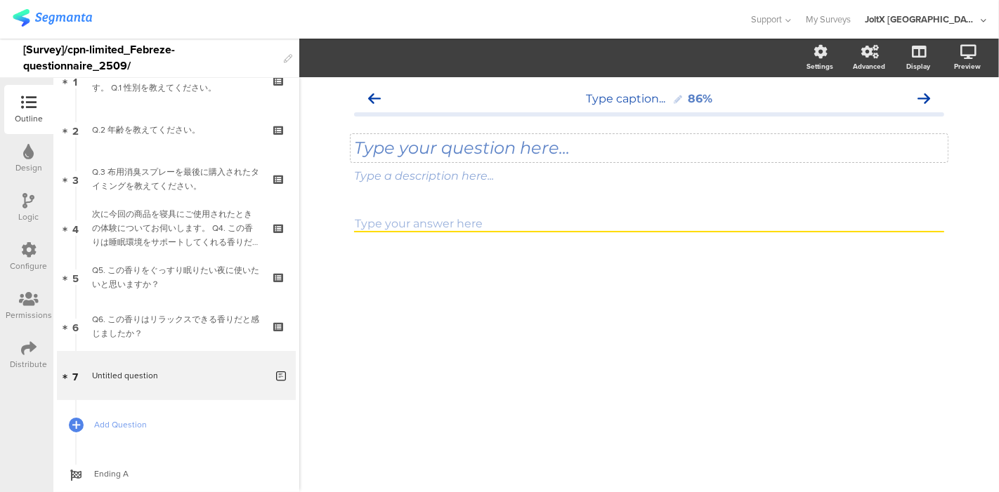
click at [521, 152] on div "Type your question here..." at bounding box center [649, 148] width 597 height 28
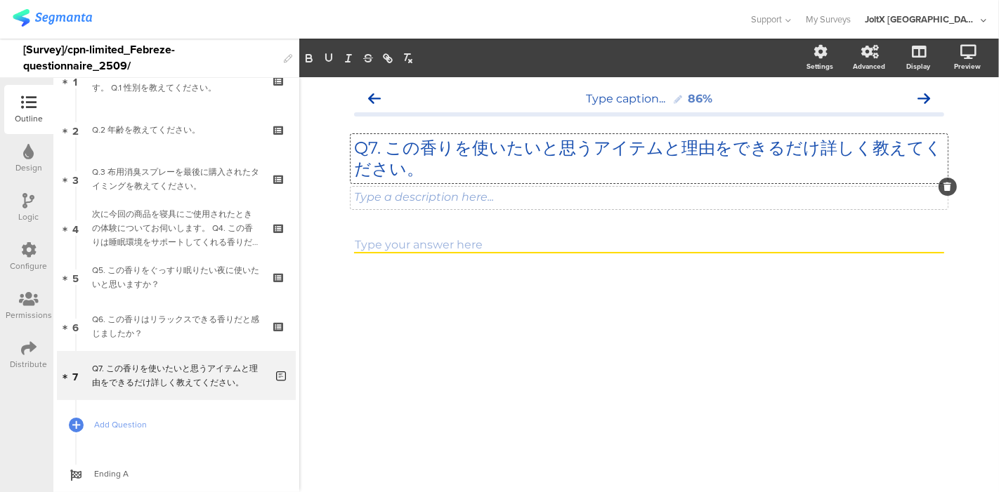
click at [478, 197] on div "Type a description here..." at bounding box center [649, 198] width 597 height 22
click at [471, 320] on div "Type caption... 86% Q7. この香りを使いたいと思うアイテムと理由をできるだけ詳しく教えてください。 Q7. この香りを使いたいと思うアイ…" at bounding box center [649, 284] width 700 height 415
click at [453, 249] on textarea at bounding box center [649, 245] width 590 height 16
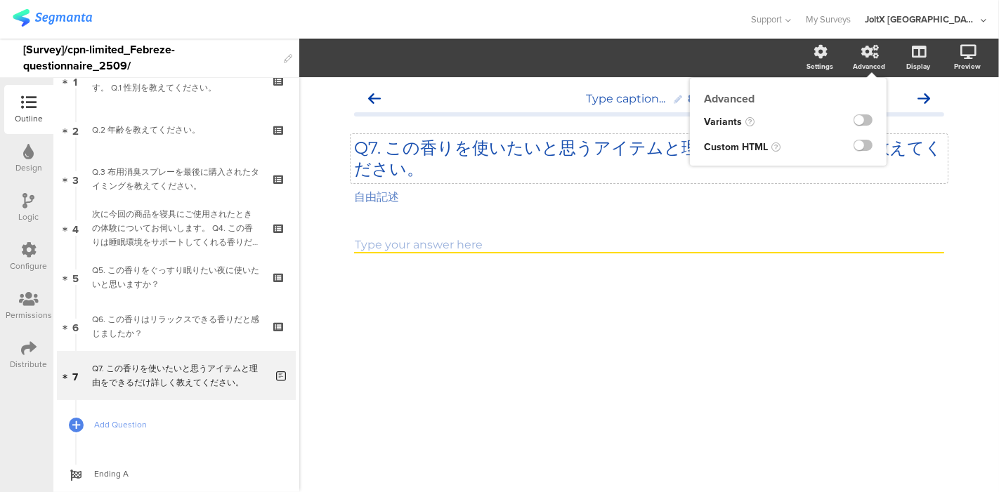
click at [861, 67] on div "Advanced" at bounding box center [869, 66] width 32 height 11
drag, startPoint x: 757, startPoint y: 314, endPoint x: 844, endPoint y: 192, distance: 149.7
click at [757, 315] on div "Type caption... 86% Q7. この香りを使いたいと思うアイテムと理由をできるだけ詳しく教えてください。 Q7. この香りを使いたいと思うアイ…" at bounding box center [649, 284] width 700 height 415
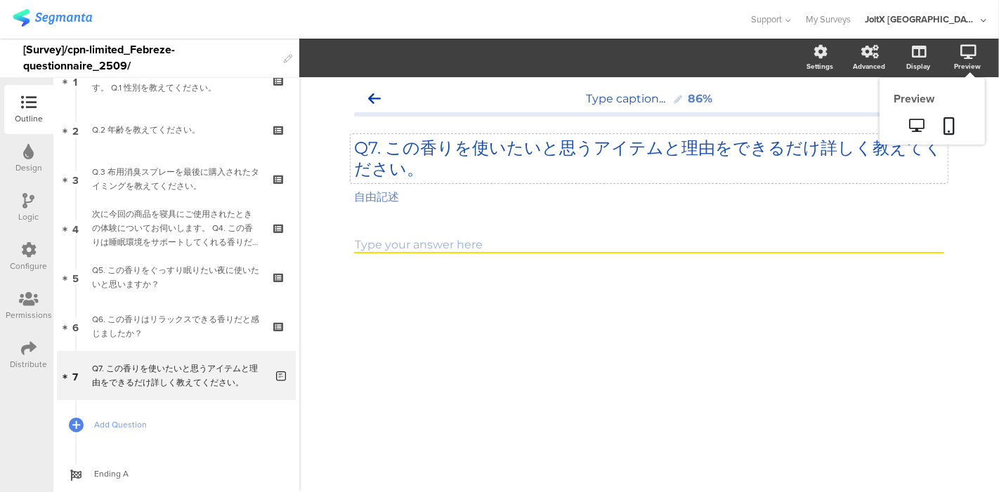
click at [955, 61] on div "Preview" at bounding box center [967, 66] width 27 height 11
click at [946, 121] on icon at bounding box center [949, 126] width 11 height 18
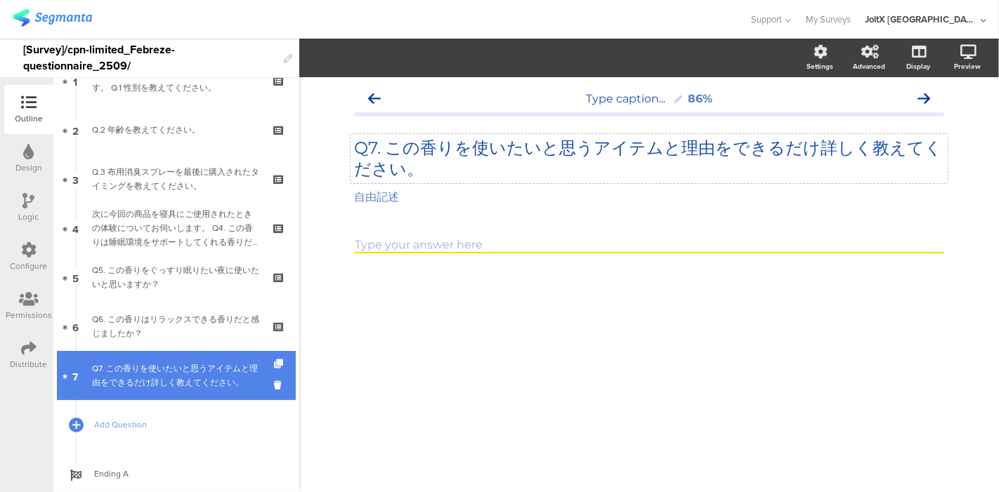
click at [274, 360] on icon at bounding box center [280, 364] width 12 height 9
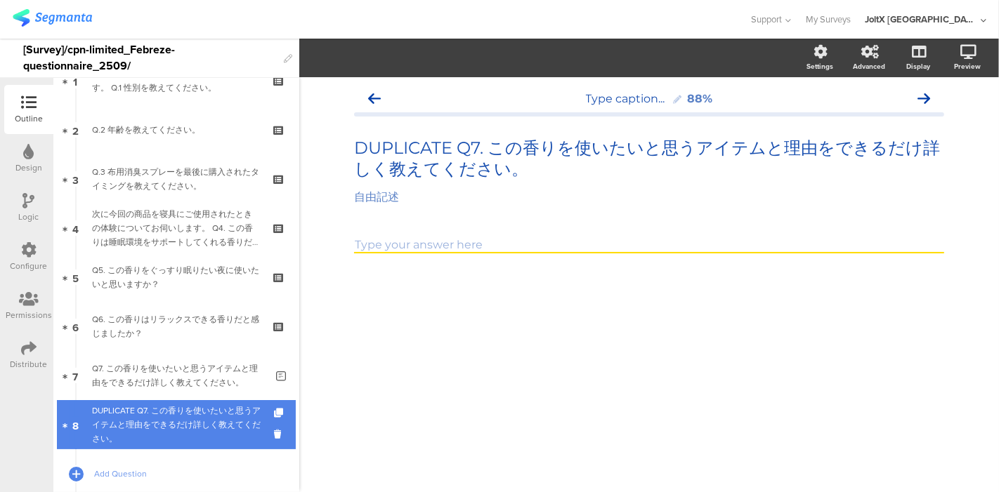
click at [233, 417] on div "DUPLICATE Q7. この香りを使いたいと思うアイテムと理由をできるだけ詳しく教えてください。" at bounding box center [179, 425] width 174 height 42
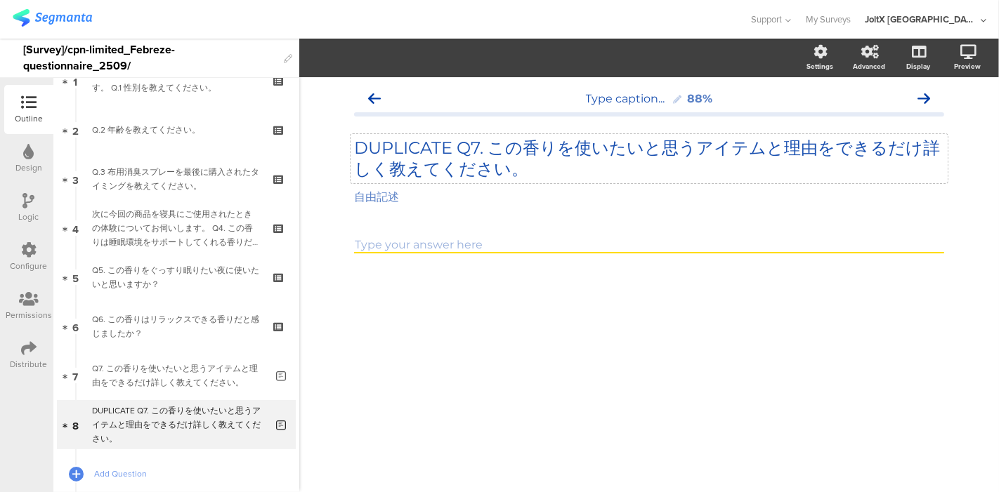
click at [509, 168] on p "DUPLICATE Q7. この香りを使いたいと思うアイテムと理由をできるだけ詳しく教えてください。" at bounding box center [649, 159] width 590 height 42
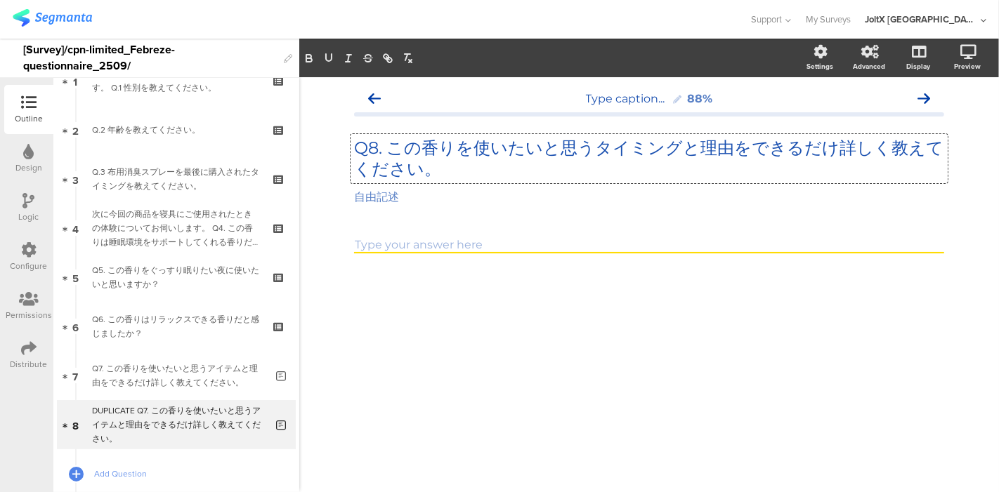
click at [484, 332] on div "Type caption... 88% DUPLICATE Q7. この香りを使いたいと思うアイテムと理由をできるだけ詳しく教えてください。 DUPLICAT…" at bounding box center [649, 284] width 700 height 415
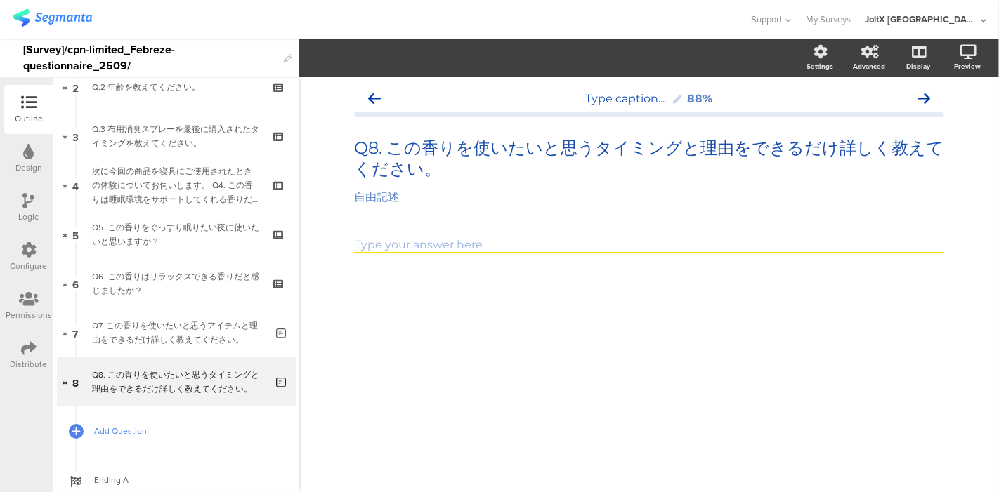
scroll to position [156, 0]
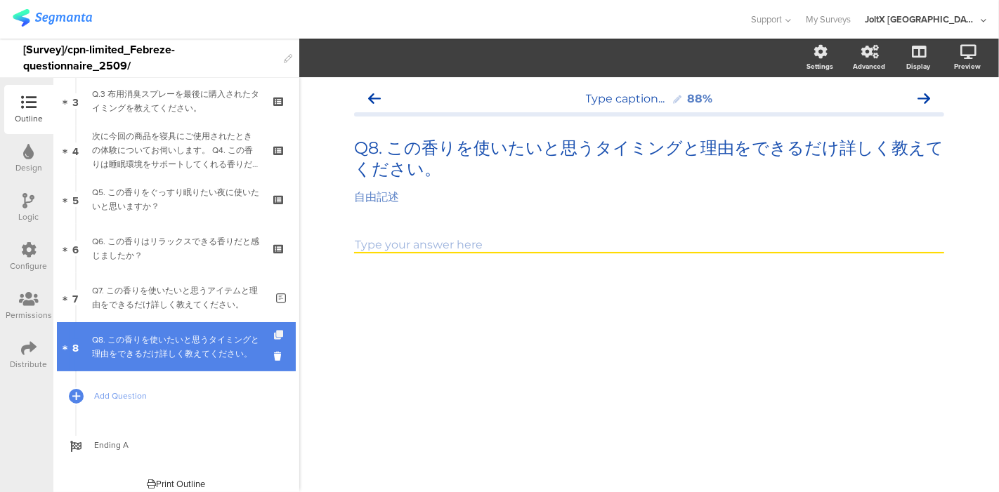
click at [274, 331] on icon at bounding box center [280, 335] width 12 height 9
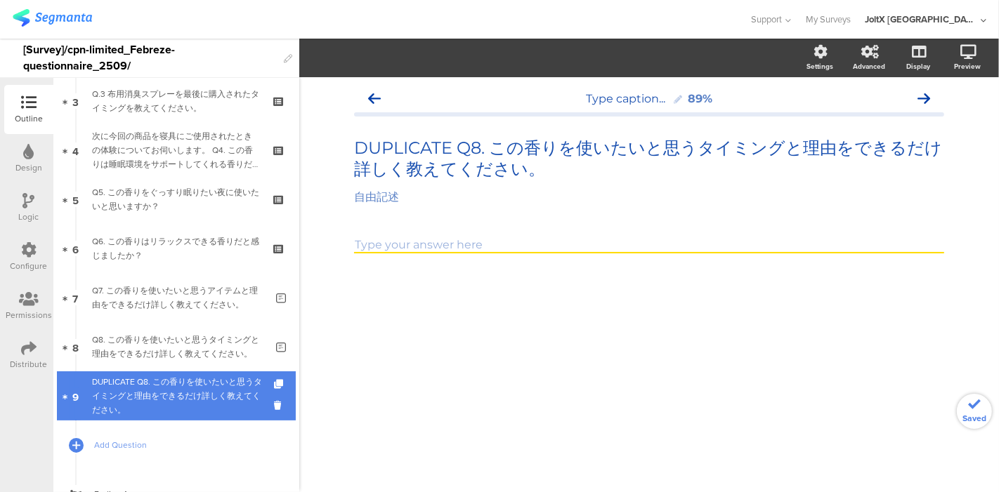
click at [215, 388] on div "DUPLICATE Q8. この香りを使いたいと思うタイミングと理由をできるだけ詳しく教えてください。" at bounding box center [179, 396] width 174 height 42
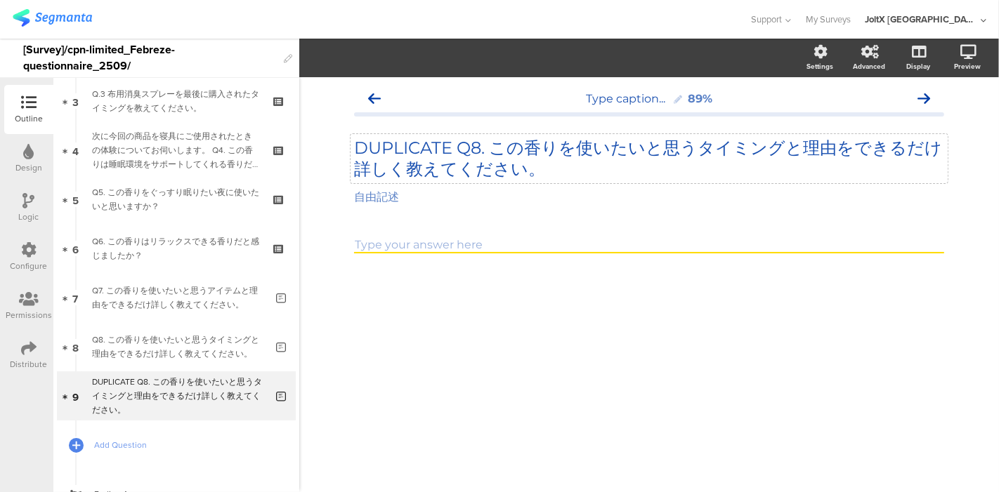
click at [525, 176] on p "DUPLICATE Q8. この香りを使いたいと思うタイミングと理由をできるだけ詳しく教えてください。" at bounding box center [649, 159] width 590 height 42
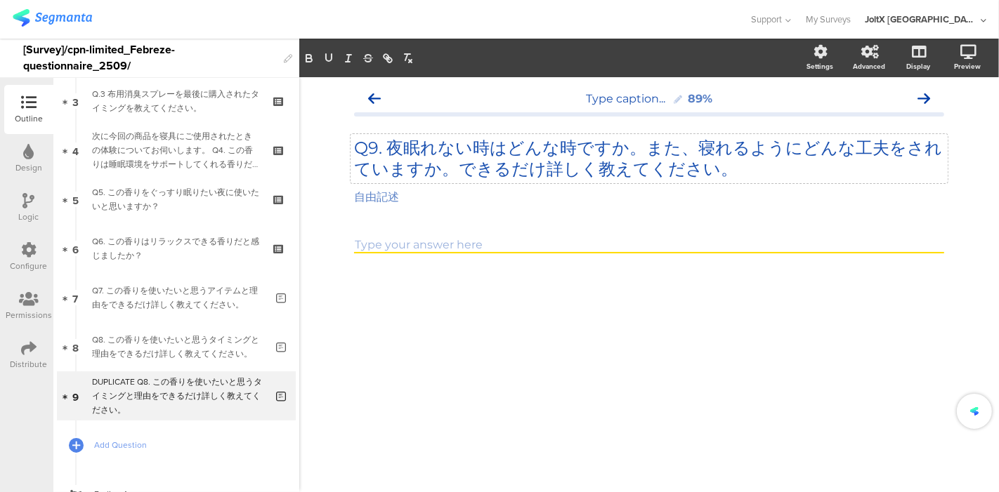
click at [499, 318] on div "Type caption... 89% Q9. 夜眠れない時はどんな時ですか。また、寝れるようにどんな工夫をされていますか。できるだけ詳しく教えてください。 …" at bounding box center [649, 284] width 700 height 415
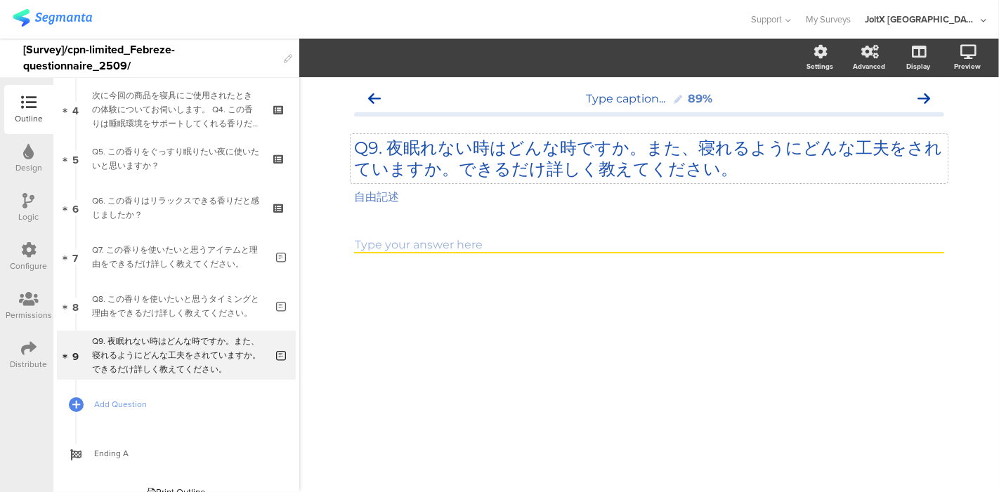
scroll to position [214, 0]
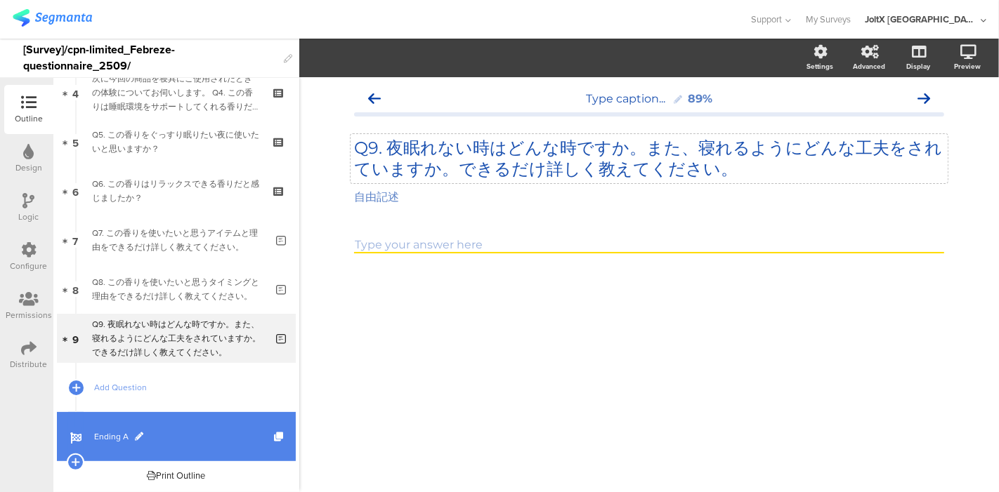
drag, startPoint x: 112, startPoint y: 432, endPoint x: 147, endPoint y: 427, distance: 34.8
click at [112, 431] on span "Ending A" at bounding box center [184, 437] width 180 height 14
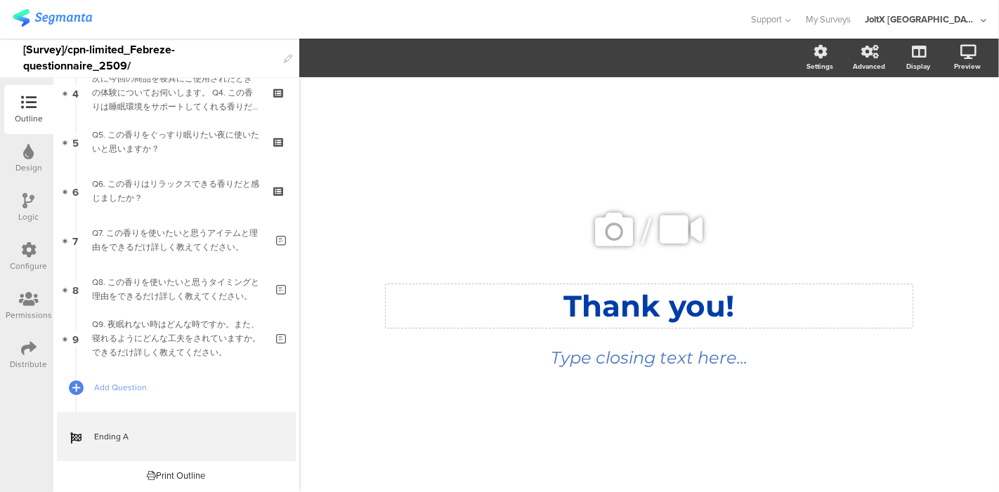
click at [616, 318] on div "Thank you! Thank you!" at bounding box center [649, 306] width 527 height 44
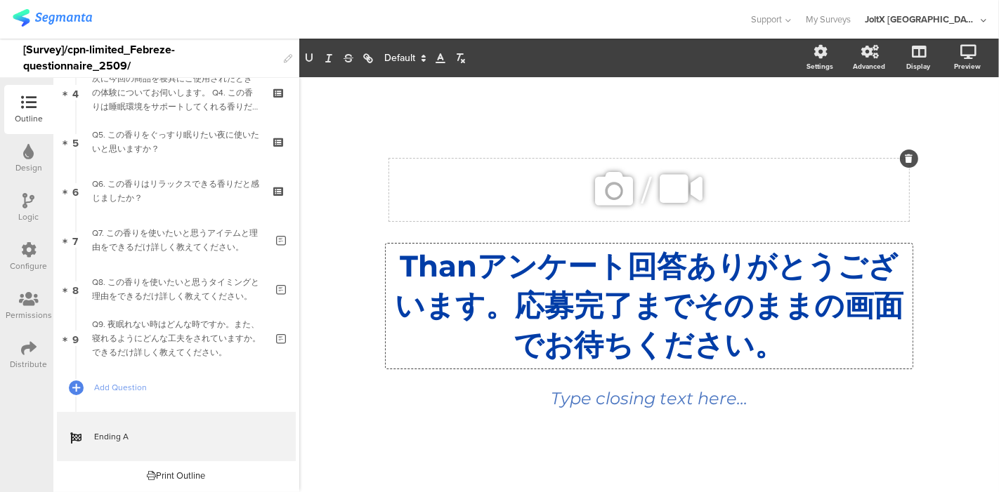
click at [910, 155] on icon at bounding box center [909, 159] width 8 height 8
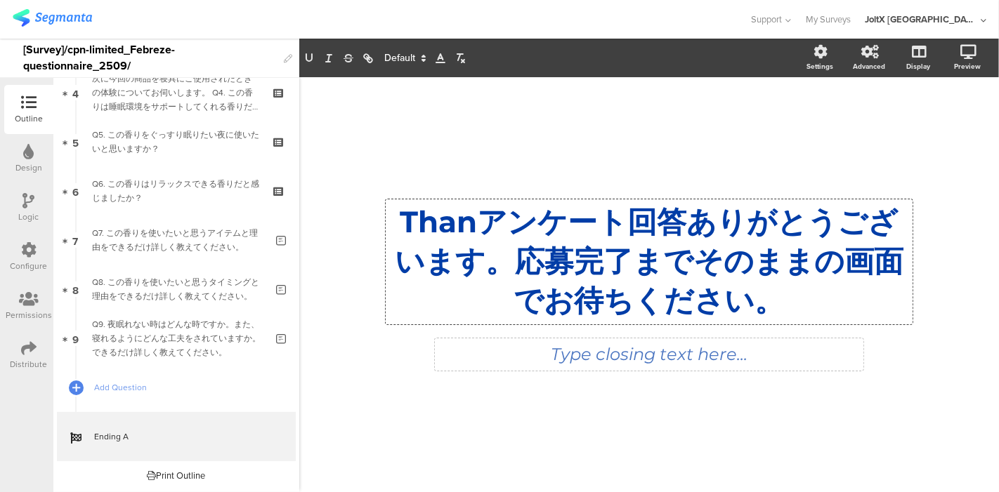
click at [846, 362] on div "Type closing text here..." at bounding box center [649, 355] width 428 height 32
click at [844, 394] on div "/ Thanアンケート回答ありがとうございます。応募完了までそのままの画面でお待ちください。 Thanアンケート回答ありがとうございます。応募完了までそのまま…" at bounding box center [649, 277] width 590 height 401
click at [823, 370] on div "Type closing text here..." at bounding box center [649, 355] width 428 height 32
click at [824, 63] on div "Settings" at bounding box center [819, 66] width 27 height 11
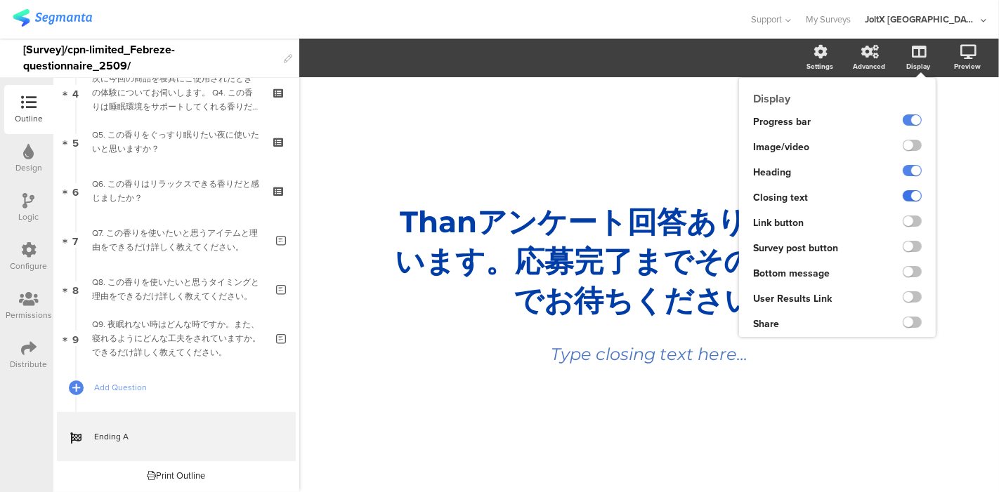
click at [915, 197] on label at bounding box center [912, 195] width 19 height 11
click at [0, 0] on input "checkbox" at bounding box center [0, 0] width 0 height 0
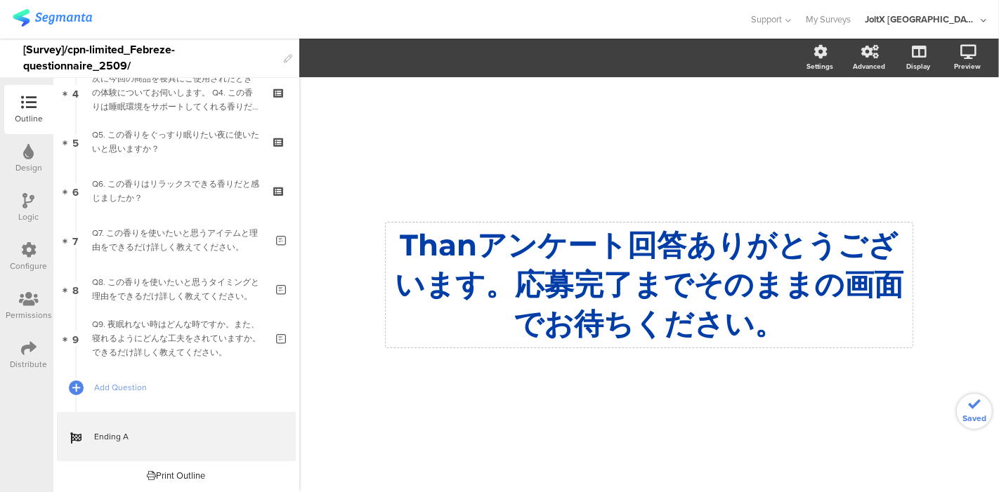
click at [476, 250] on p "Thanアンケート回答ありがとうございます。応募完了までそのままの画面でお待ちください。" at bounding box center [649, 285] width 520 height 118
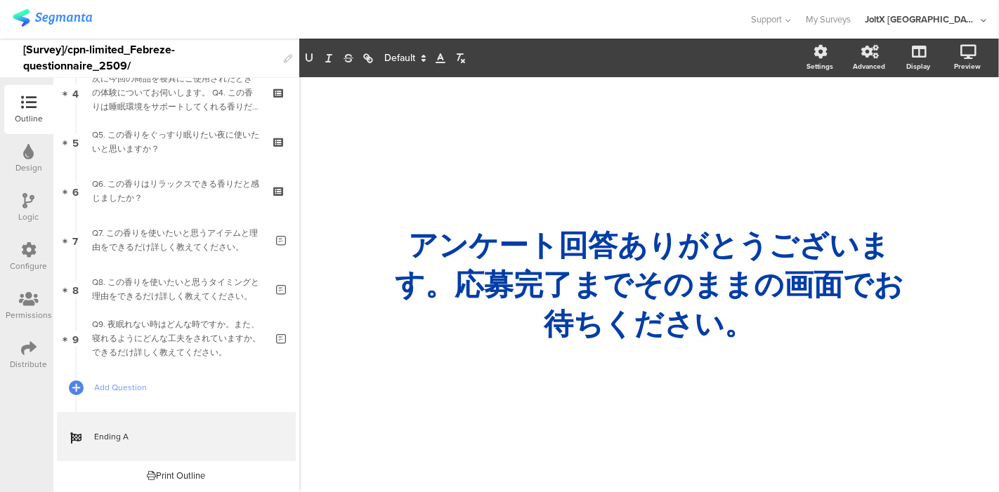
click at [431, 391] on div "/ アンケート回答ありがとうございます。応募完了までそのままの画面でお待ちください。 アンケート回答ありがとうございます。応募完了までそのままの画面でお待ちく…" at bounding box center [649, 277] width 590 height 401
click at [431, 393] on div "/ アンケート回答ありがとうございます。応募完了までそのままの画面でお待ちください。 アンケート回答ありがとうございます。応募完了までそのままの画面でお待ちく…" at bounding box center [649, 277] width 590 height 401
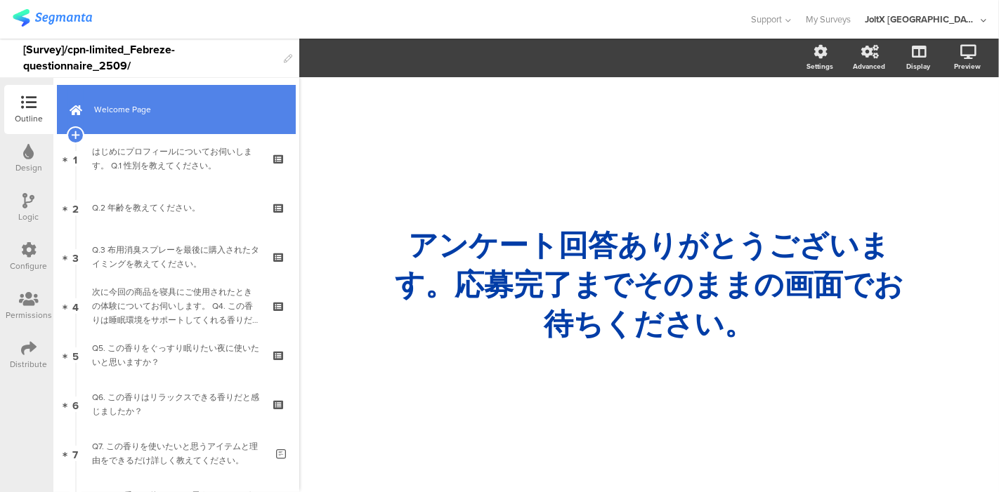
click at [146, 103] on span "Welcome Page" at bounding box center [184, 110] width 180 height 14
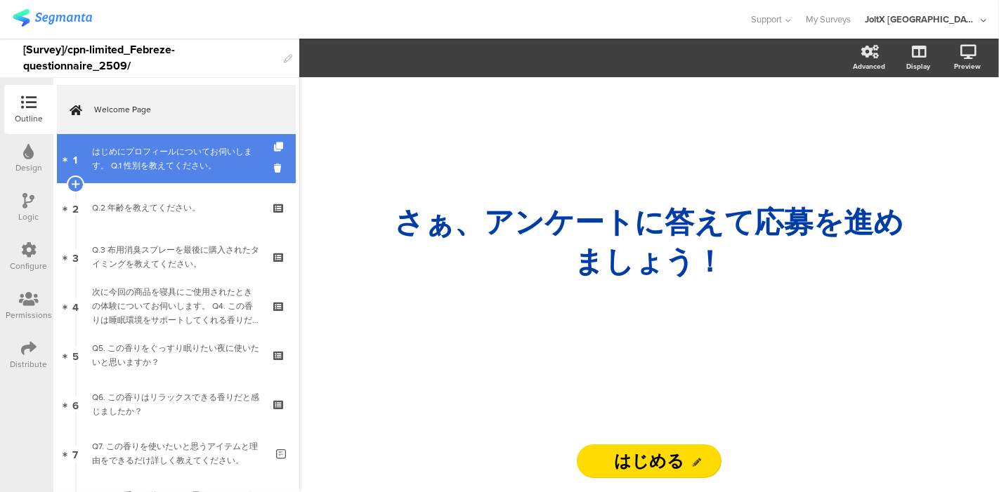
click at [145, 170] on div "はじめにプロフィールについてお伺いします。 Q.1 性別を教えてください。" at bounding box center [176, 159] width 168 height 28
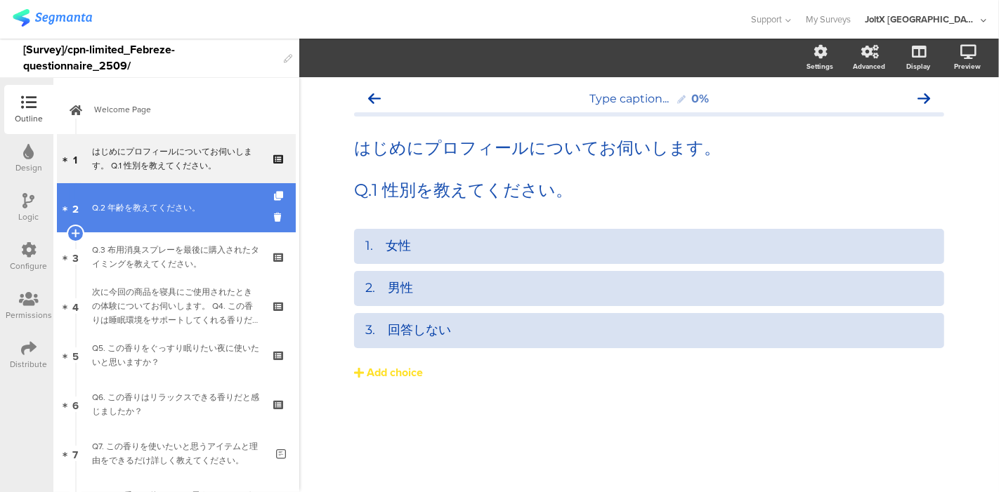
click at [138, 205] on div "Q.2 年齢を教えてください。" at bounding box center [176, 208] width 168 height 14
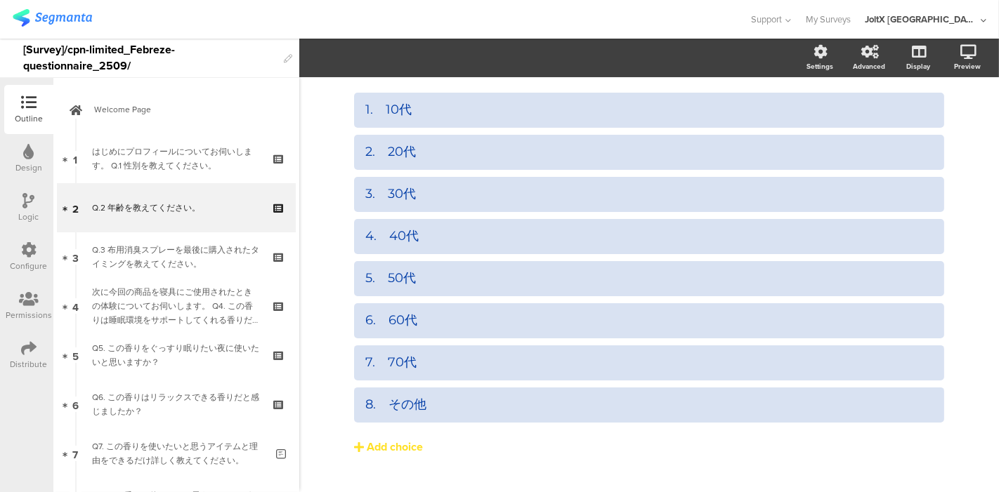
scroll to position [148, 0]
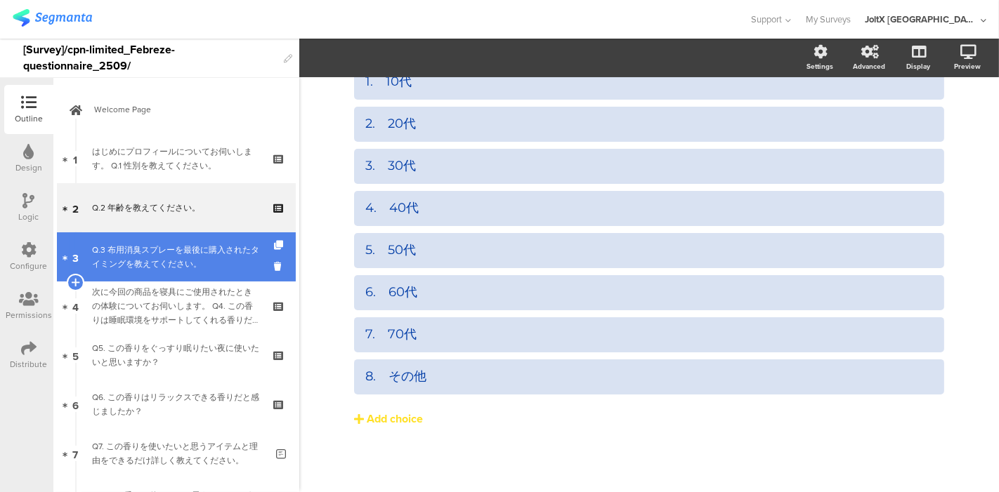
click at [179, 258] on div "Q.3 布用消臭スプレーを最後に購入されたタイミングを教えてください。" at bounding box center [176, 257] width 168 height 28
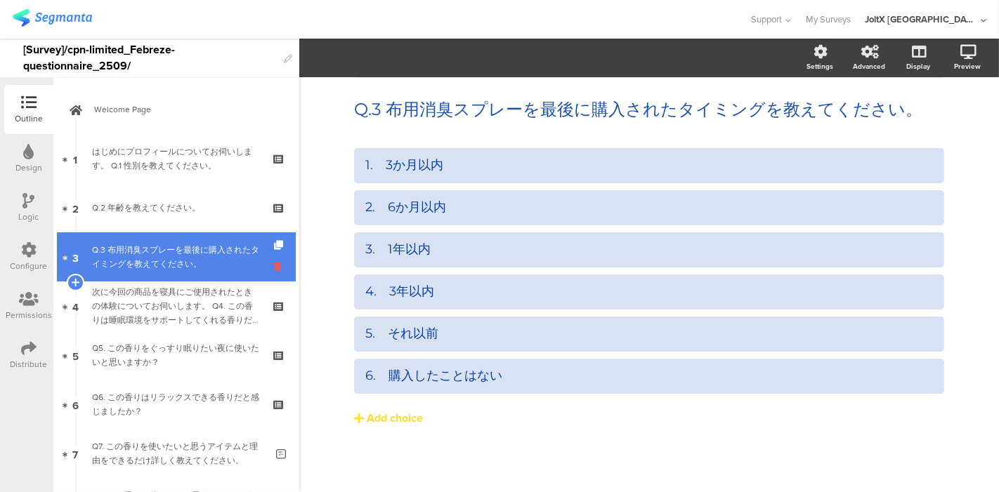
scroll to position [38, 0]
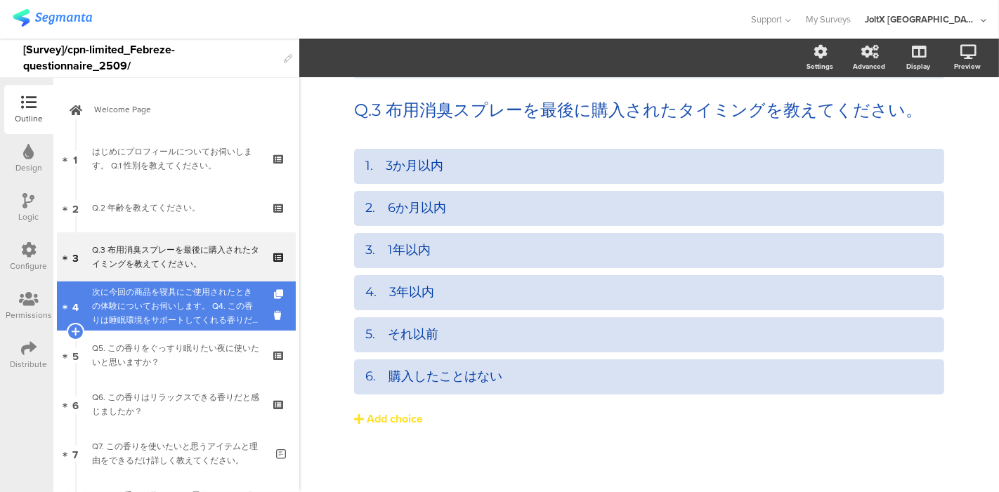
click at [142, 315] on div "次に今回の商品を寝具にご使用されたときの体験についてお伺いします。 Q4. この香りは睡眠環境をサポートしてくれる香りだと感じましたか？" at bounding box center [176, 306] width 168 height 42
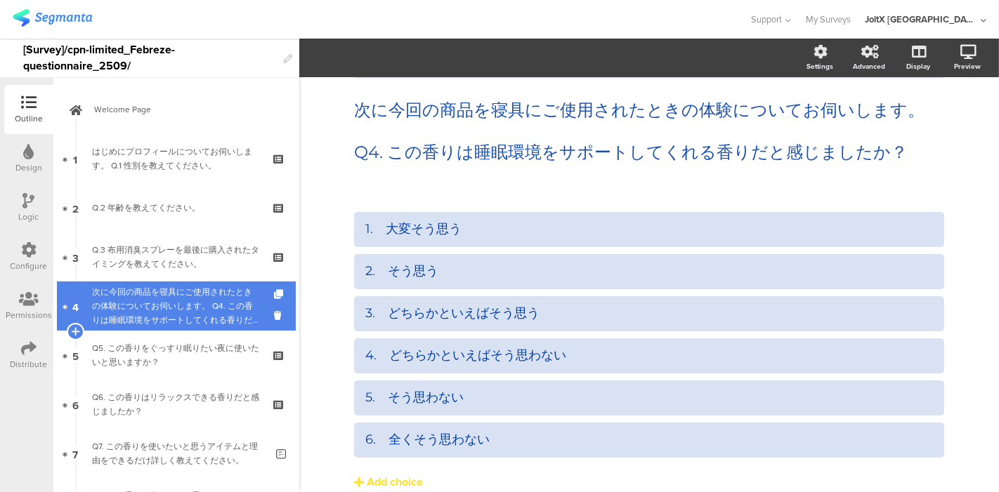
scroll to position [59, 0]
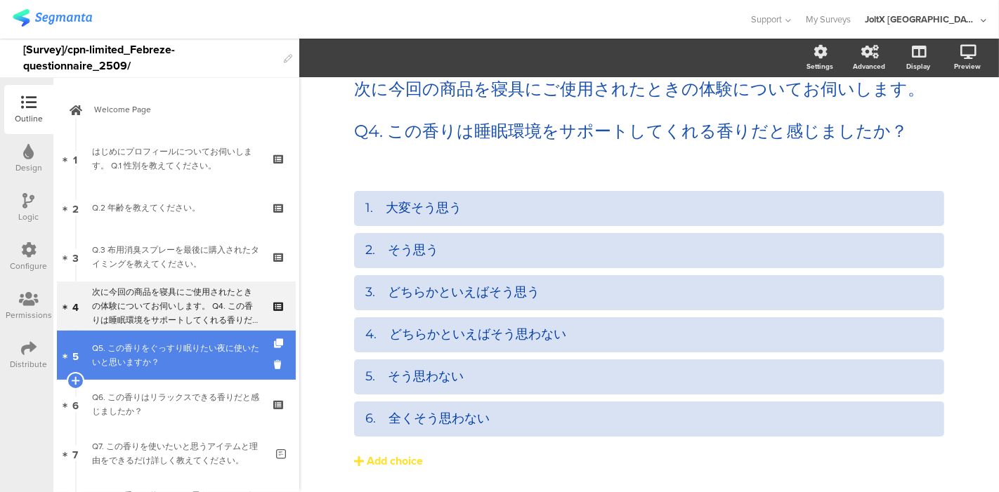
click at [143, 350] on div "Q5. この香りをぐっすり眠りたい夜に使いたいと思いますか？" at bounding box center [176, 355] width 168 height 28
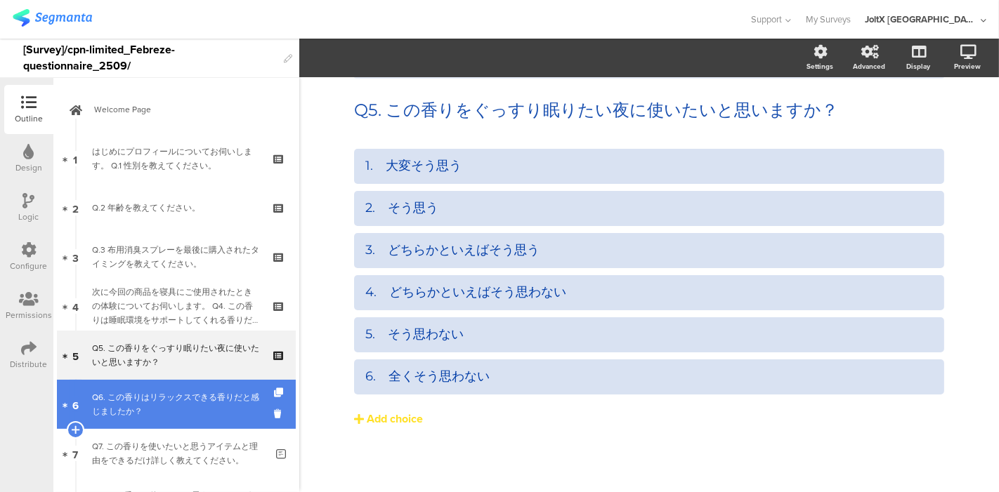
click at [143, 400] on div "Q6. この香りはリラックスできる香りだと感じましたか？" at bounding box center [176, 405] width 168 height 28
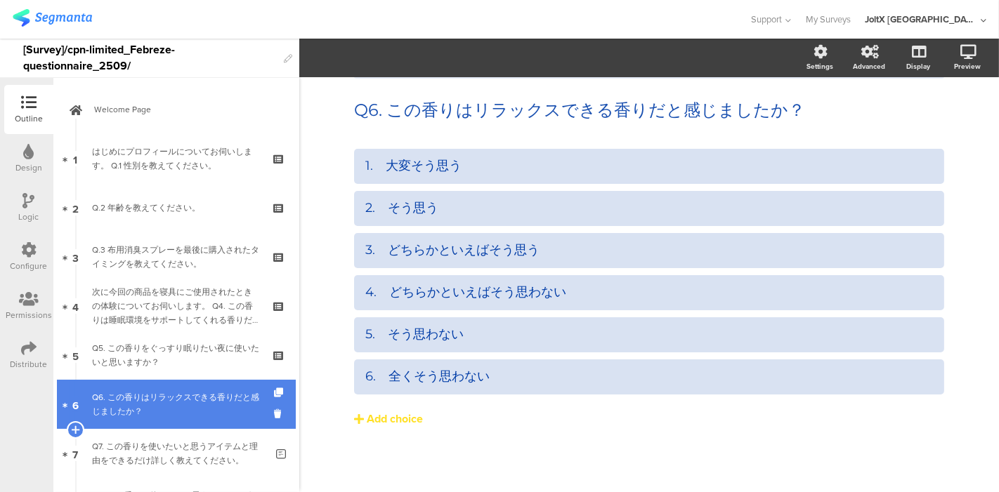
scroll to position [78, 0]
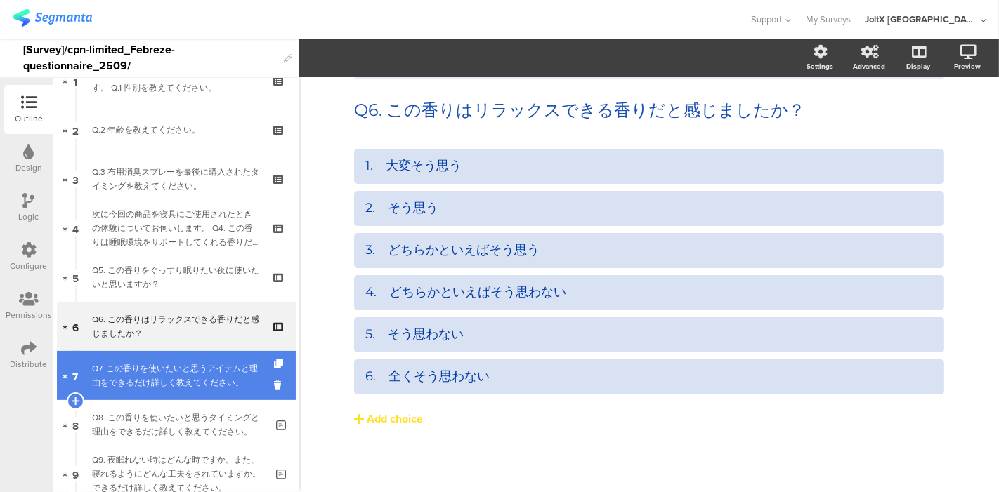
click at [148, 388] on div "Q7. この香りを使いたいと思うアイテムと理由をできるだけ詳しく教えてください。" at bounding box center [179, 376] width 174 height 28
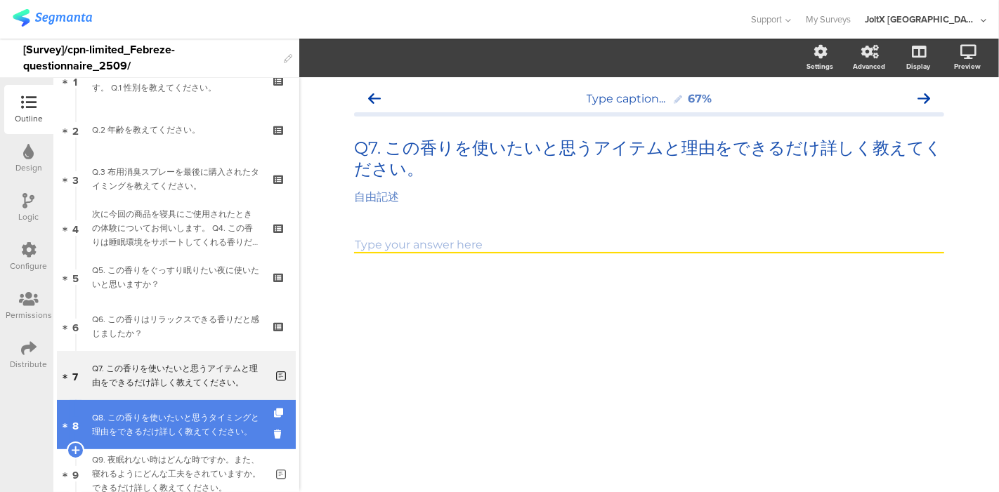
click at [146, 429] on div "Q8. この香りを使いたいと思うタイミングと理由をできるだけ詳しく教えてください。" at bounding box center [179, 425] width 174 height 28
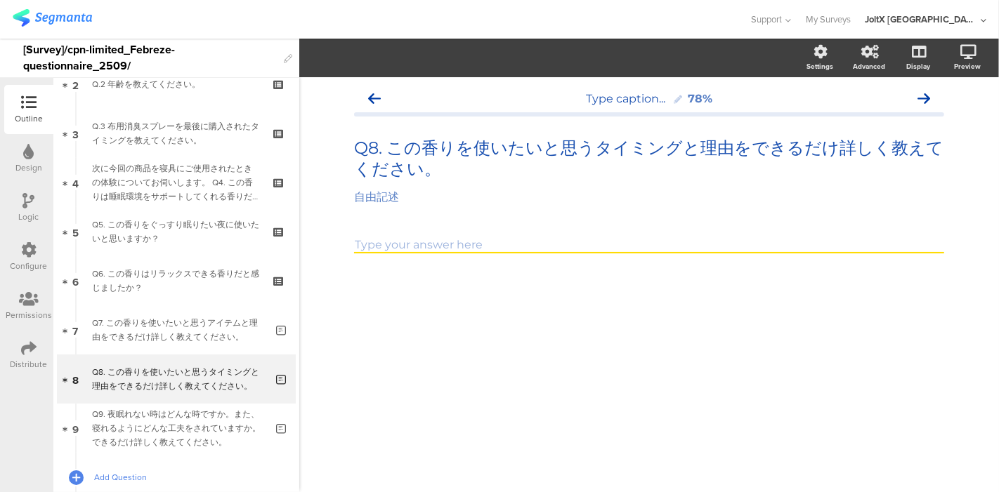
scroll to position [156, 0]
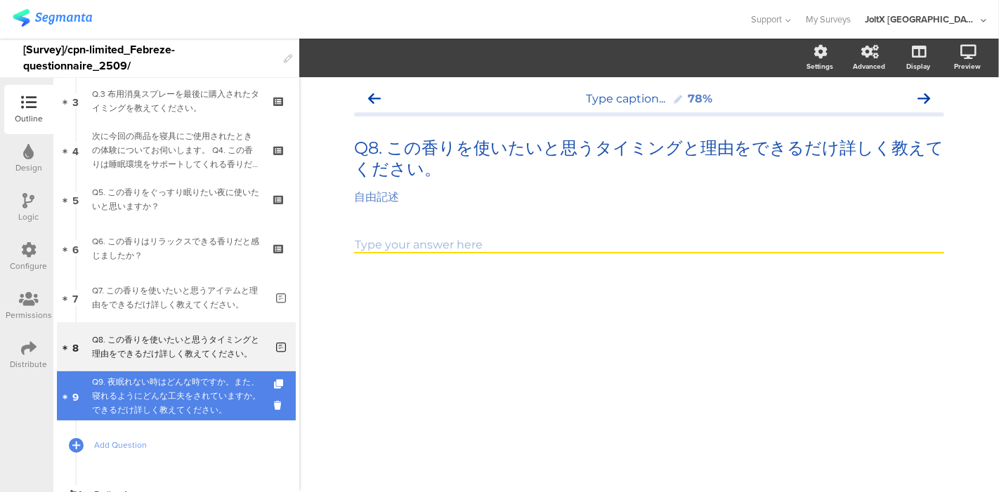
click at [150, 400] on div "Q9. 夜眠れない時はどんな時ですか。また、寝れるようにどんな工夫をされていますか。できるだけ詳しく教えてください。" at bounding box center [179, 396] width 174 height 42
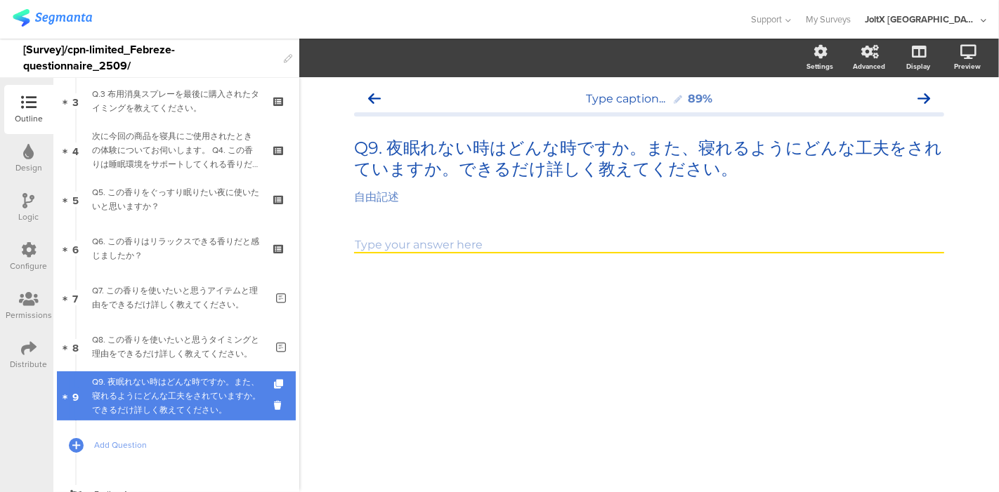
scroll to position [214, 0]
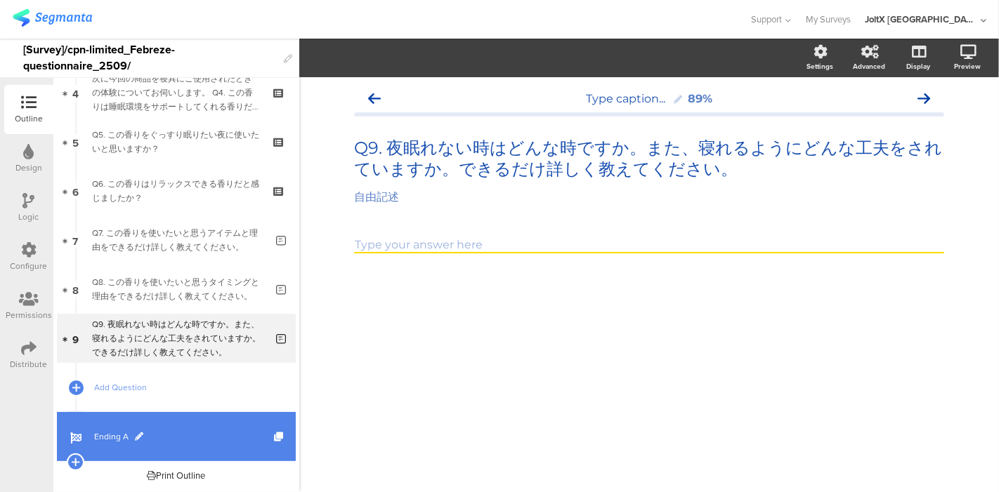
click at [108, 431] on span "Ending A" at bounding box center [184, 437] width 180 height 14
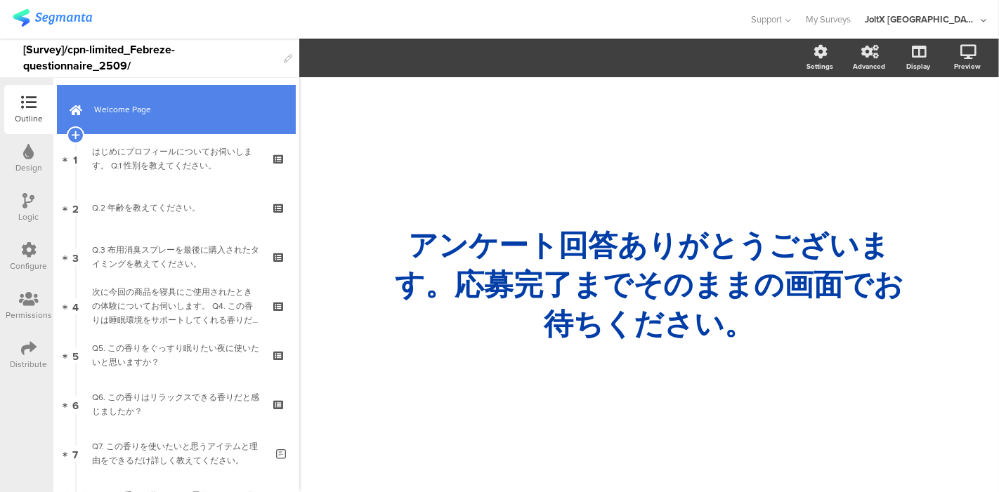
click at [126, 103] on span "Welcome Page" at bounding box center [184, 110] width 180 height 14
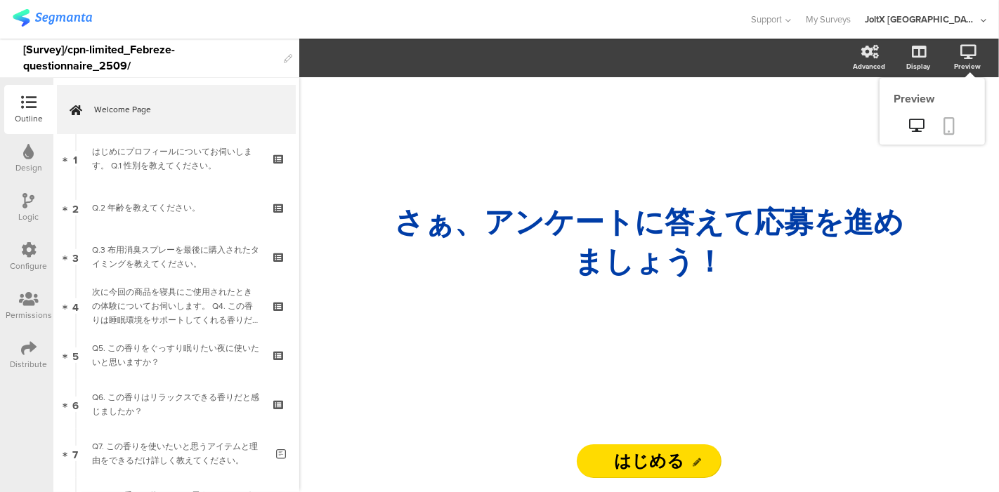
click at [949, 119] on icon at bounding box center [949, 126] width 11 height 18
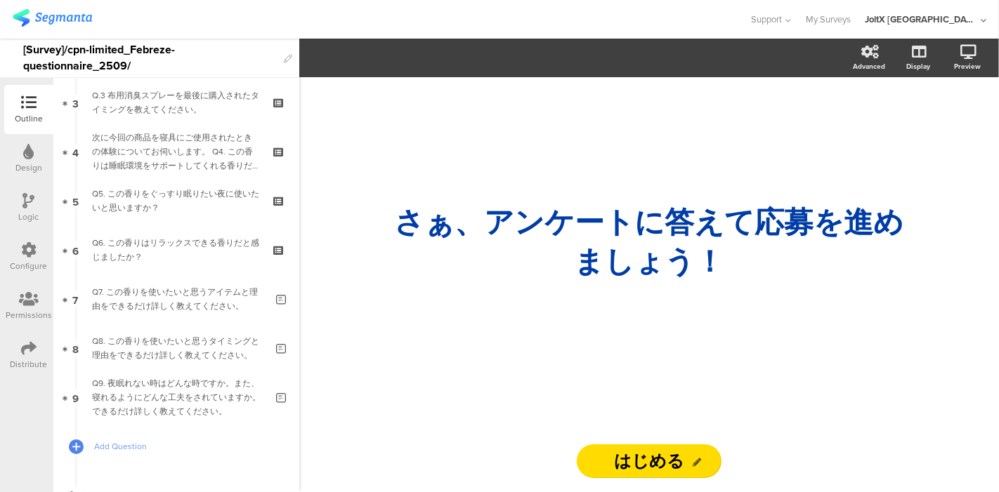
scroll to position [58, 0]
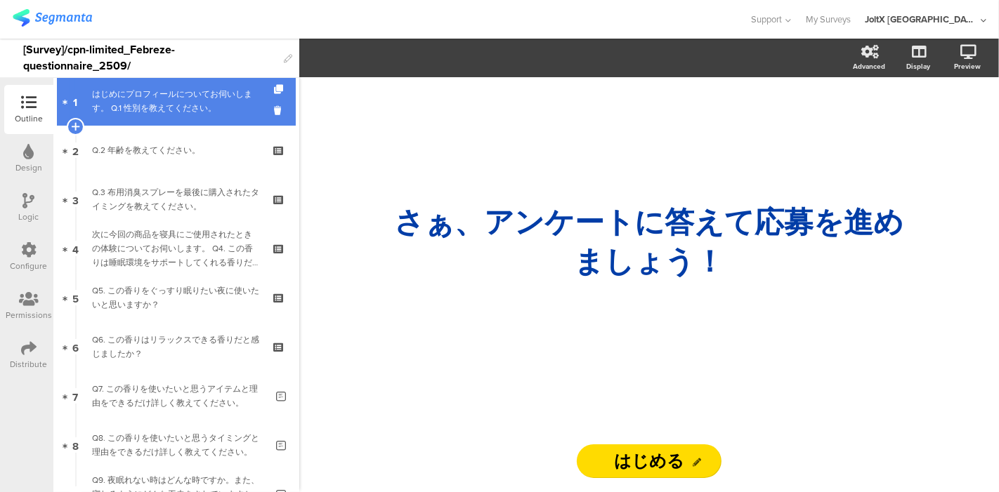
click at [163, 121] on link "1 はじめにプロフィールについてお伺いします。 Q.1 性別を教えてください。" at bounding box center [176, 101] width 239 height 49
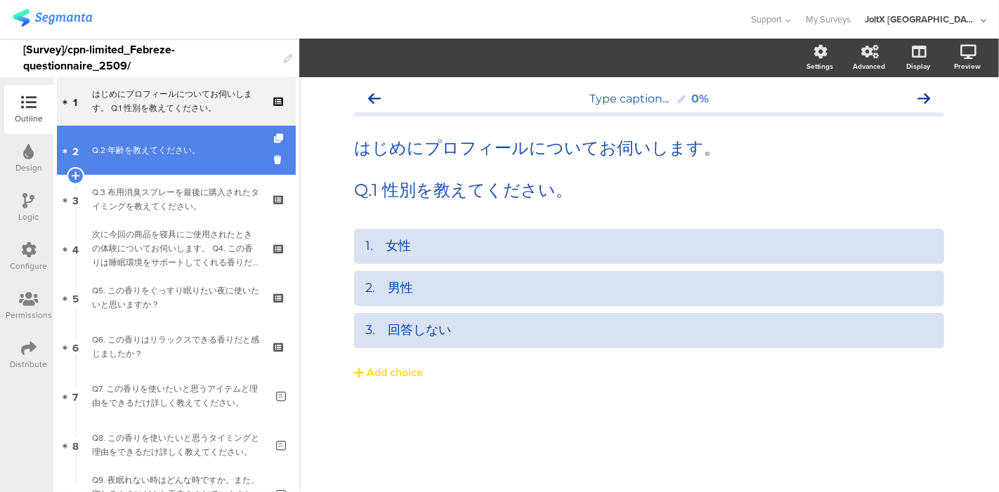
click at [156, 152] on div "Q.2 年齢を教えてください。" at bounding box center [176, 150] width 168 height 14
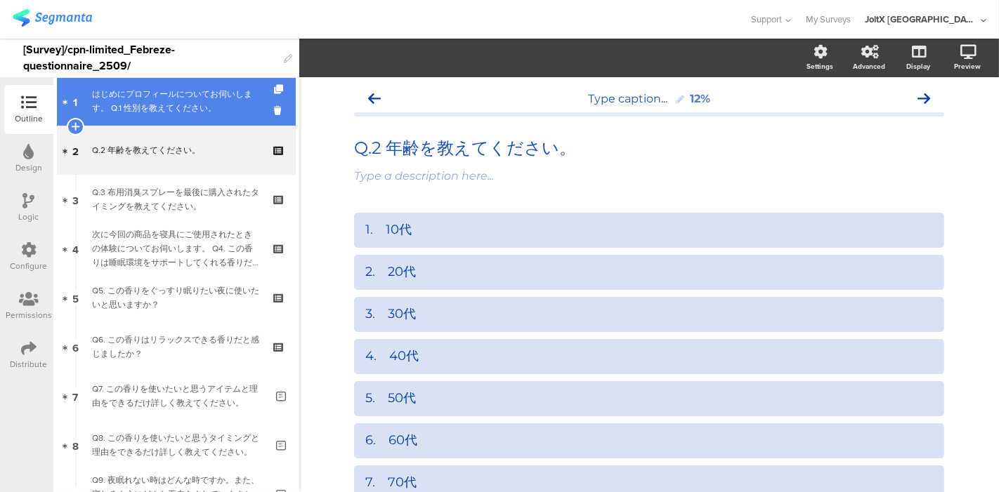
click at [142, 105] on div "はじめにプロフィールについてお伺いします。 Q.1 性別を教えてください。" at bounding box center [176, 101] width 168 height 28
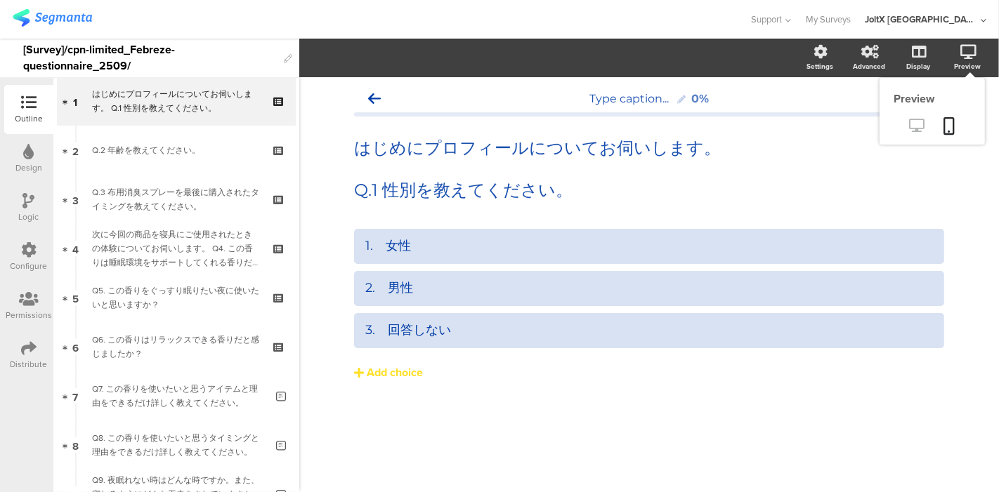
click at [917, 122] on icon at bounding box center [917, 125] width 15 height 13
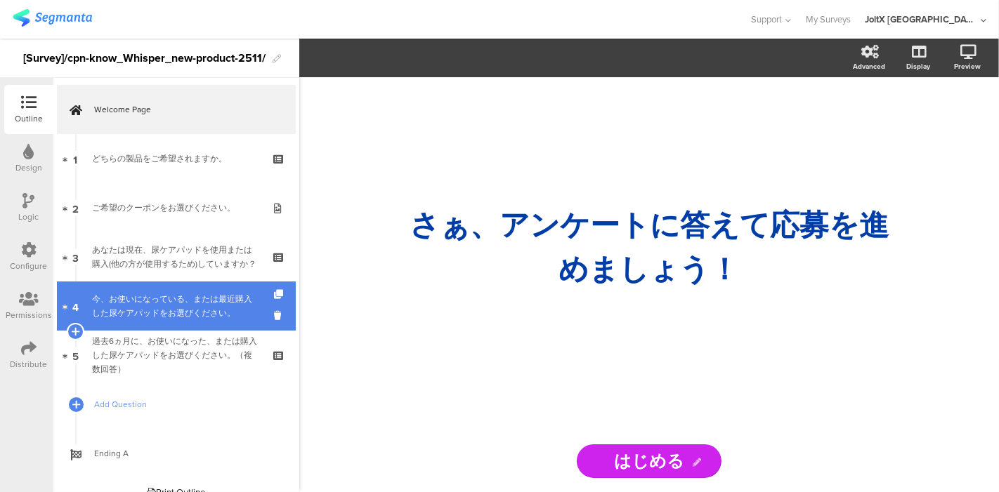
click at [172, 298] on div "今、お使いになっている、または最近購入した尿ケアパッドをお選びください。" at bounding box center [176, 306] width 168 height 28
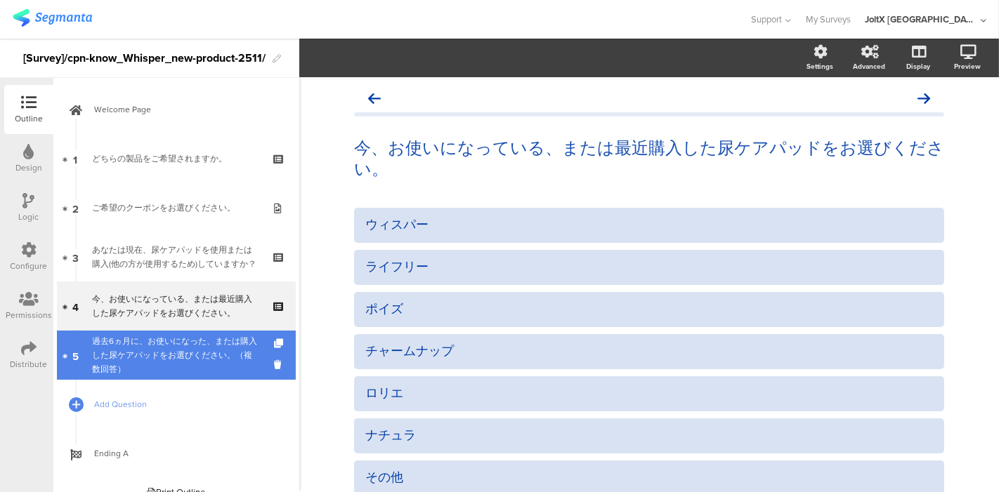
click at [160, 355] on div "過去6ヵ月に、お使いになった、または購入した尿ケアパッドをお選びください。（複数回答）" at bounding box center [176, 355] width 168 height 42
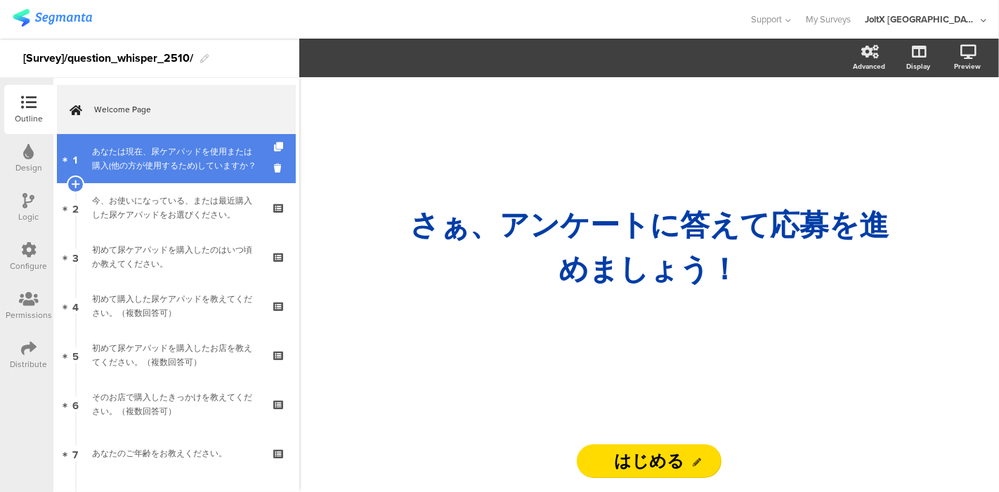
click at [209, 163] on div "あなたは現在、尿ケアパッドを使用または購入(他の方が使用するため)していますか？" at bounding box center [176, 159] width 168 height 28
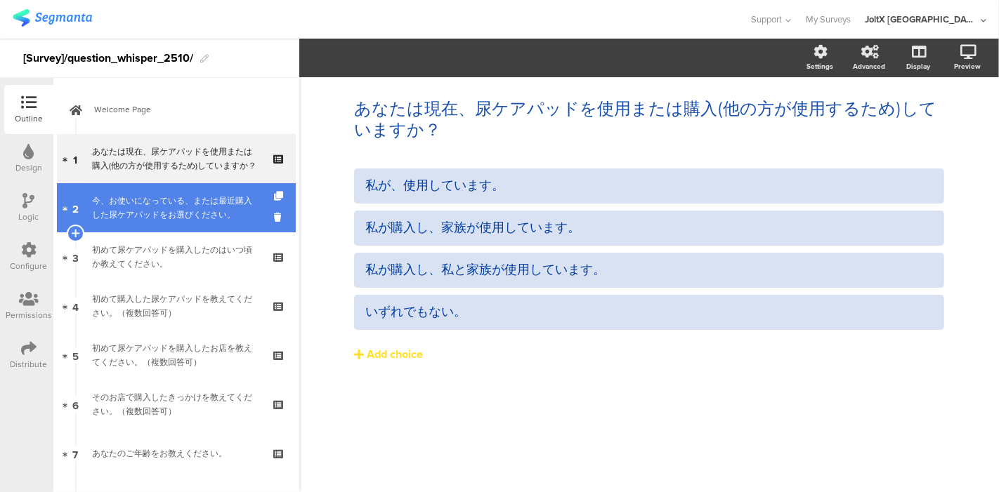
click at [178, 225] on link "2 今、お使いになっている、または最近購入した尿ケアパッドをお選びください。" at bounding box center [176, 207] width 239 height 49
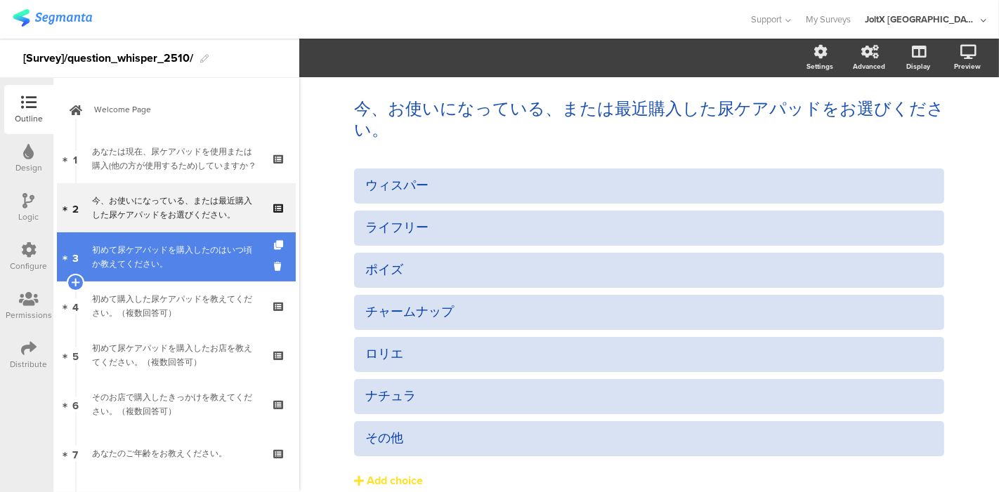
click at [171, 263] on div "初めて尿ケアパッドを購入したのはいつ頃か教えてください。" at bounding box center [176, 257] width 168 height 28
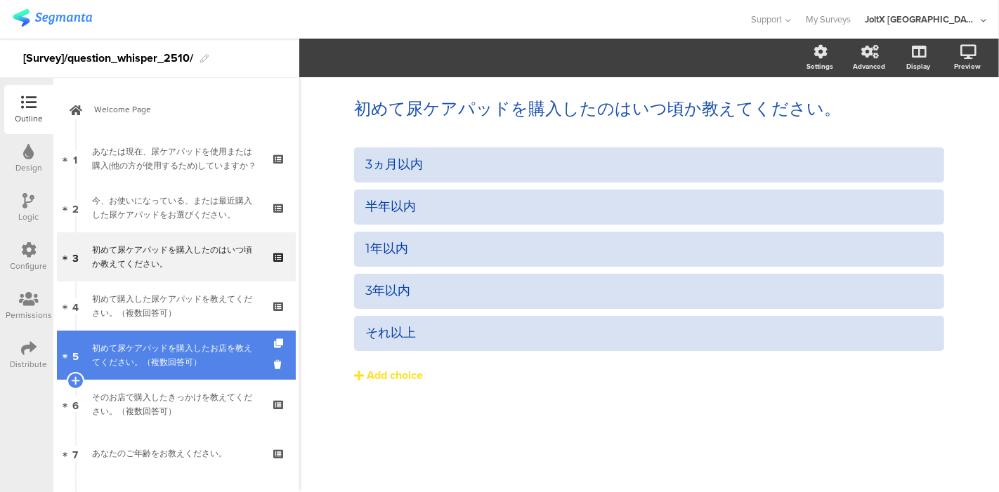
click at [148, 348] on div "初めて尿ケアパッドを購入したお店を教えてください。（複数回答可）" at bounding box center [176, 355] width 168 height 28
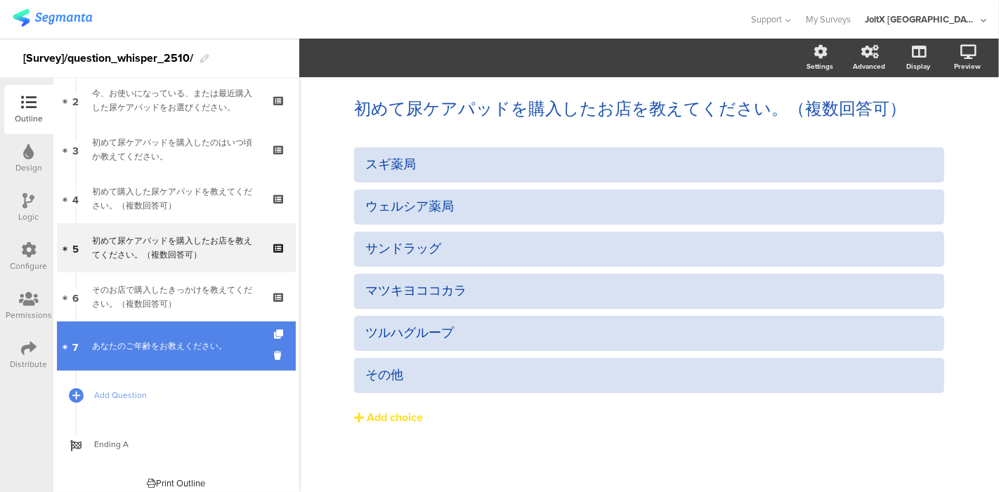
scroll to position [115, 0]
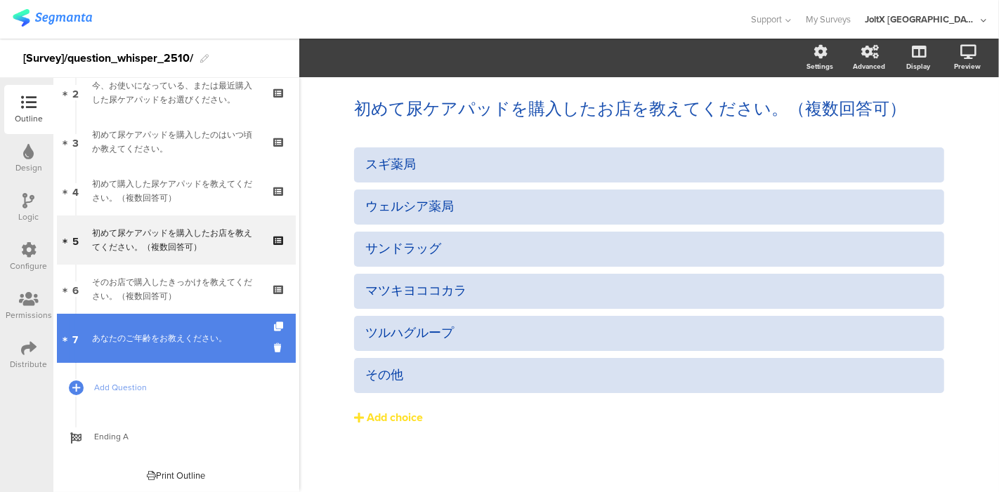
click at [142, 332] on div "あなたのご年齢をお教えください。" at bounding box center [176, 339] width 168 height 14
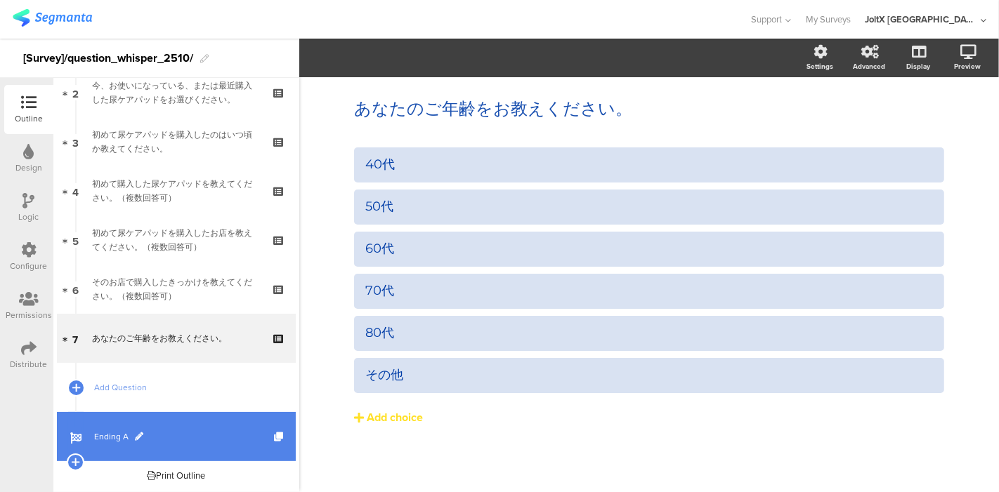
click at [92, 437] on link "Ending A" at bounding box center [176, 436] width 239 height 49
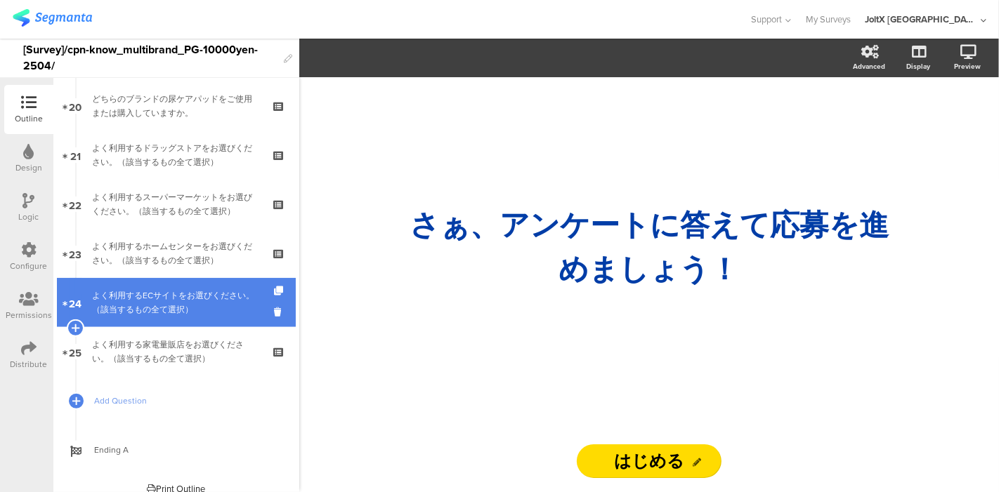
scroll to position [1000, 0]
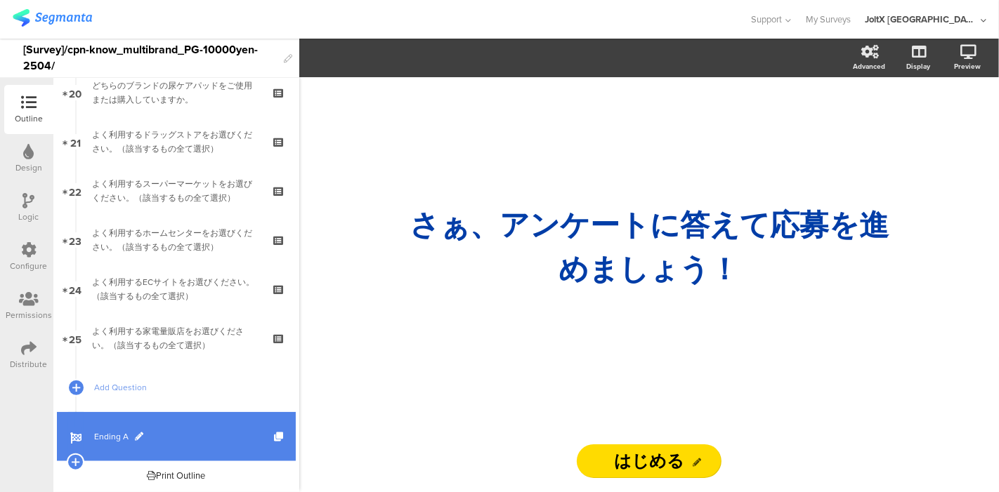
click at [101, 435] on span "Ending A" at bounding box center [184, 437] width 180 height 14
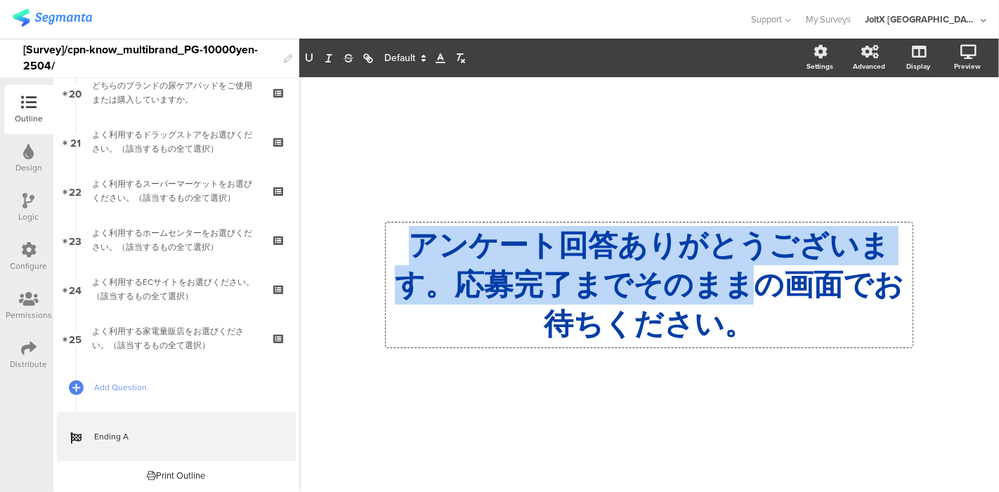
drag, startPoint x: 757, startPoint y: 335, endPoint x: 411, endPoint y: 263, distance: 353.8
click at [411, 263] on div "アンケート回答ありがとうございます。応募完了までそのままの画面でお待ちください。 アンケート回答ありがとうございます。応募完了までそのままの画面でお待ちくださ…" at bounding box center [649, 285] width 527 height 125
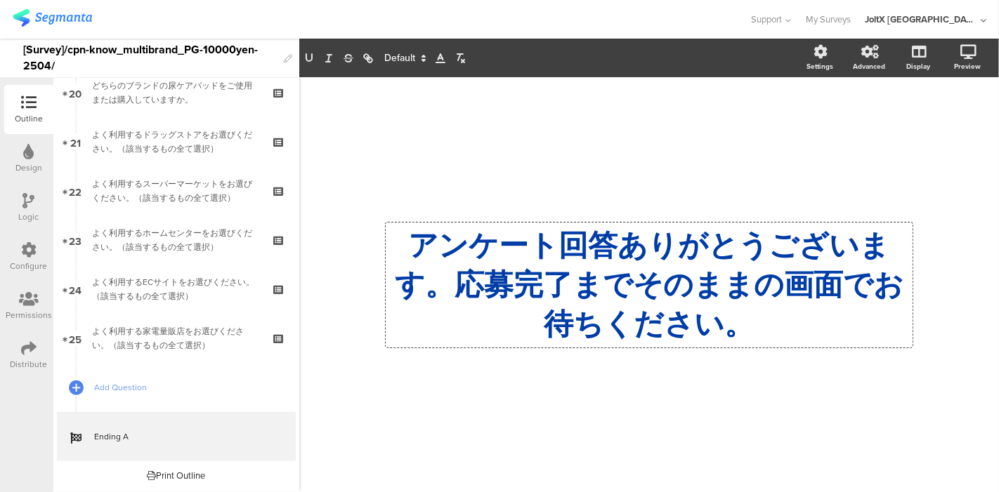
click at [777, 344] on p "アンケート回答ありがとうございます。応募完了までそのままの画面でお待ちください。" at bounding box center [649, 285] width 520 height 118
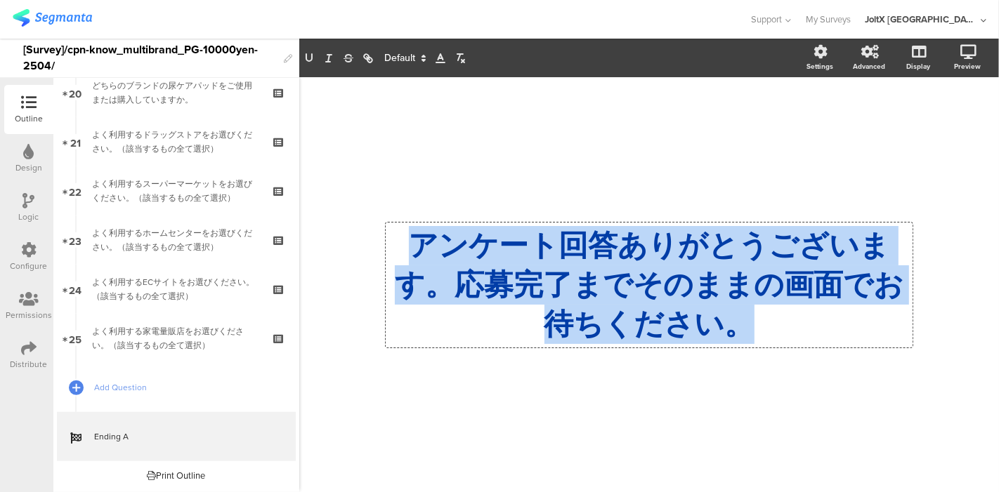
drag, startPoint x: 756, startPoint y: 336, endPoint x: 419, endPoint y: 253, distance: 346.7
click at [412, 248] on p "アンケート回答ありがとうございます。応募完了までそのままの画面でお待ちください。" at bounding box center [649, 285] width 520 height 118
copy p "アンケート回答ありがとうございます。応募完了までそのままの画面でお待ちください。"
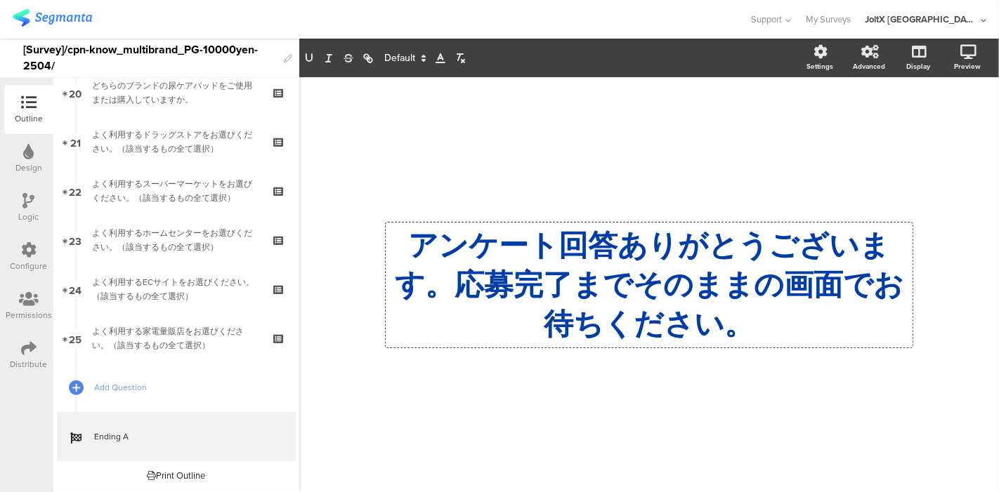
click at [547, 122] on div "/ アンケート回答ありがとうございます。応募完了までそのままの画面でお待ちください。 アンケート回答ありがとうございます。応募完了までそのままの画面でお待ちく…" at bounding box center [649, 277] width 590 height 401
